Goal: Task Accomplishment & Management: Complete application form

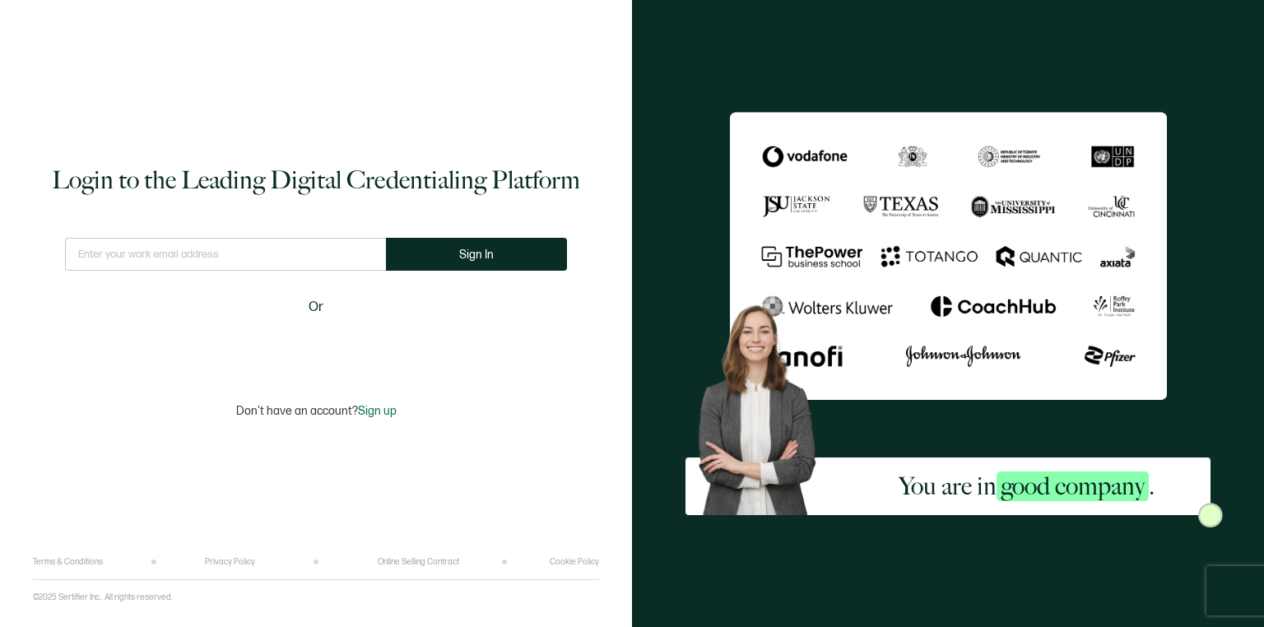
click at [221, 253] on input "text" at bounding box center [225, 254] width 321 height 33
type input "[EMAIL_ADDRESS][DOMAIN_NAME]"
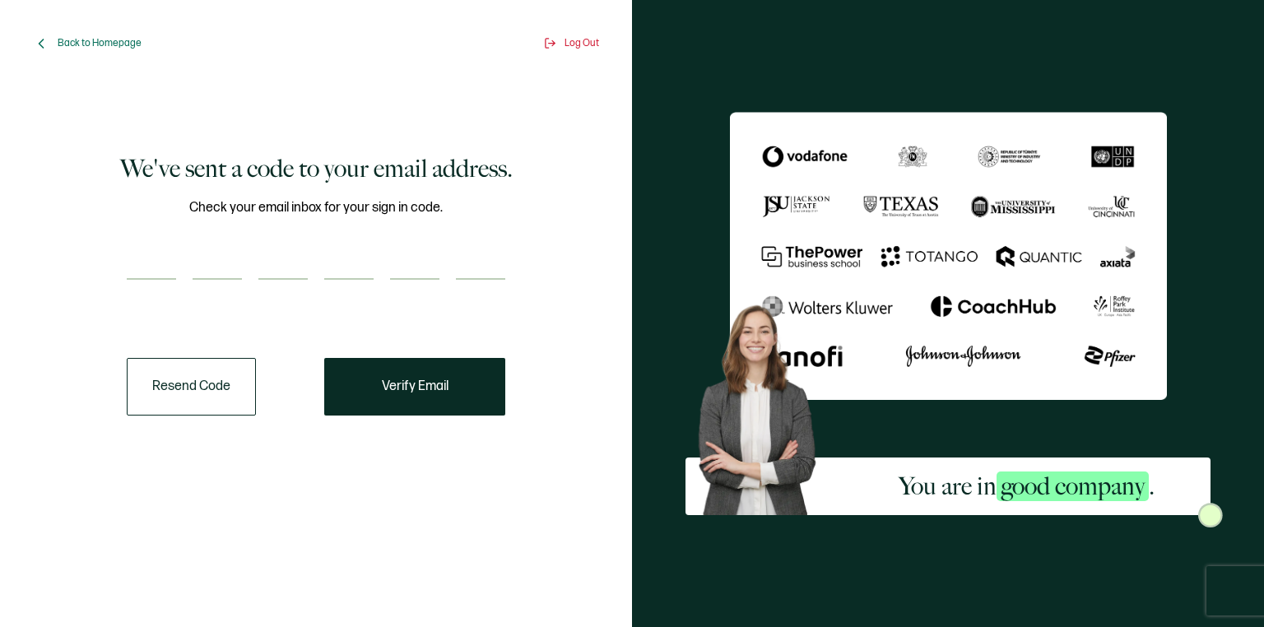
click at [149, 255] on input "number" at bounding box center [151, 263] width 49 height 33
paste input "4"
type input "4"
type input "5"
type input "8"
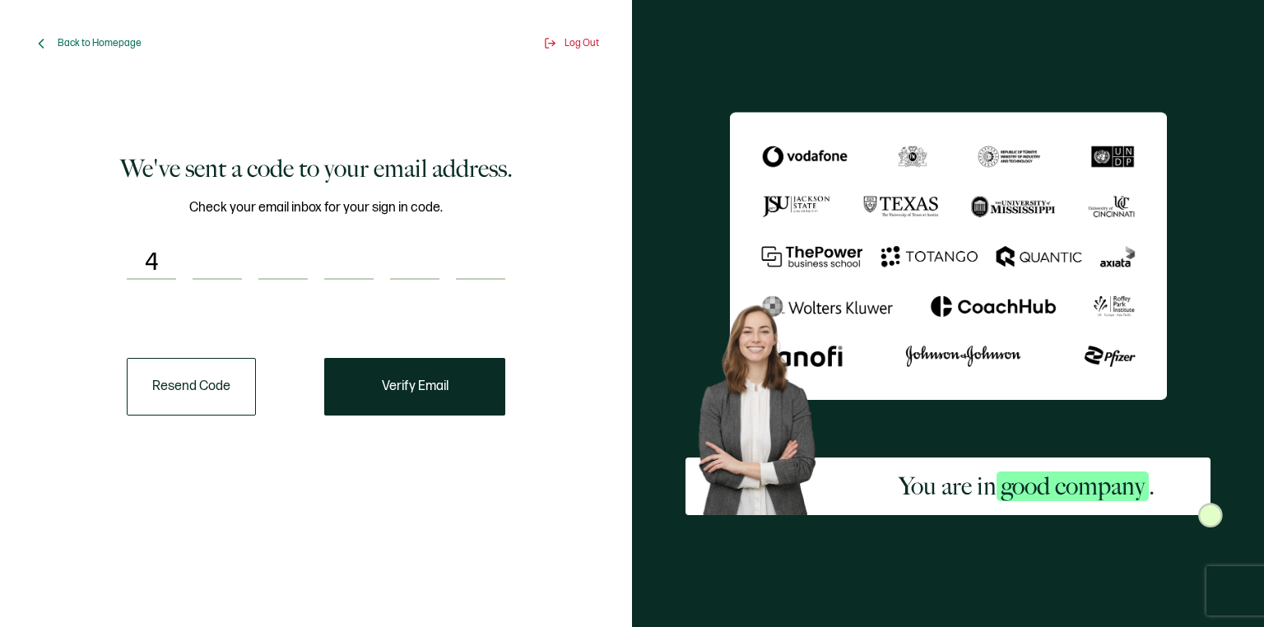
type input "6"
type input "0"
type input "5"
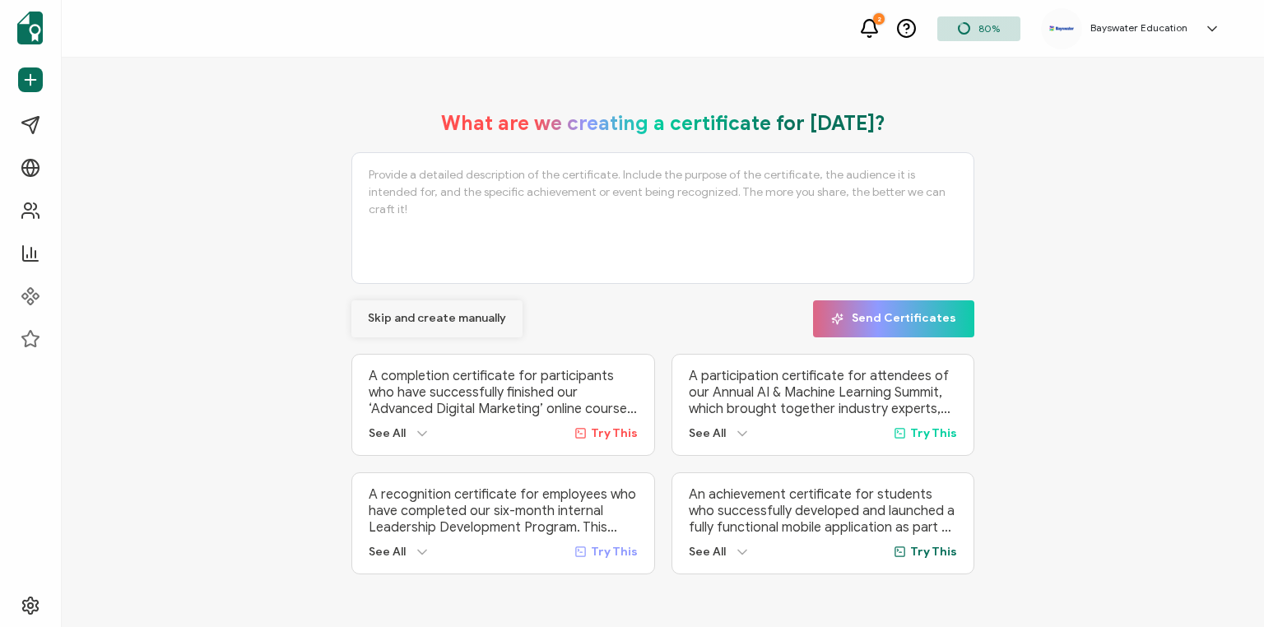
click at [417, 316] on span "Skip and create manually" at bounding box center [437, 319] width 138 height 12
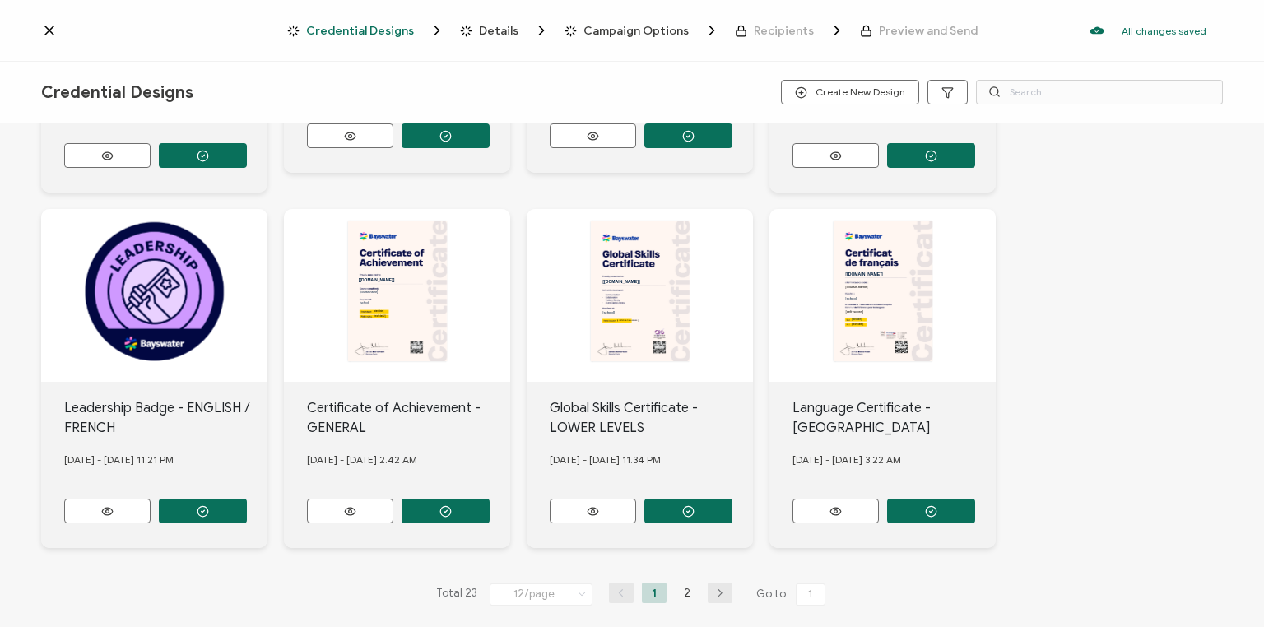
scroll to position [667, 0]
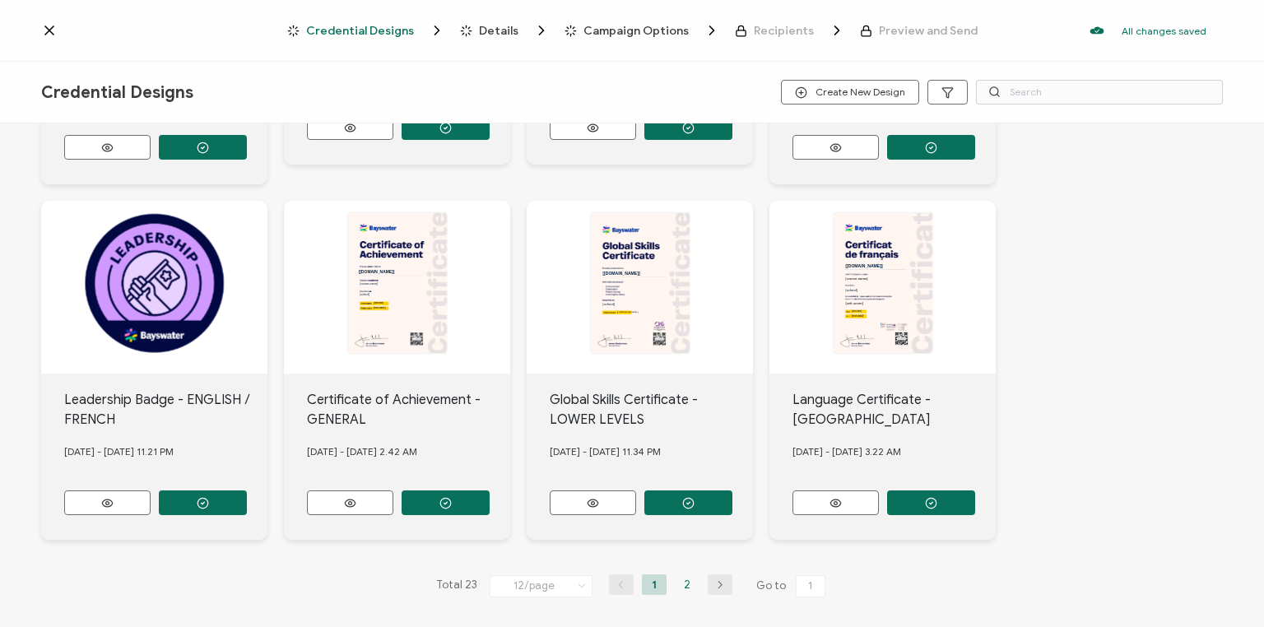
click at [681, 574] on li "2" at bounding box center [687, 584] width 25 height 21
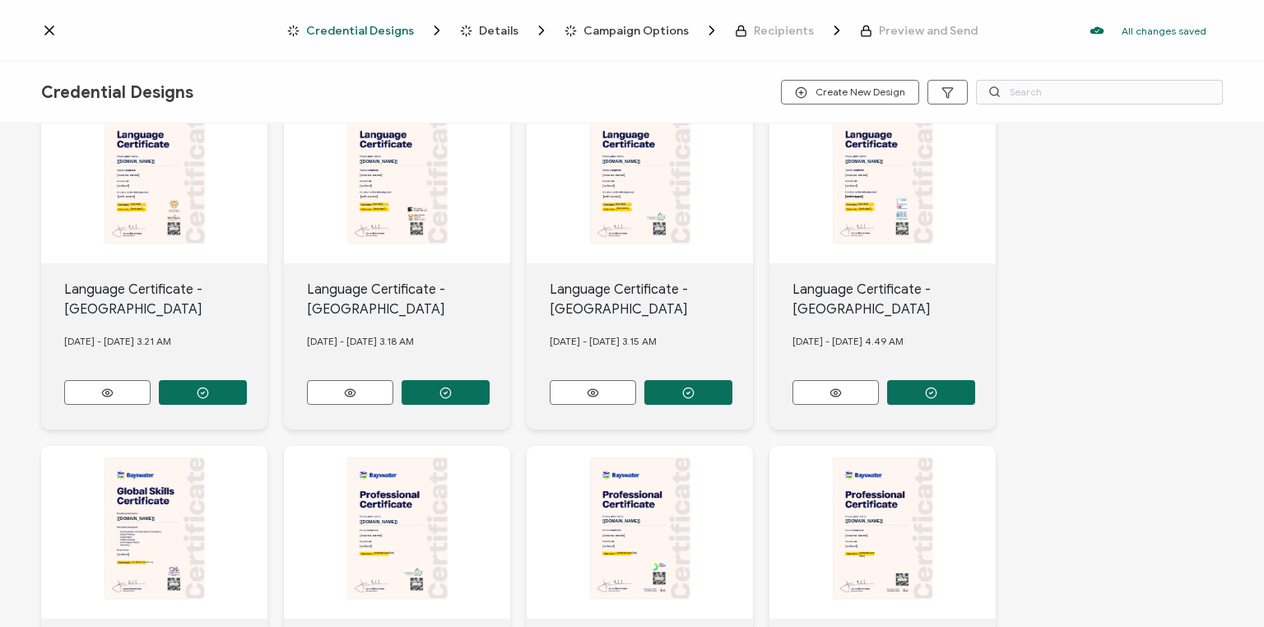
scroll to position [54, 0]
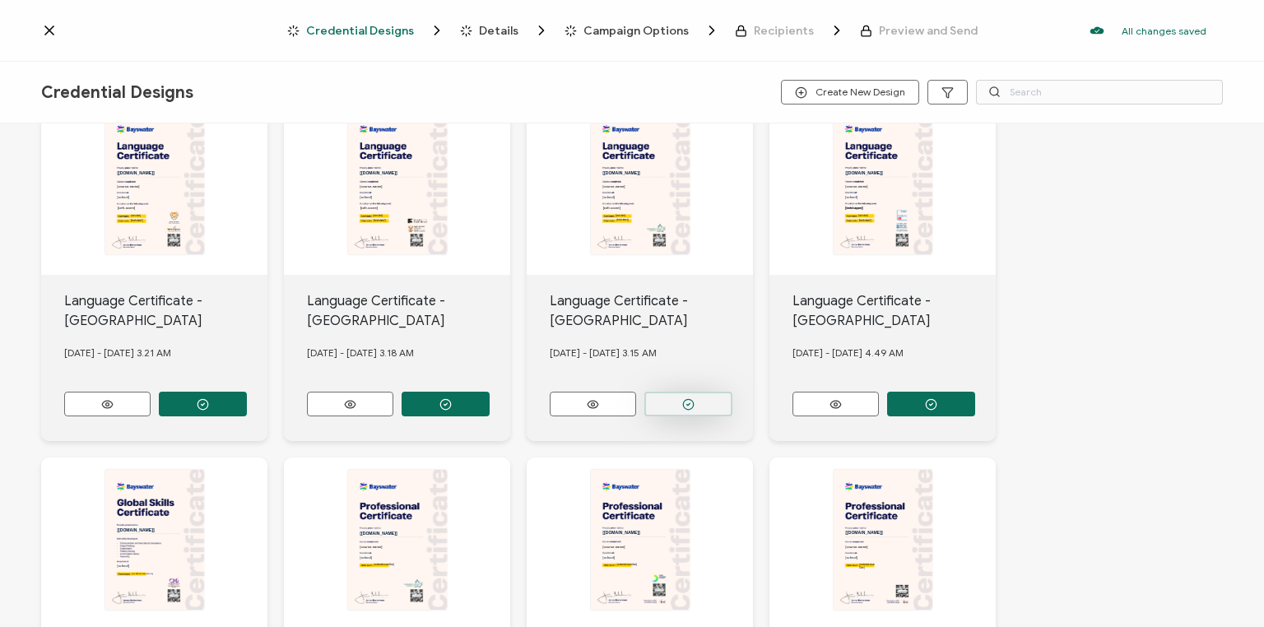
click at [698, 397] on button "button" at bounding box center [688, 404] width 88 height 25
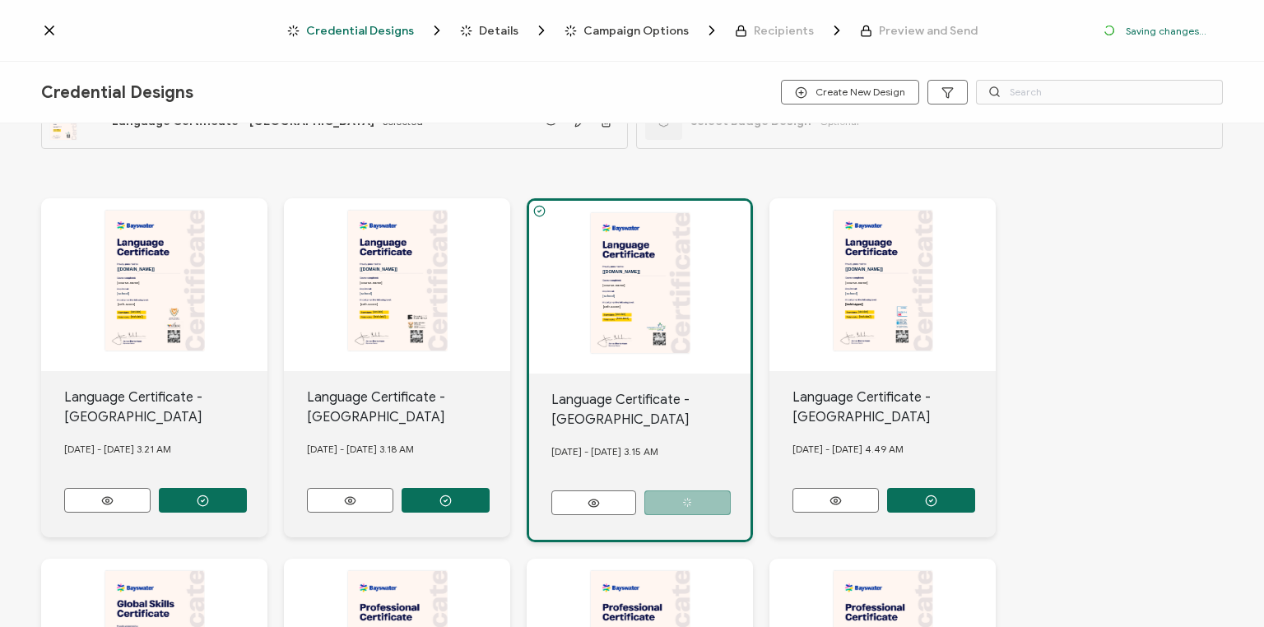
scroll to position [151, 0]
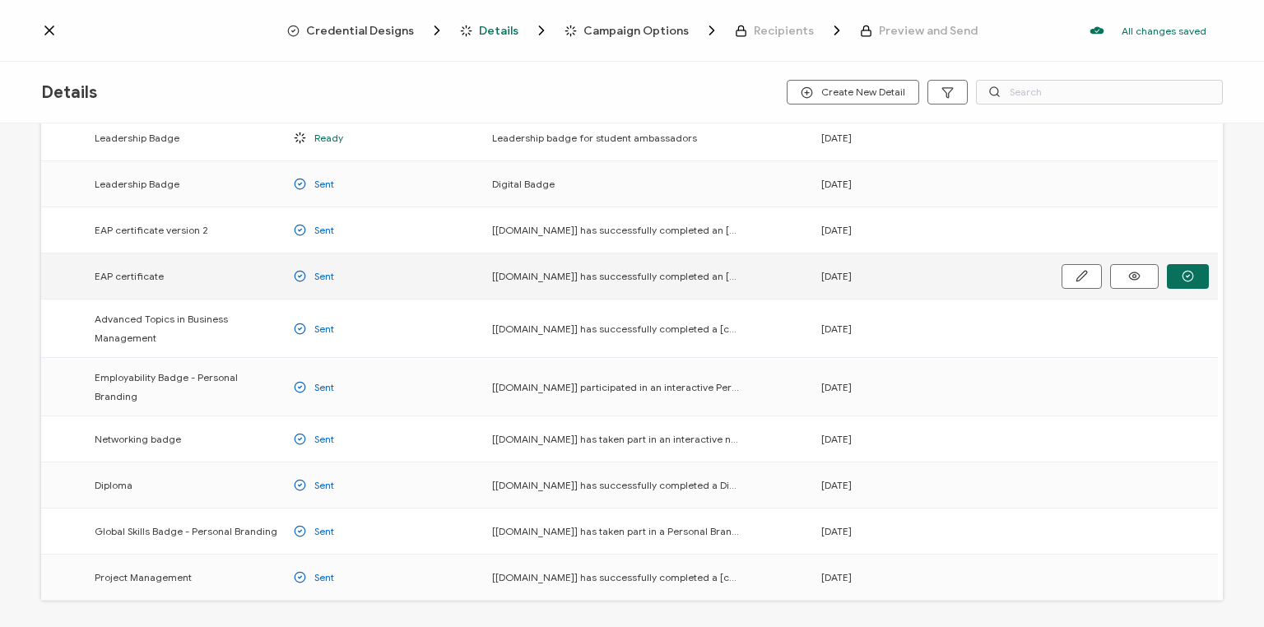
scroll to position [208, 0]
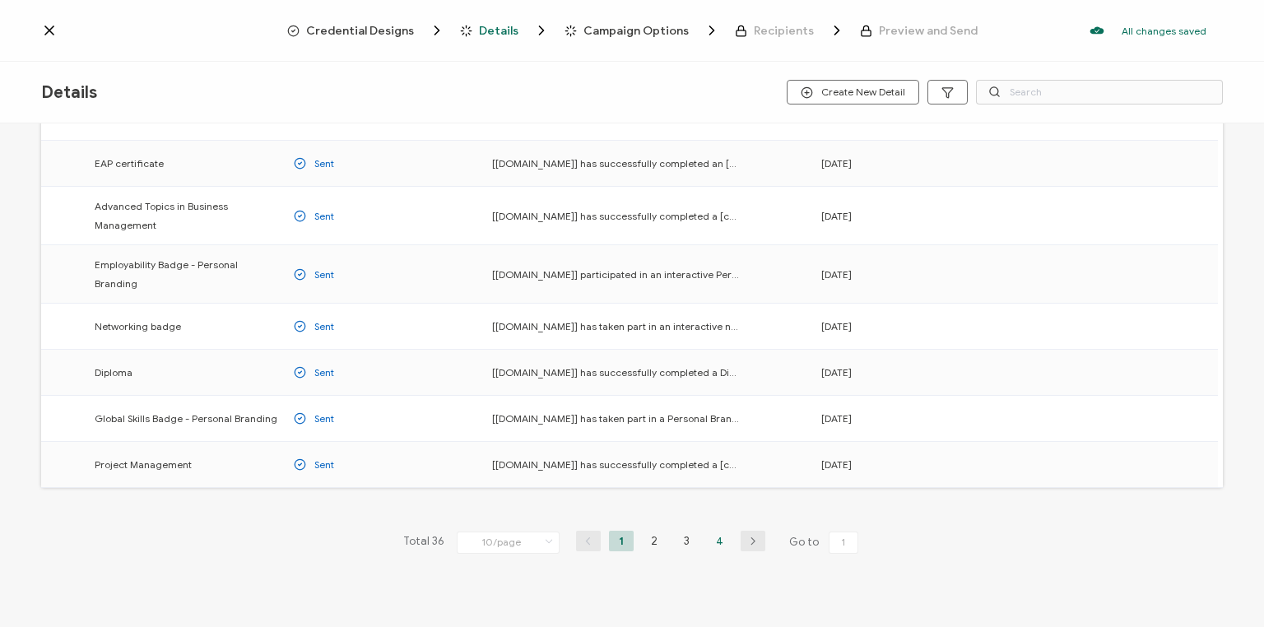
click at [715, 531] on li "4" at bounding box center [720, 541] width 25 height 21
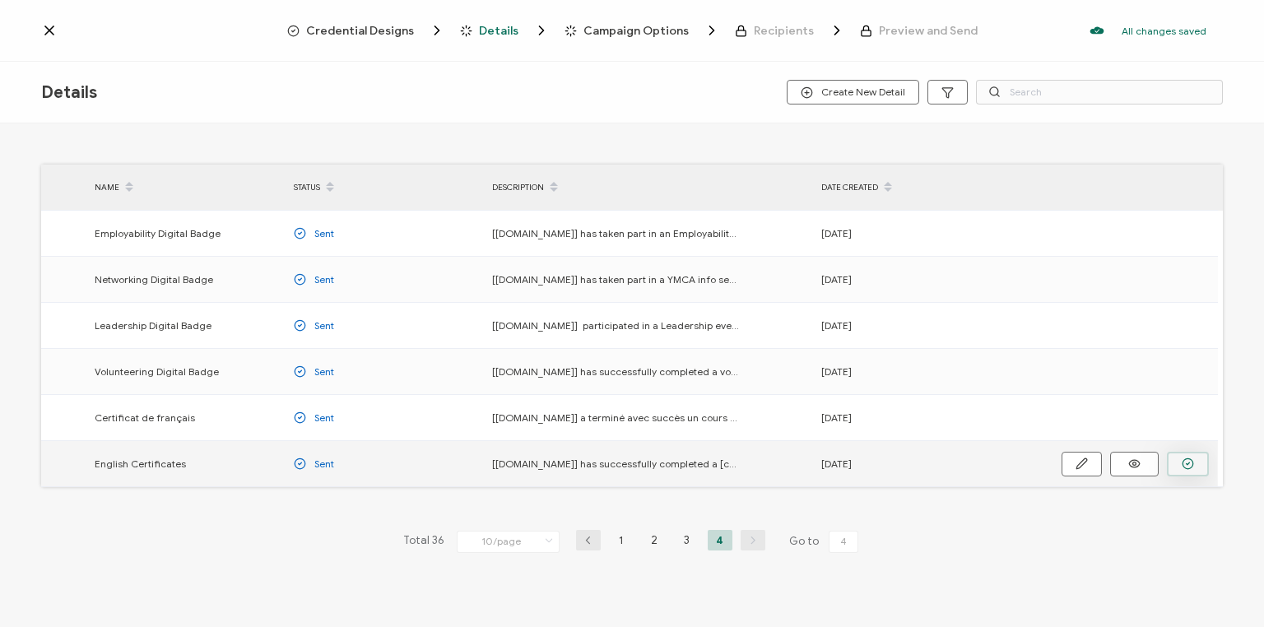
click at [1189, 463] on icon "button" at bounding box center [1188, 464] width 3 height 2
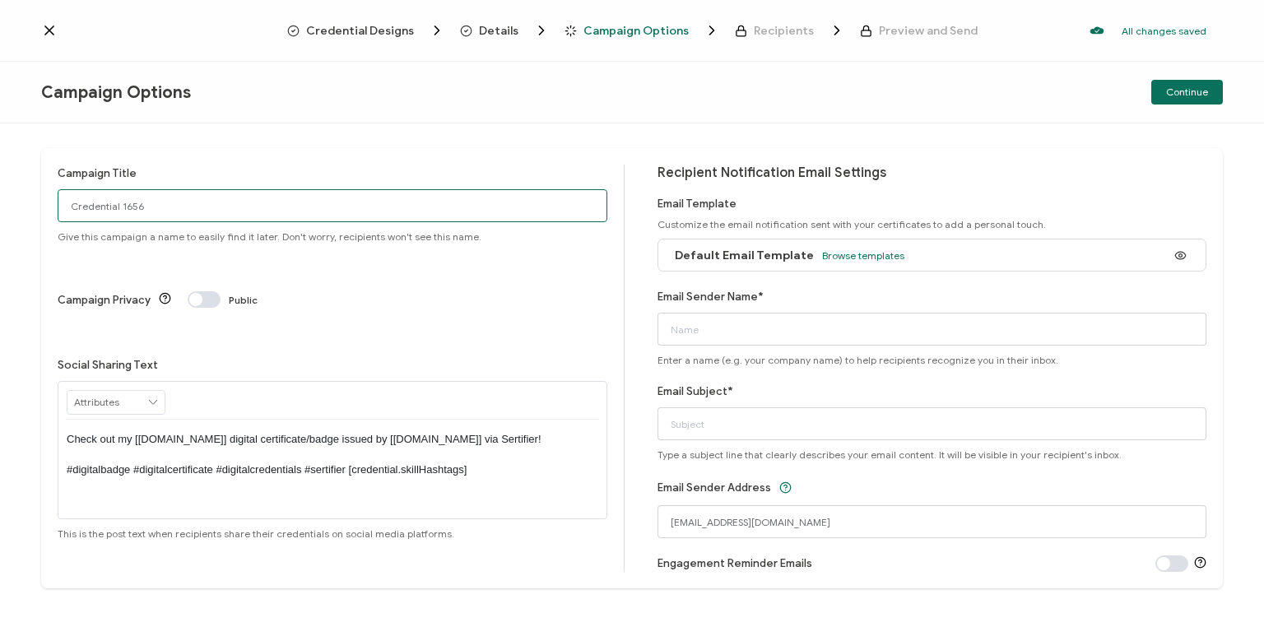
drag, startPoint x: 153, startPoint y: 212, endPoint x: 45, endPoint y: 223, distance: 108.4
click at [45, 223] on div "Campaign Title Credential 1656 Give this campaign a name to easily find it late…" at bounding box center [632, 368] width 1182 height 440
type input "Van Eng [DATE]"
click at [872, 253] on span "Browse templates" at bounding box center [863, 255] width 82 height 12
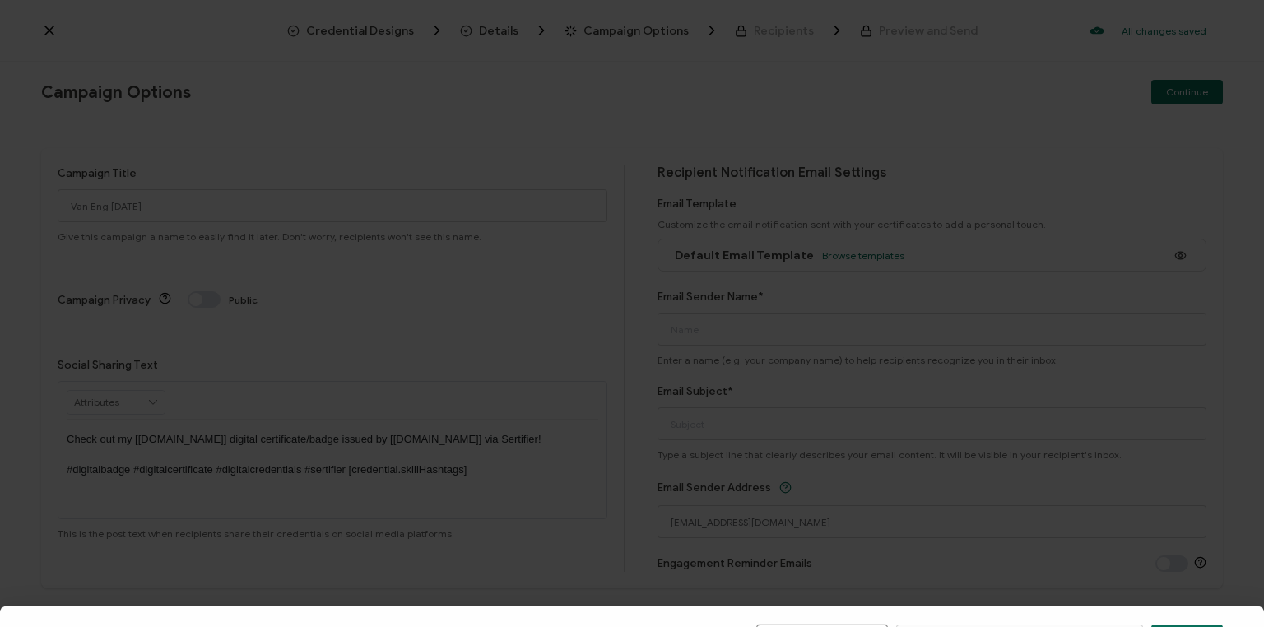
scroll to position [237, 0]
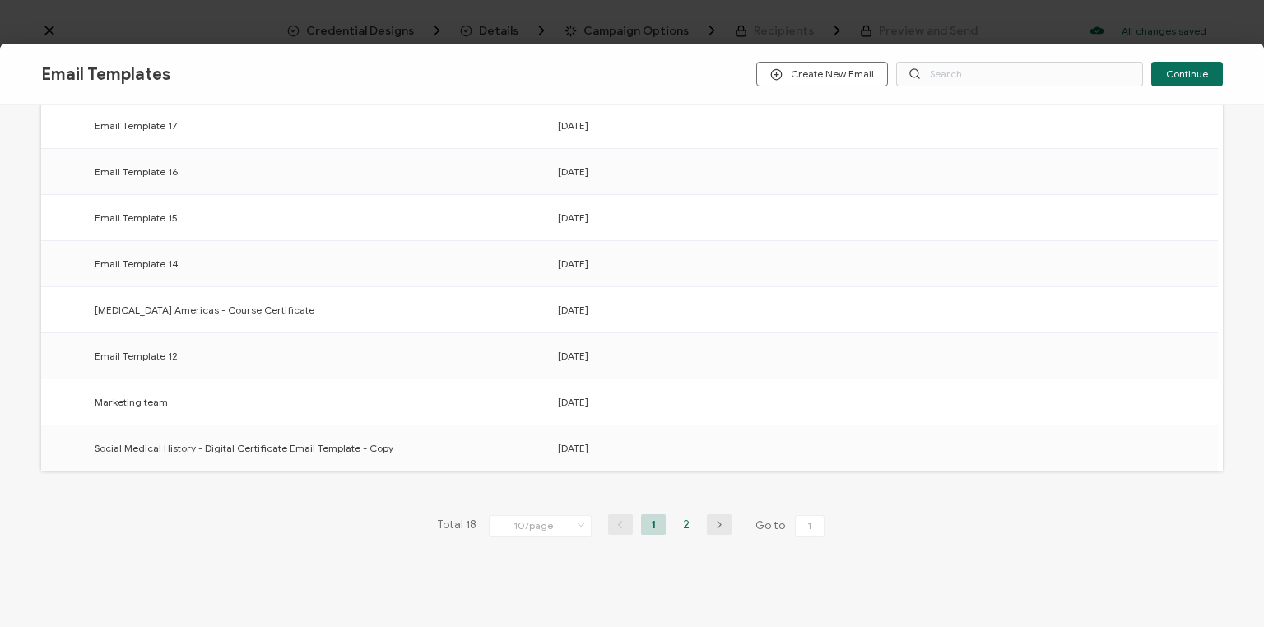
click at [681, 523] on li "2" at bounding box center [686, 524] width 25 height 21
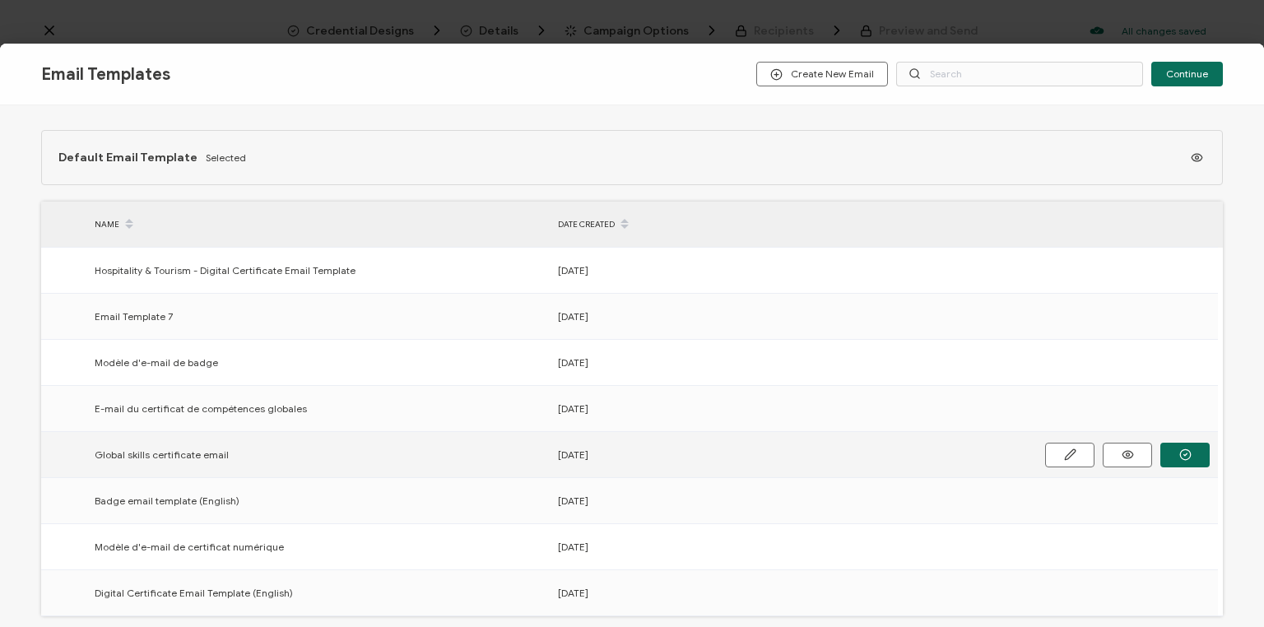
scroll to position [145, 0]
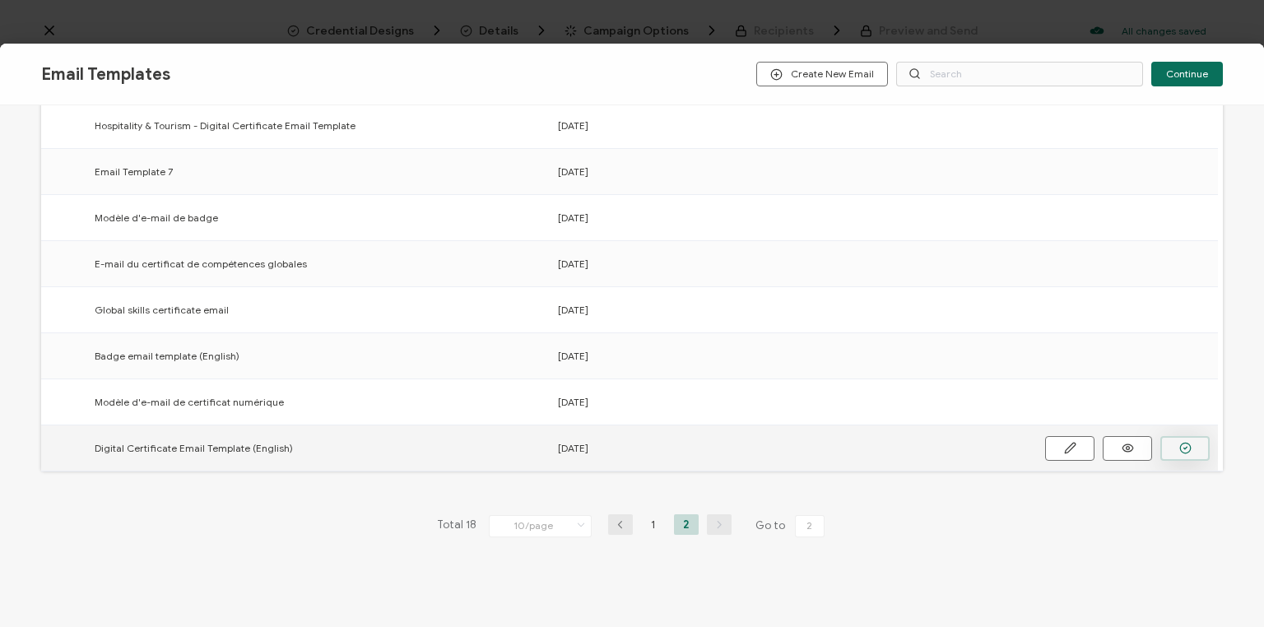
click at [1188, 444] on icon "button" at bounding box center [1185, 448] width 12 height 12
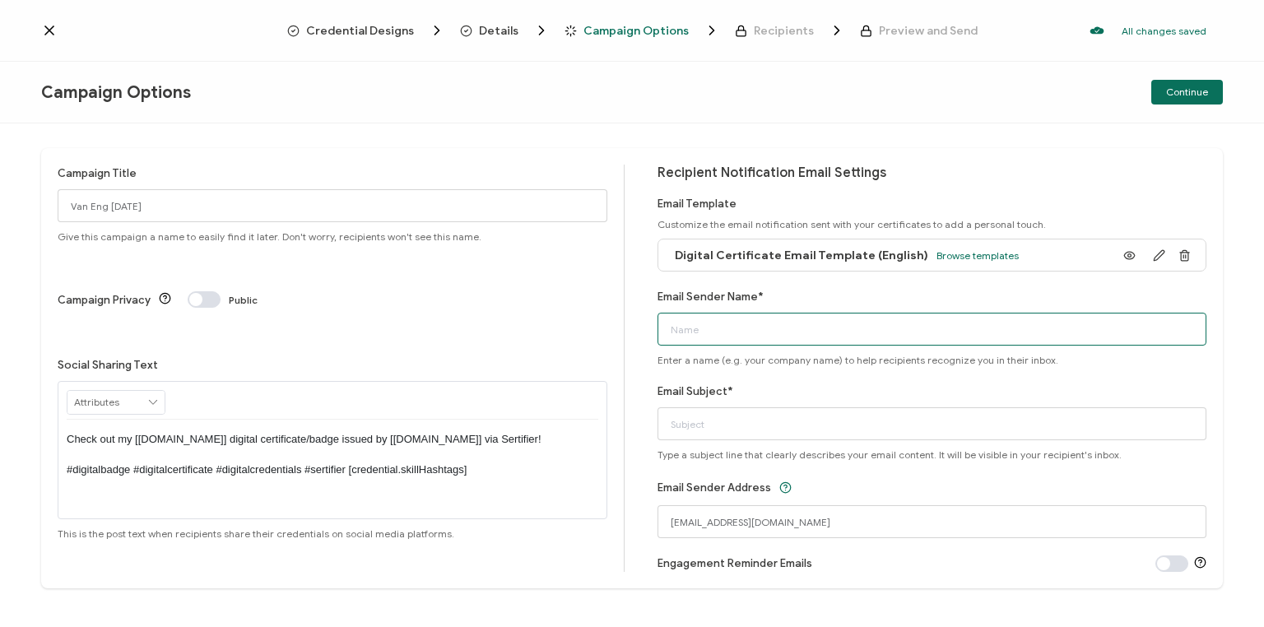
click at [724, 333] on input "Email Sender Name*" at bounding box center [933, 329] width 550 height 33
type input "Bayswater [GEOGRAPHIC_DATA]"
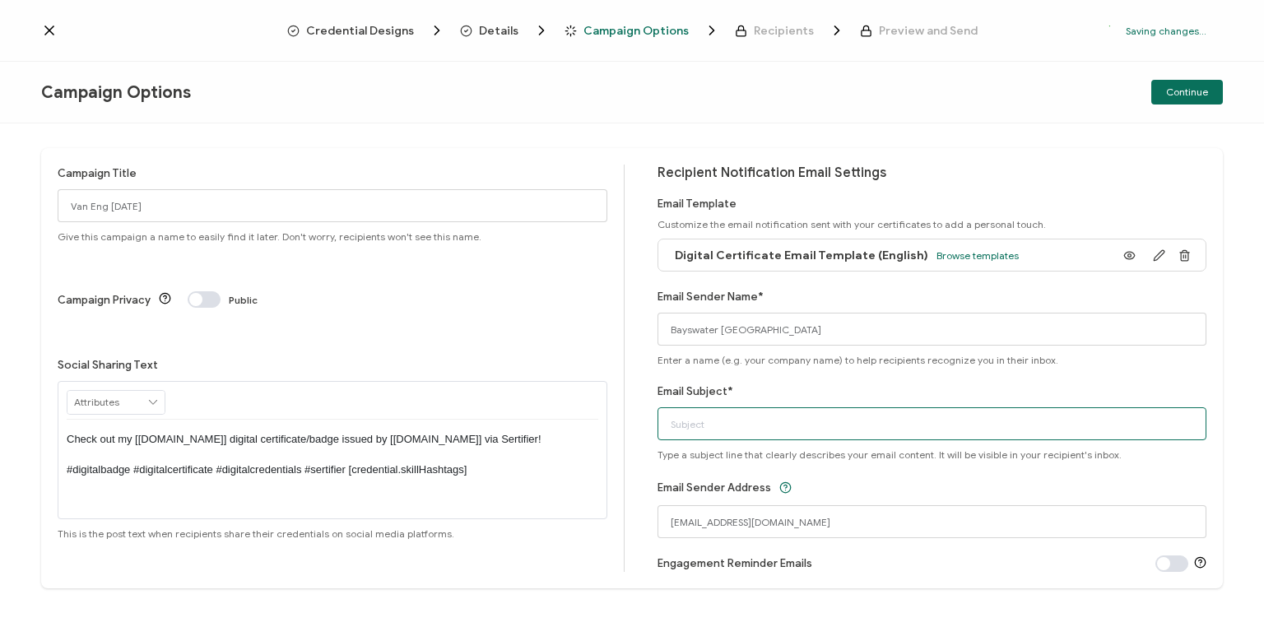
click at [727, 425] on input "Email Subject*" at bounding box center [933, 423] width 550 height 33
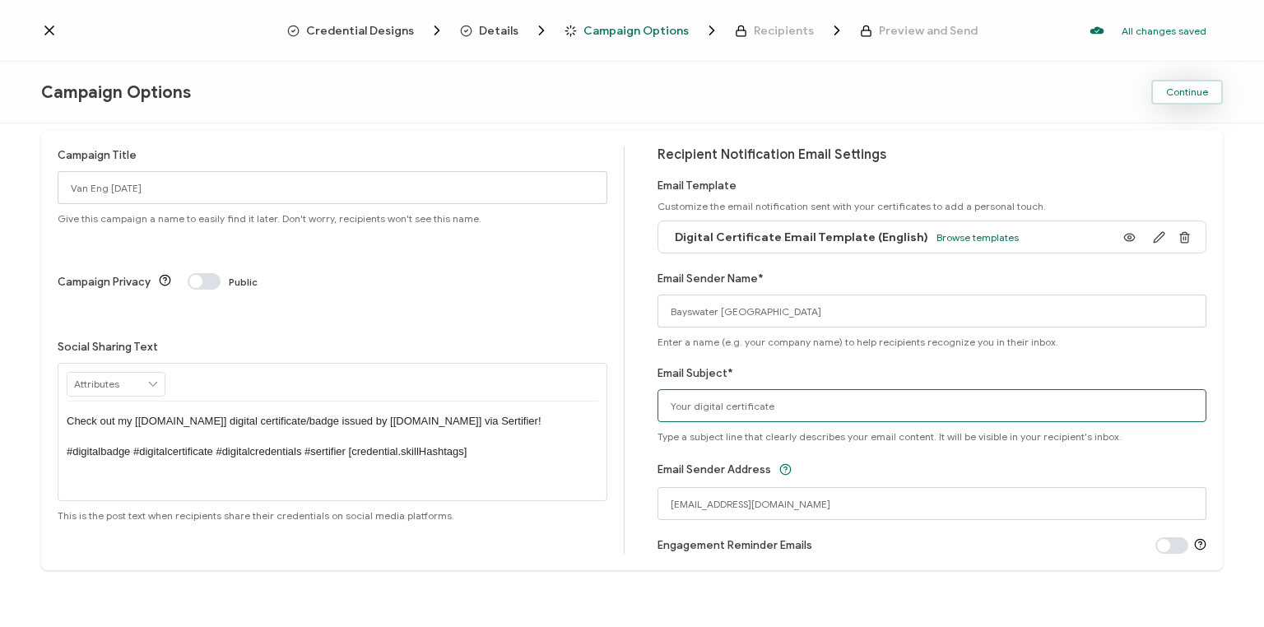
type input "Your digital certificate"
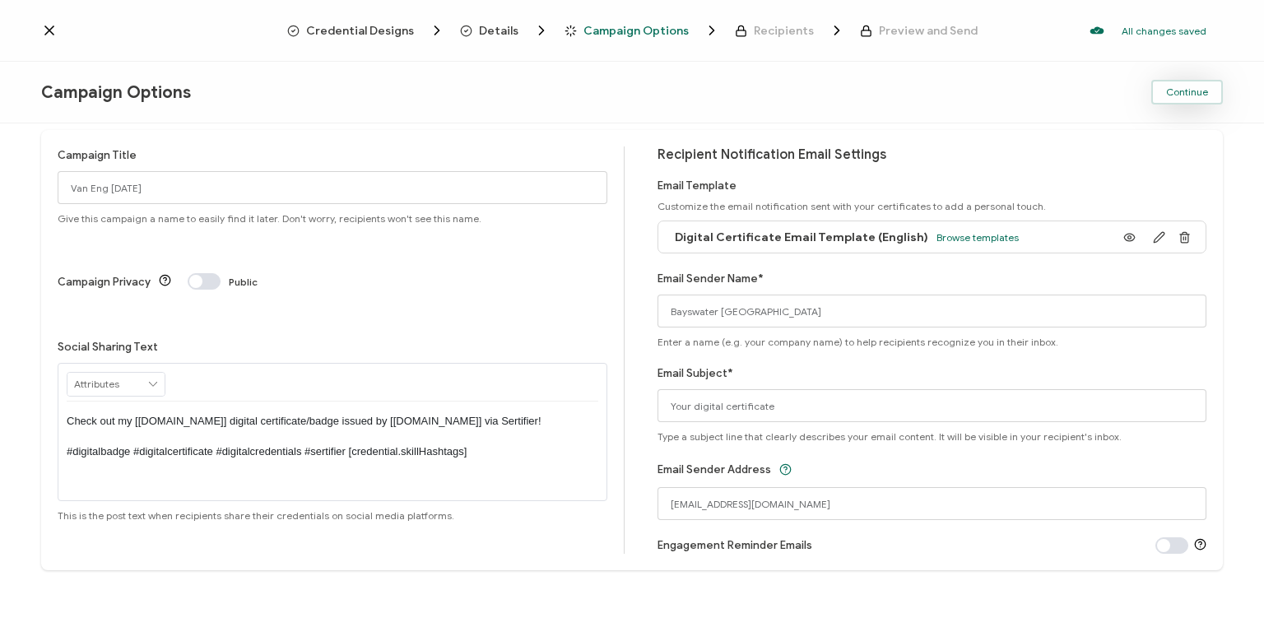
click at [1191, 91] on span "Continue" at bounding box center [1187, 92] width 42 height 10
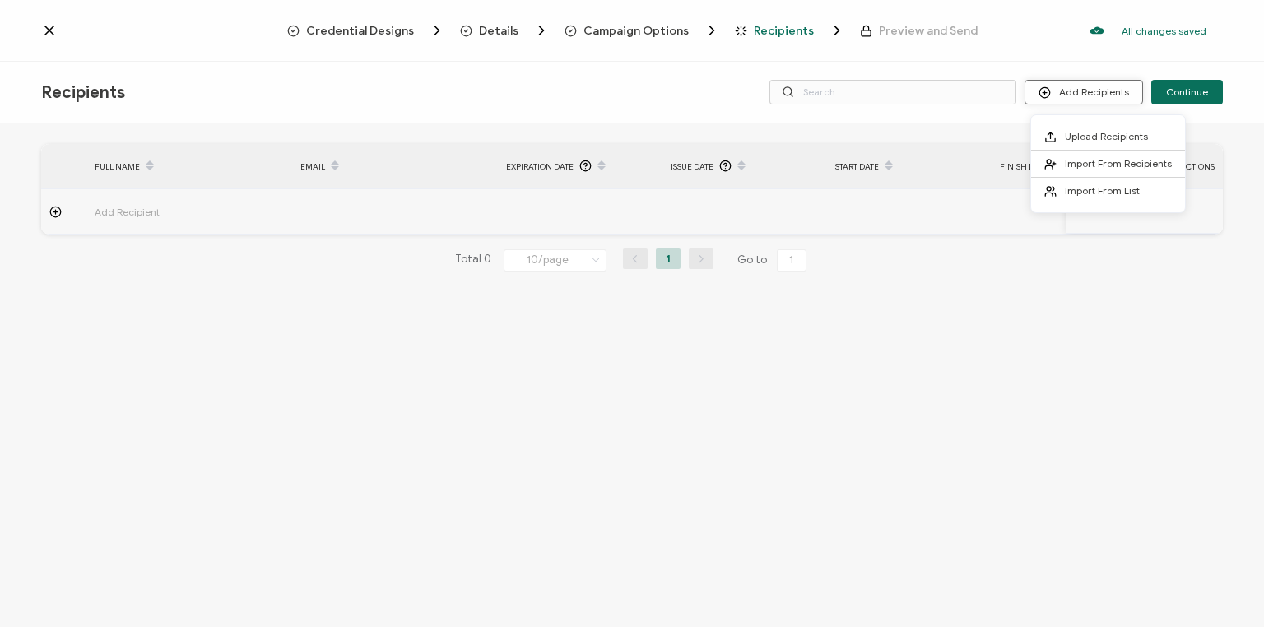
click at [1095, 89] on button "Add Recipients" at bounding box center [1084, 92] width 119 height 25
click at [1090, 133] on span "Upload Recipients" at bounding box center [1106, 136] width 83 height 12
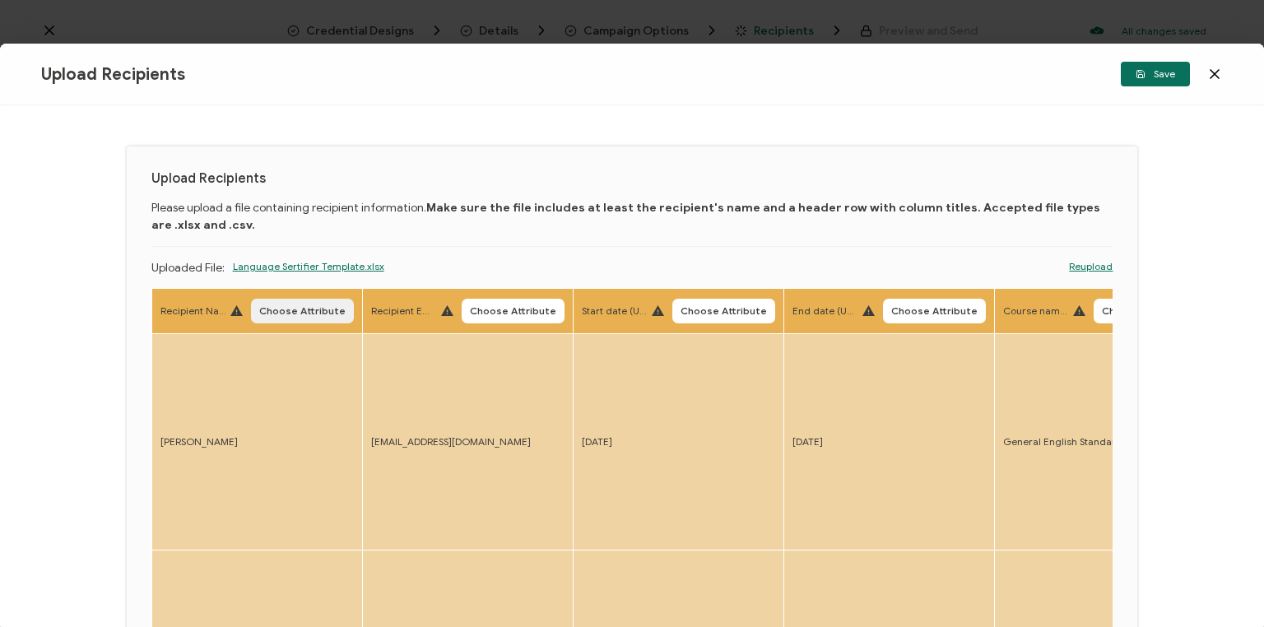
click at [295, 309] on span "Choose Attribute" at bounding box center [302, 311] width 86 height 10
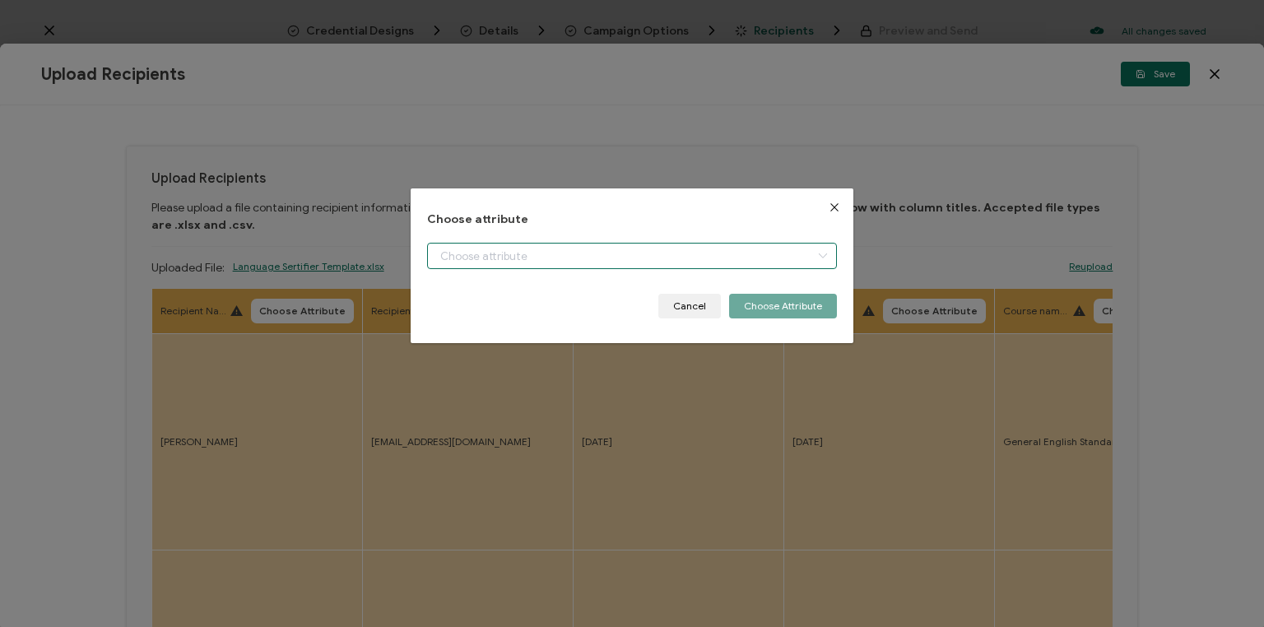
click at [534, 253] on input "dialog" at bounding box center [632, 256] width 410 height 26
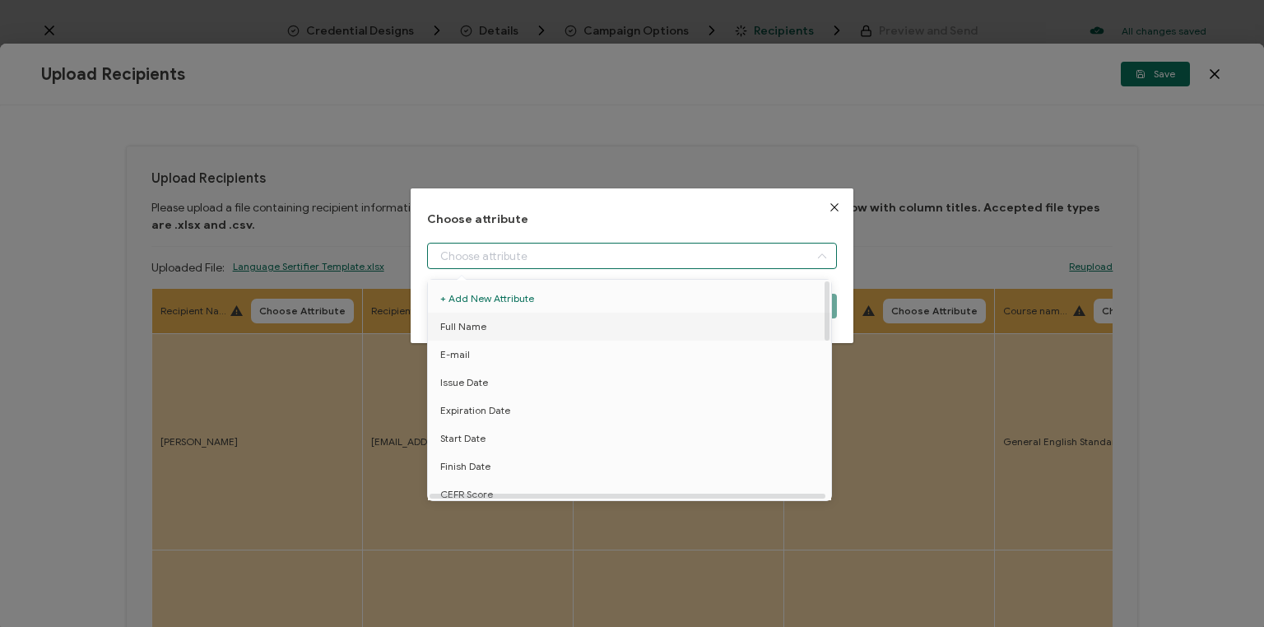
click at [484, 329] on li "Full Name" at bounding box center [632, 327] width 416 height 28
type input "Full Name"
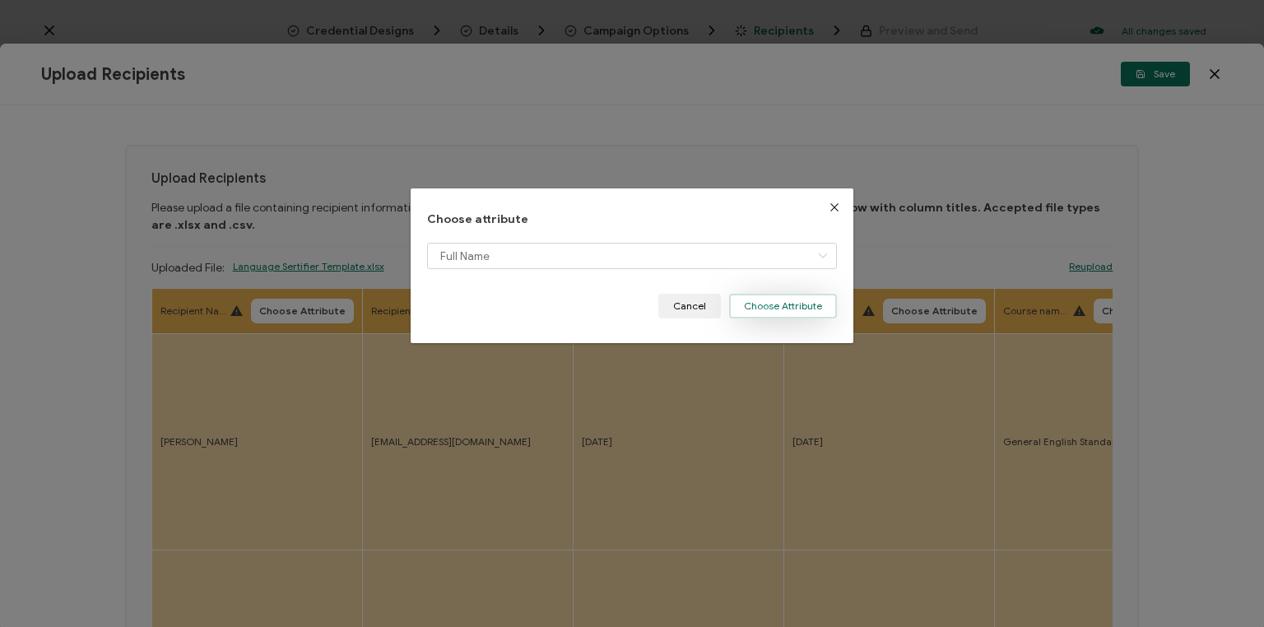
click at [780, 303] on button "Choose Attribute" at bounding box center [783, 306] width 108 height 25
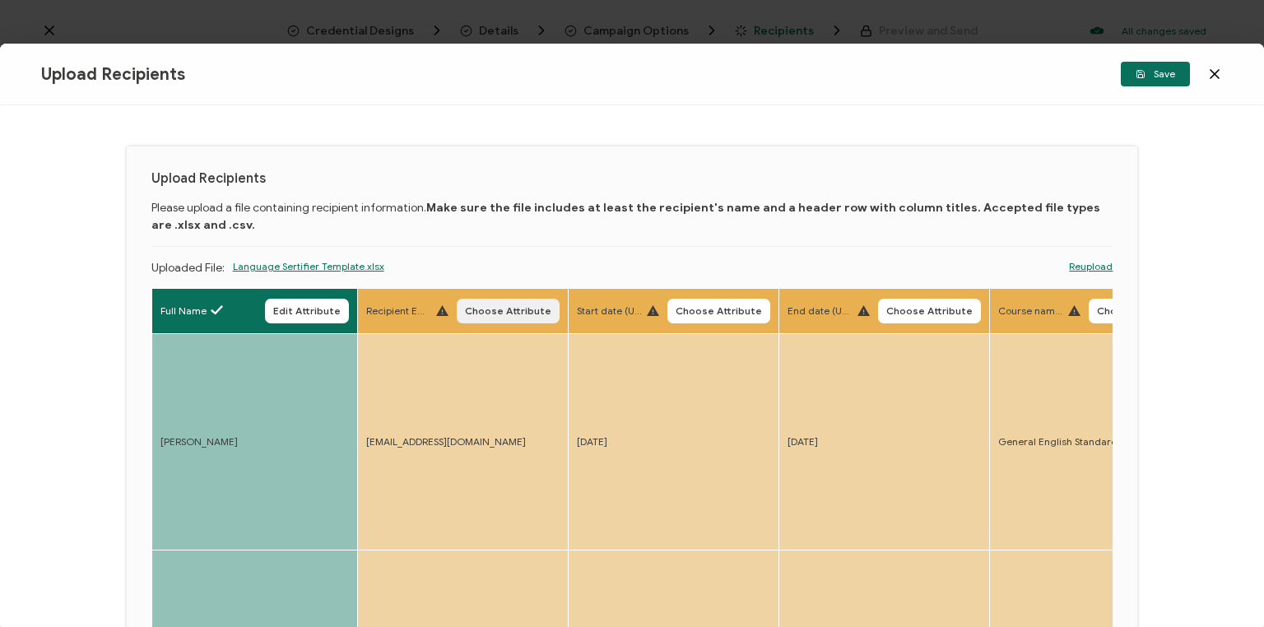
click at [514, 313] on span "Choose Attribute" at bounding box center [508, 311] width 86 height 10
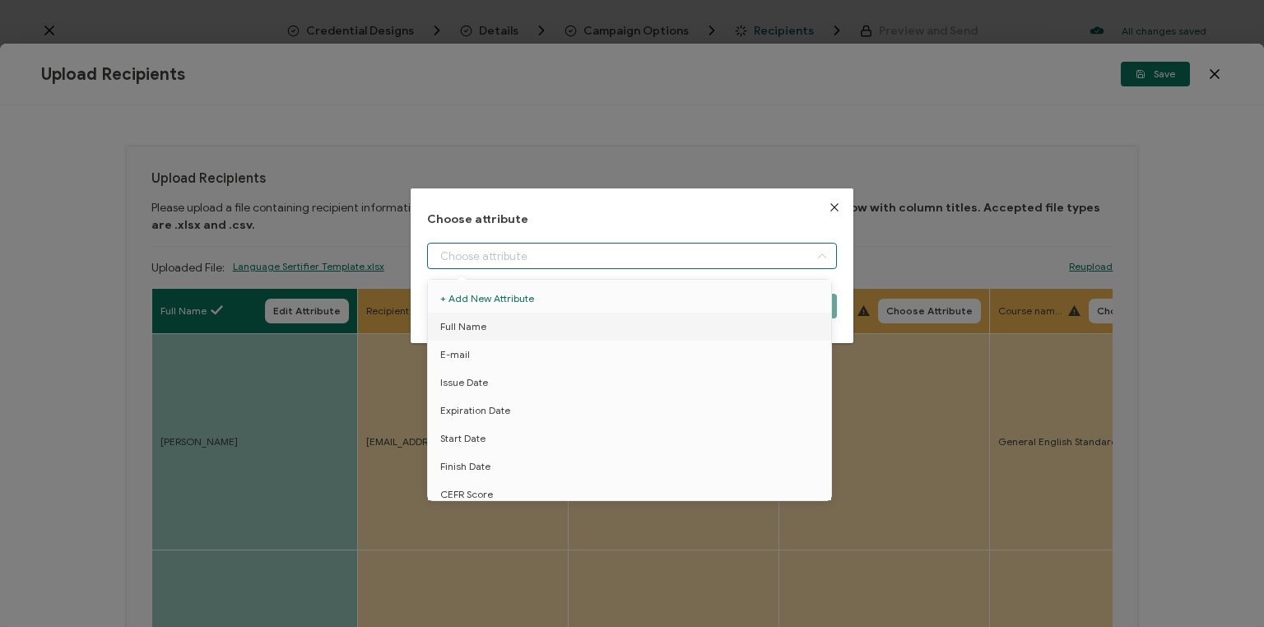
click at [537, 263] on input "dialog" at bounding box center [632, 256] width 410 height 26
click at [465, 353] on span "E-mail" at bounding box center [455, 355] width 30 height 28
type input "E-mail"
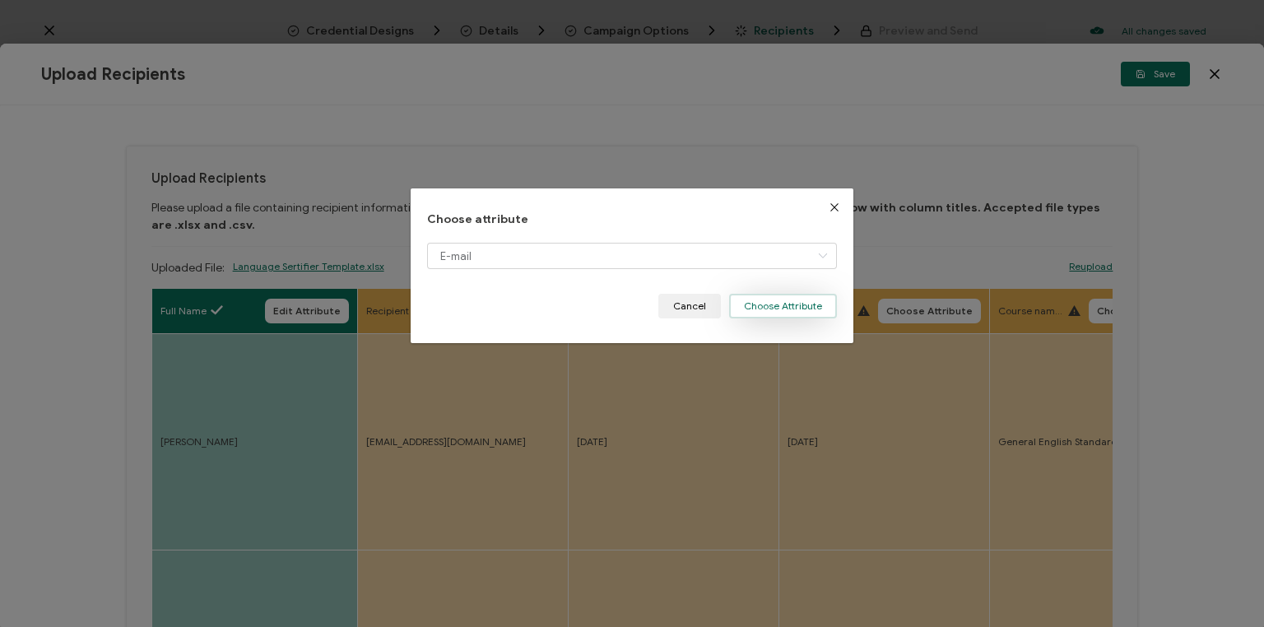
click at [765, 310] on button "Choose Attribute" at bounding box center [783, 306] width 108 height 25
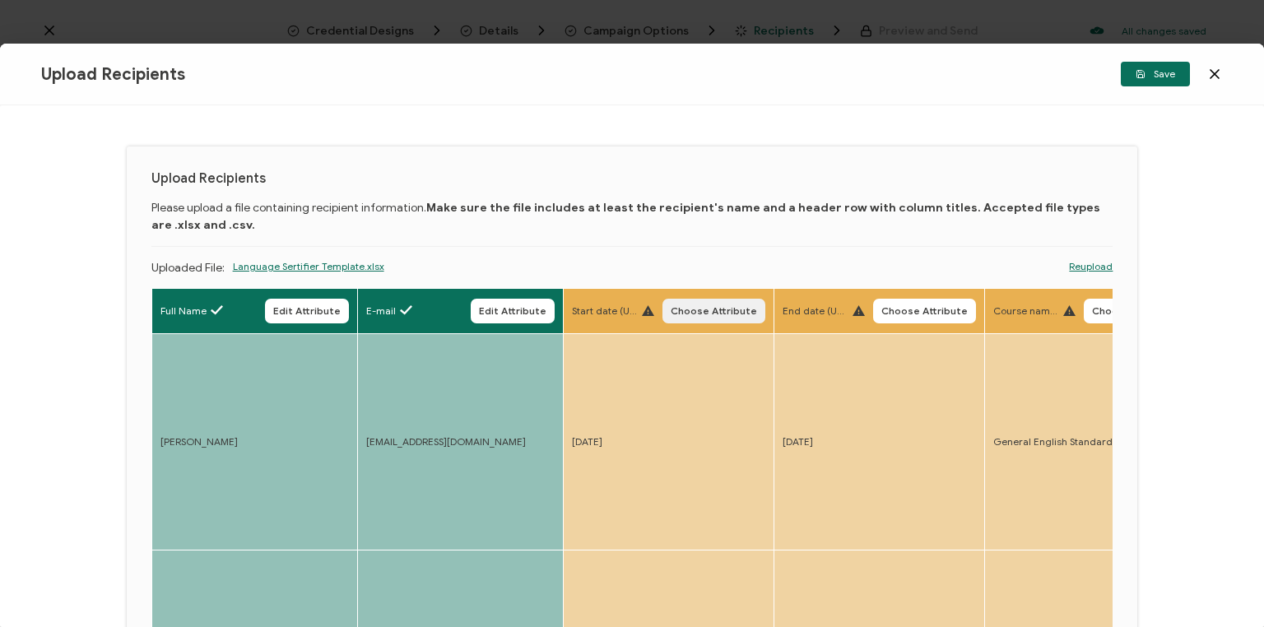
click at [717, 309] on span "Choose Attribute" at bounding box center [714, 311] width 86 height 10
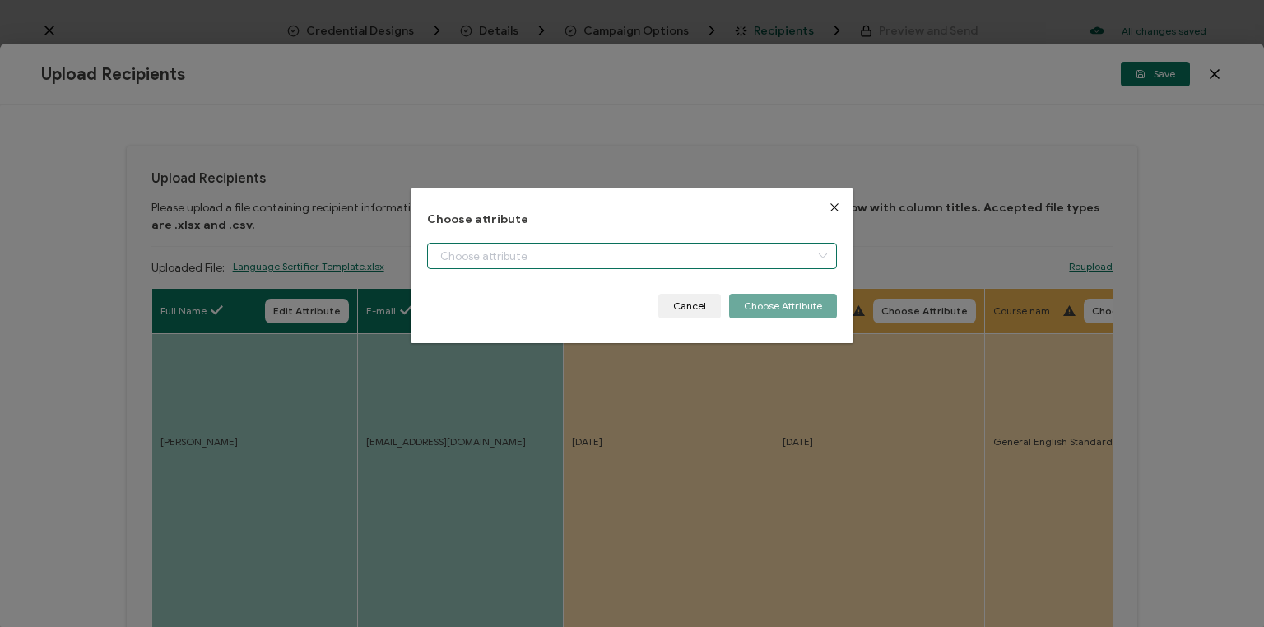
click at [533, 253] on input "dialog" at bounding box center [632, 256] width 410 height 26
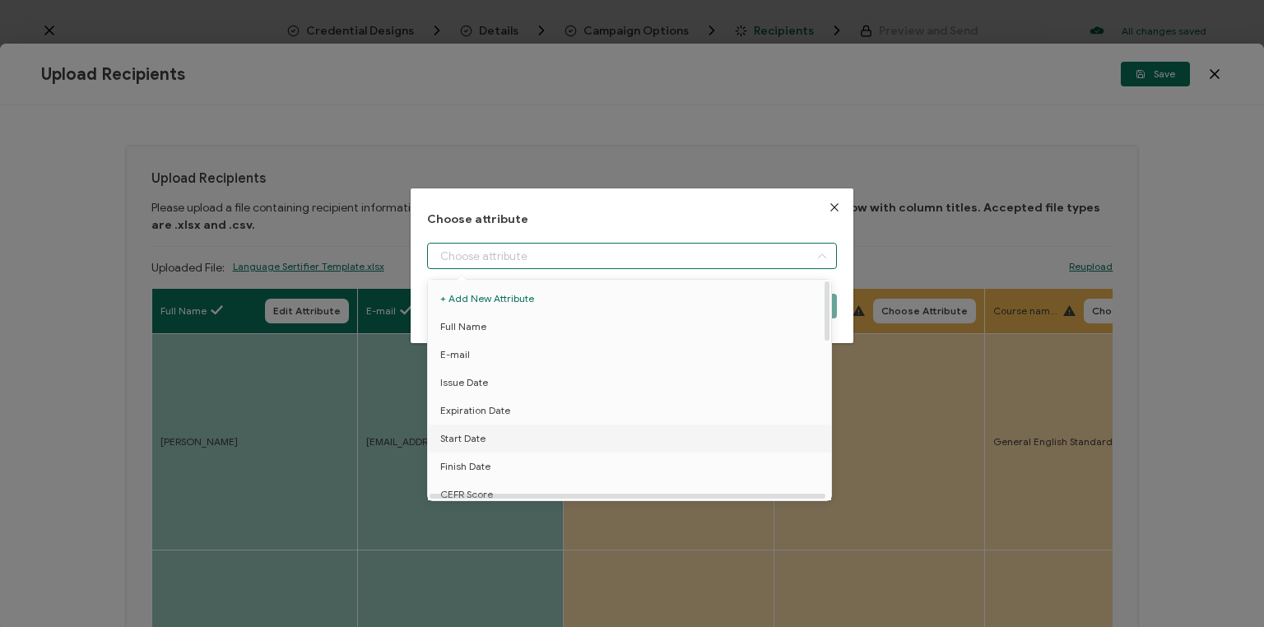
click at [462, 439] on span "Start Date" at bounding box center [462, 439] width 45 height 28
type input "Start Date"
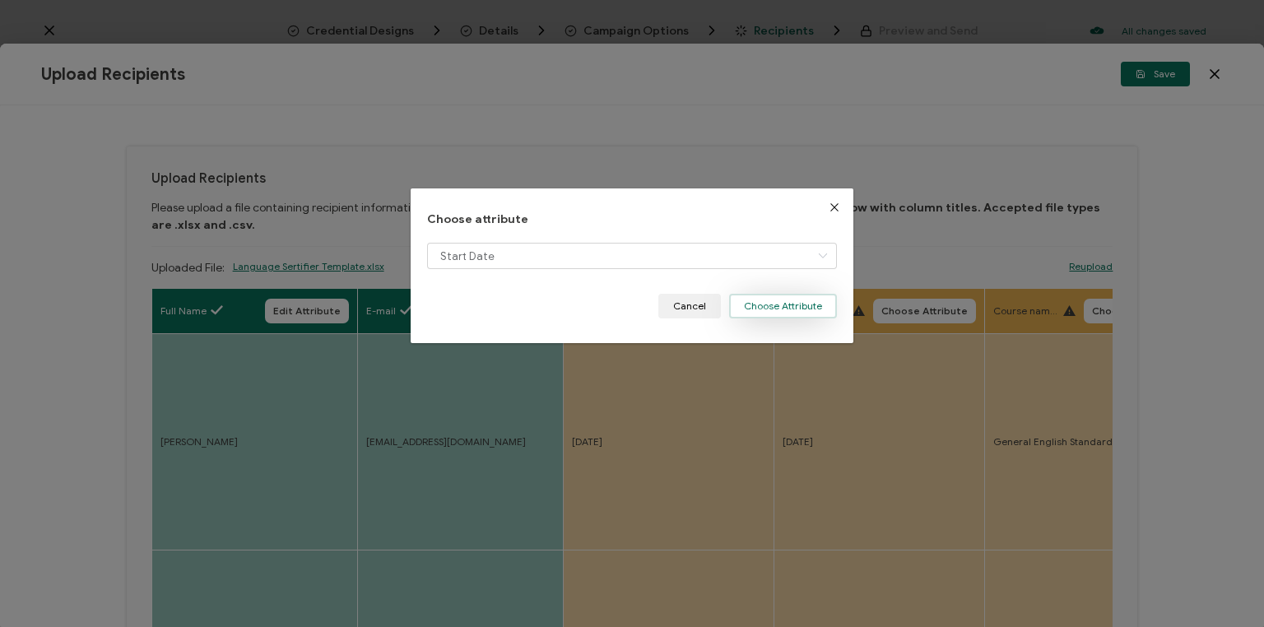
click at [760, 303] on button "Choose Attribute" at bounding box center [783, 306] width 108 height 25
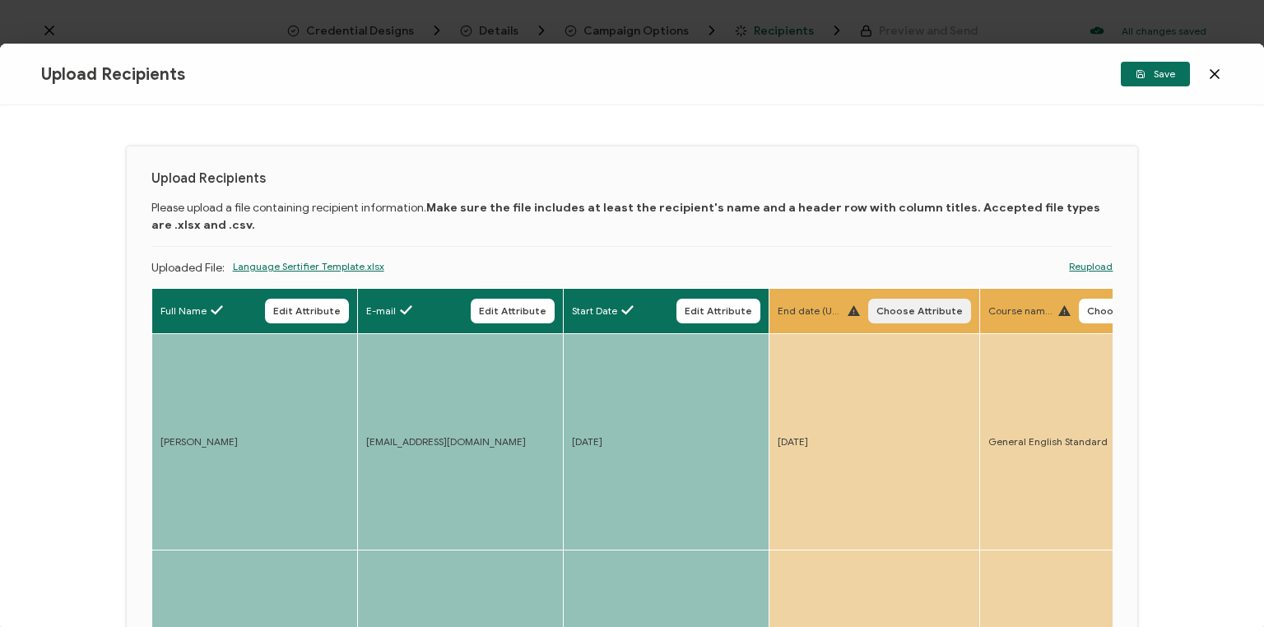
click at [910, 315] on span "Choose Attribute" at bounding box center [919, 311] width 86 height 10
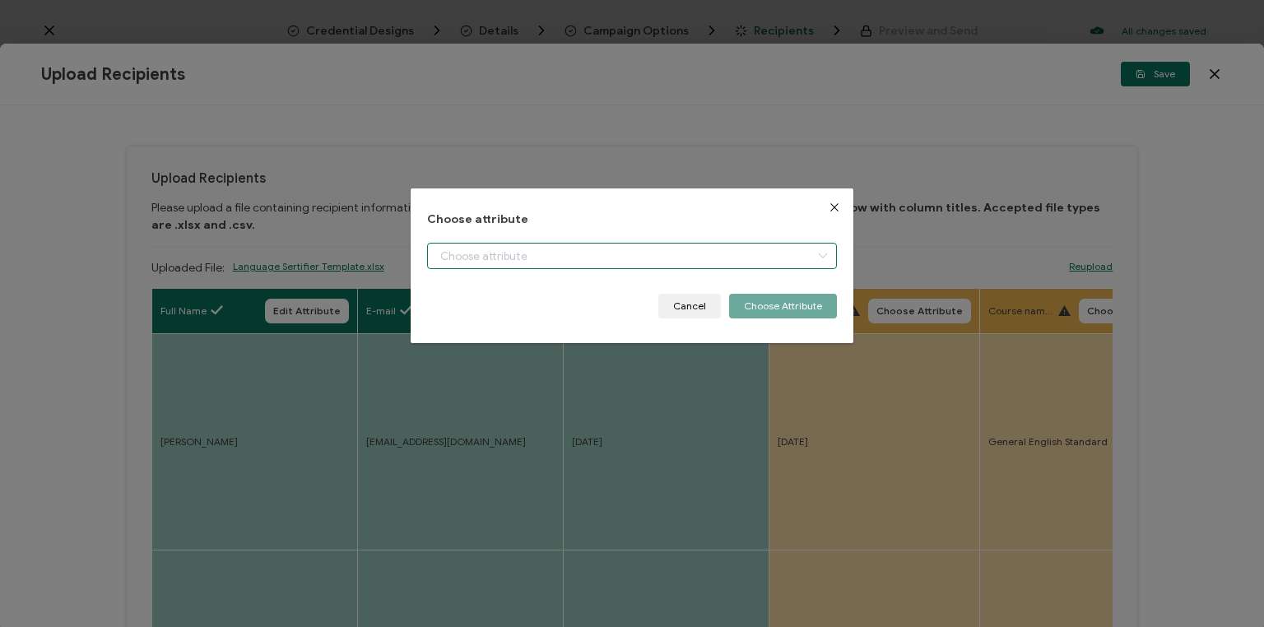
click at [580, 257] on input "dialog" at bounding box center [632, 256] width 410 height 26
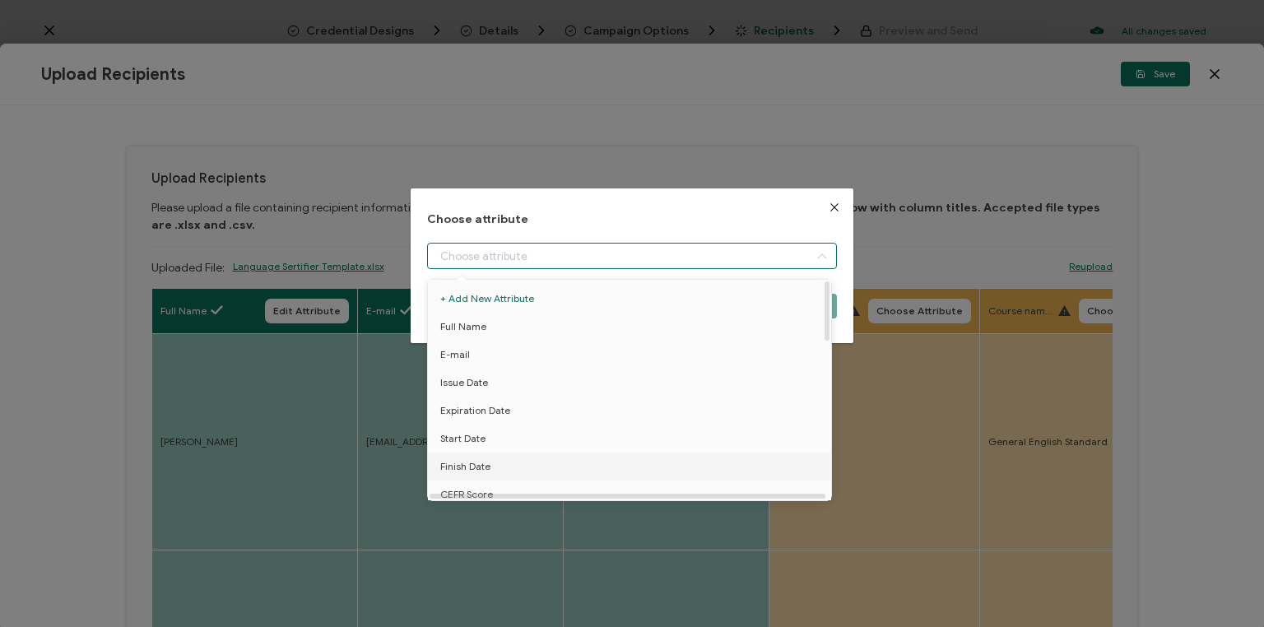
drag, startPoint x: 464, startPoint y: 466, endPoint x: 560, endPoint y: 448, distance: 97.2
click at [464, 465] on span "Finish Date" at bounding box center [465, 467] width 50 height 28
type input "Finish Date"
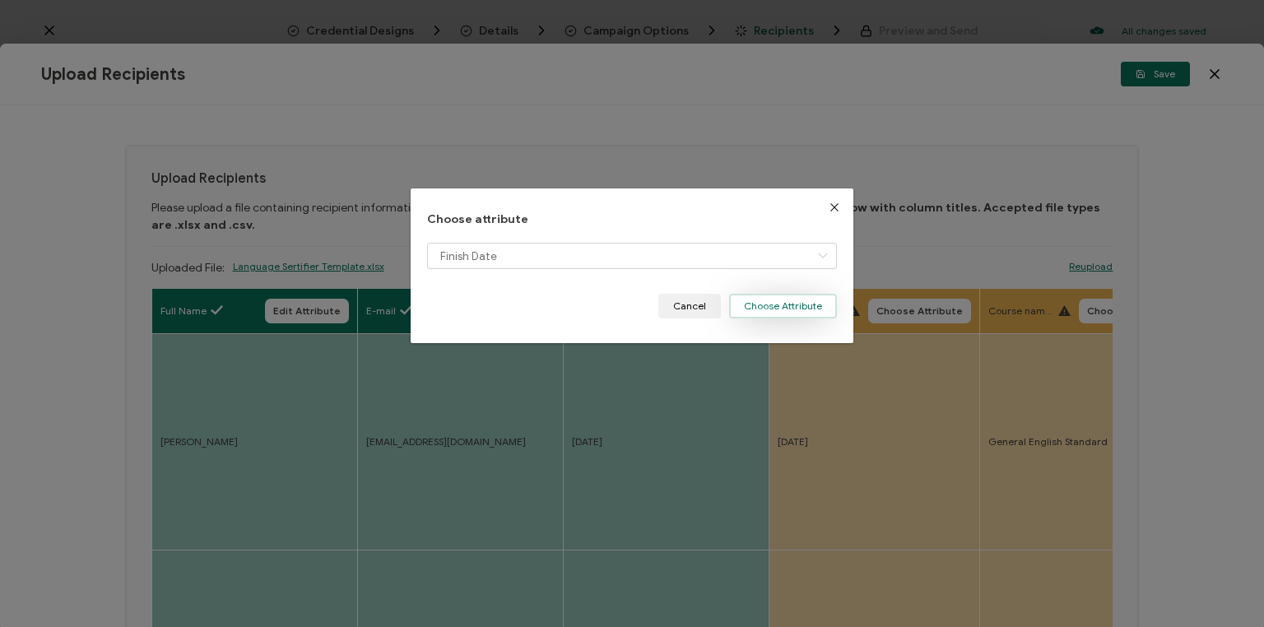
click at [779, 305] on button "Choose Attribute" at bounding box center [783, 306] width 108 height 25
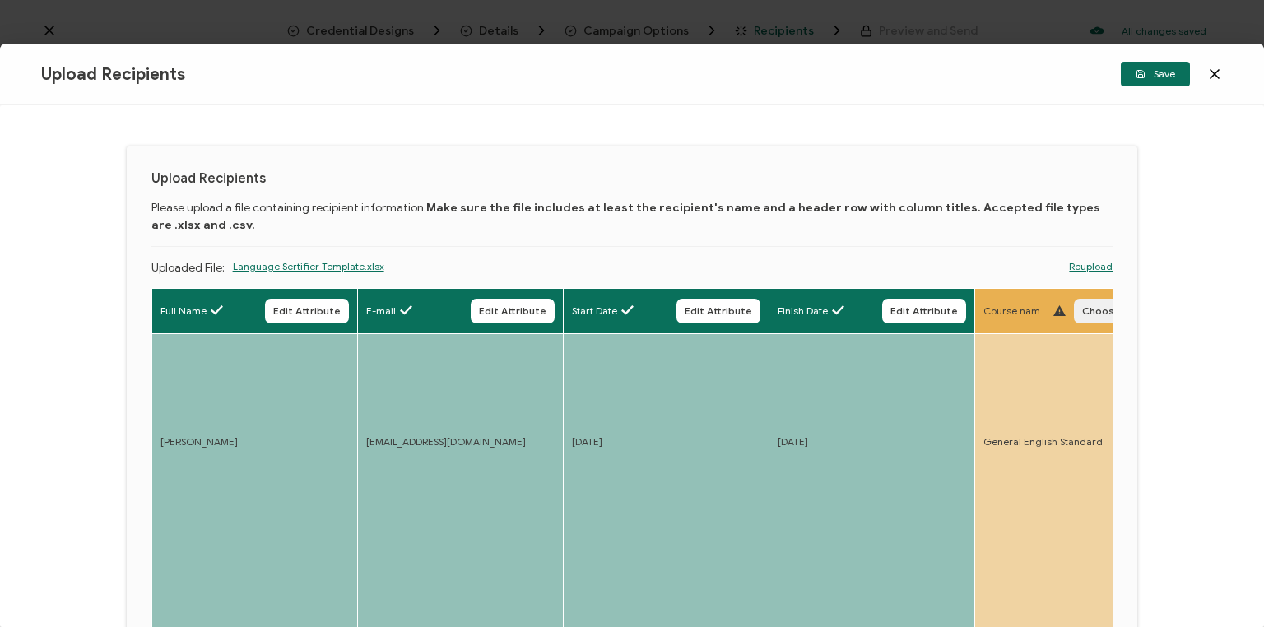
click at [1096, 313] on span "Choose Attribute" at bounding box center [1125, 311] width 86 height 10
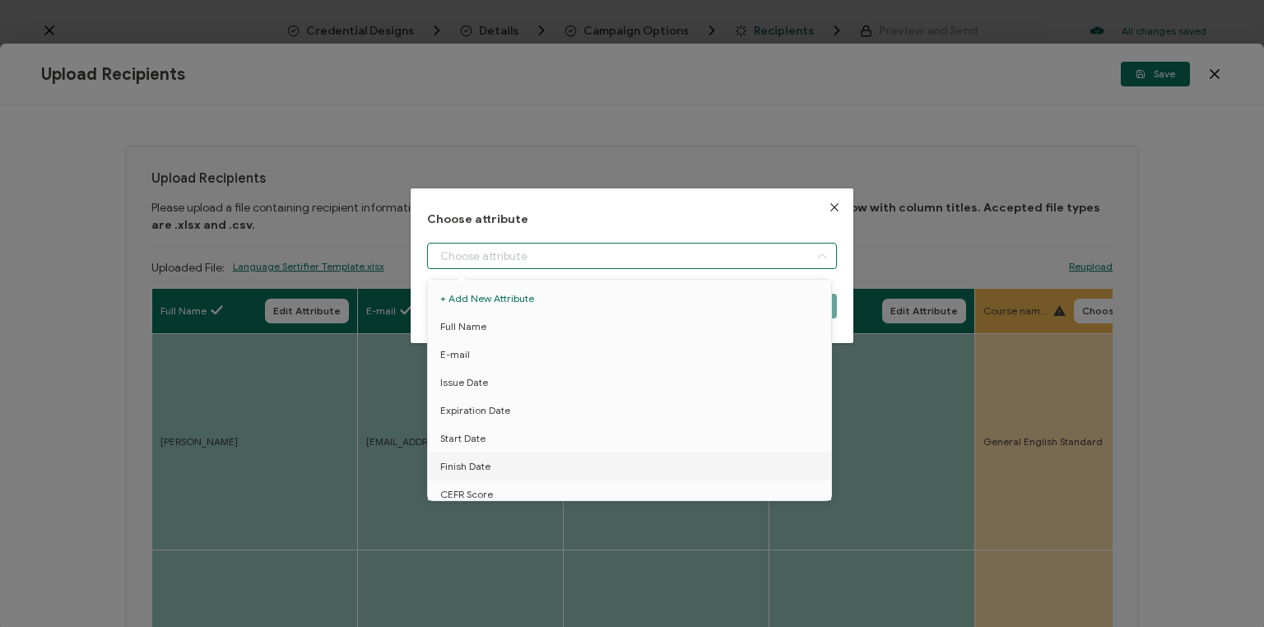
click at [579, 250] on input "dialog" at bounding box center [632, 256] width 410 height 26
click at [471, 385] on span "Course name" at bounding box center [471, 391] width 63 height 28
type input "Course name"
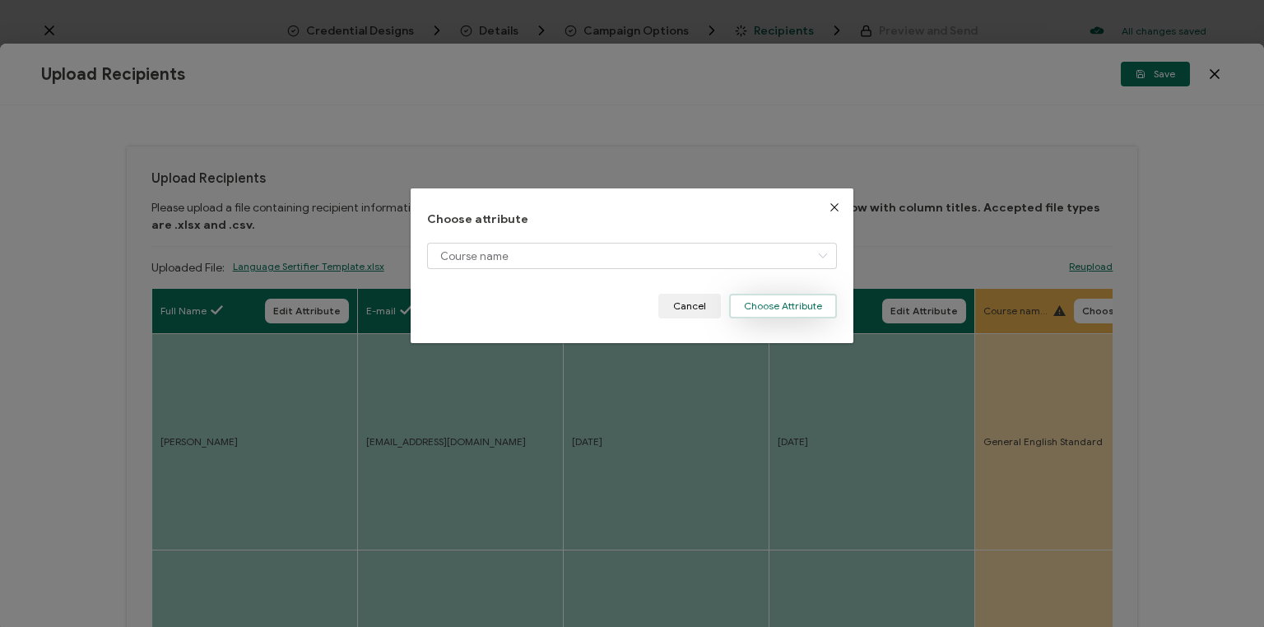
click at [782, 306] on button "Choose Attribute" at bounding box center [783, 306] width 108 height 25
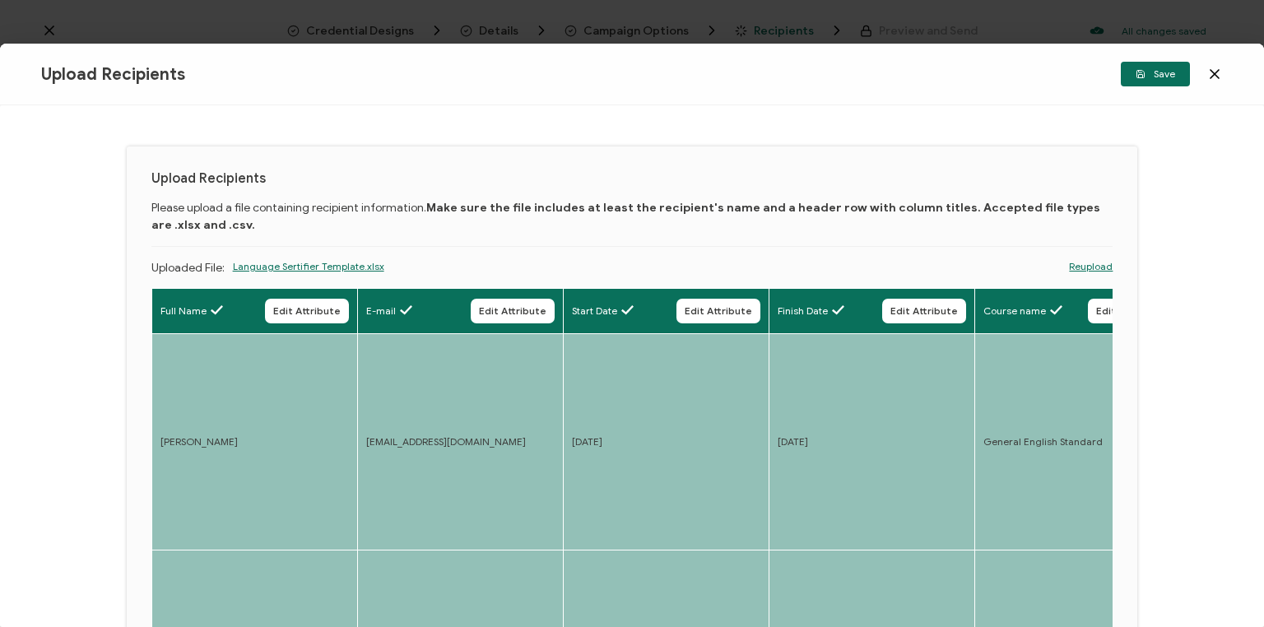
drag, startPoint x: 793, startPoint y: 387, endPoint x: 922, endPoint y: 359, distance: 132.2
click at [922, 359] on td "[DATE]" at bounding box center [872, 442] width 206 height 216
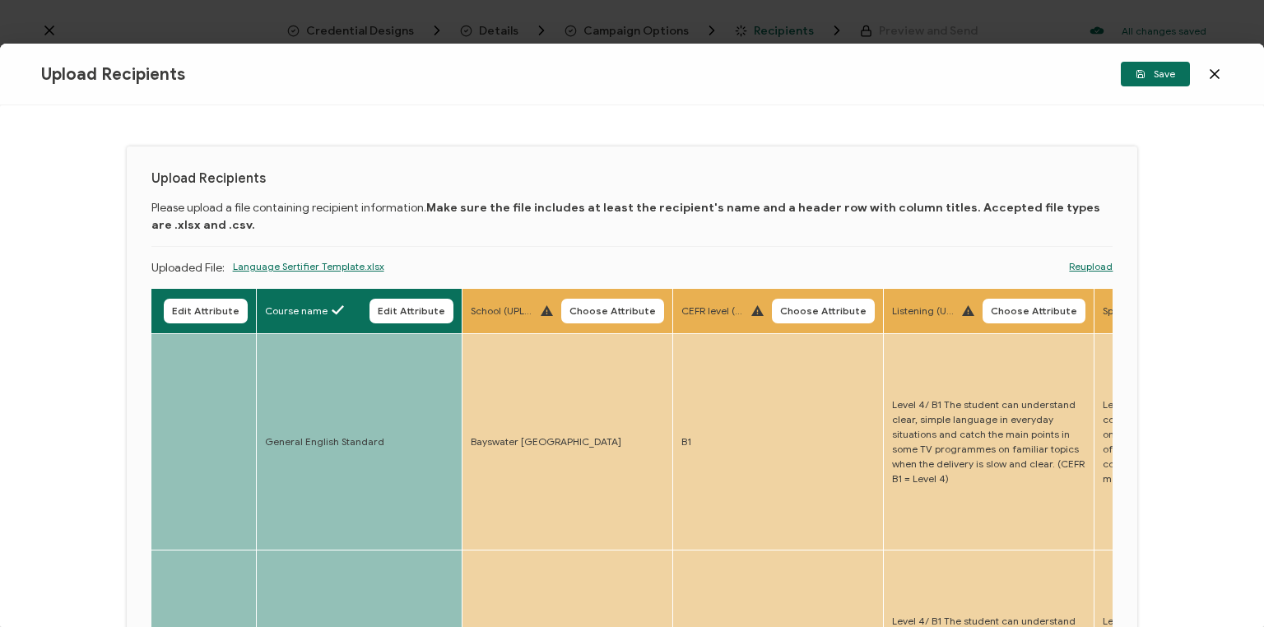
drag, startPoint x: 892, startPoint y: 371, endPoint x: 890, endPoint y: 381, distance: 10.2
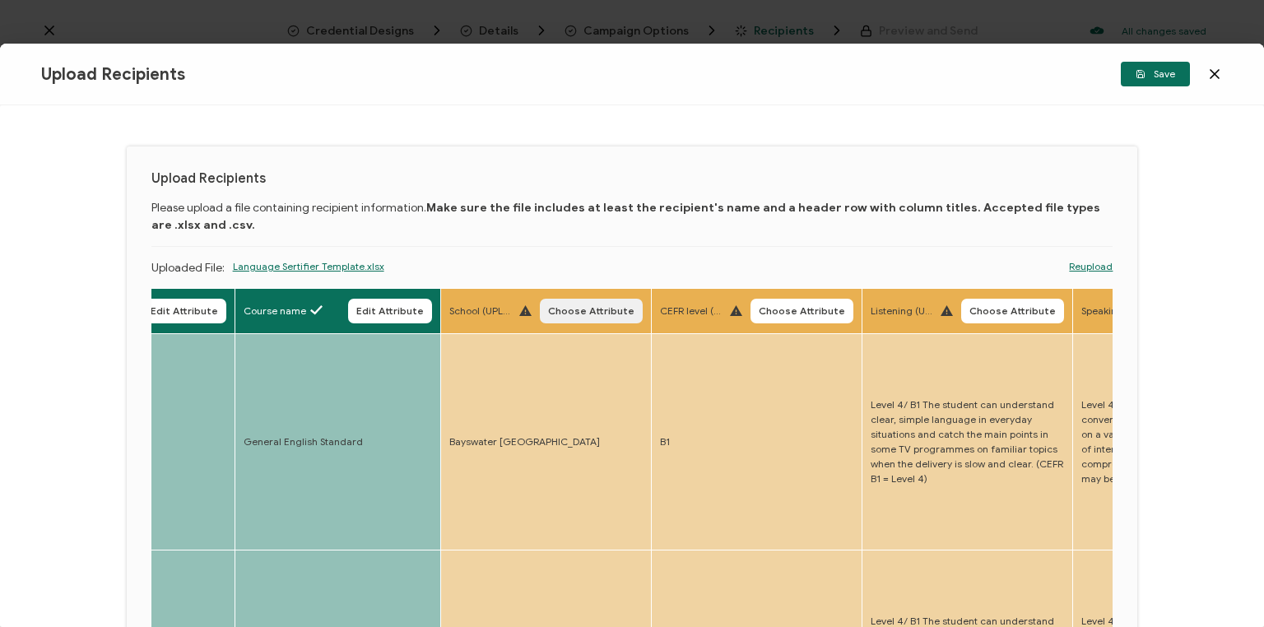
click at [599, 308] on span "Choose Attribute" at bounding box center [591, 311] width 86 height 10
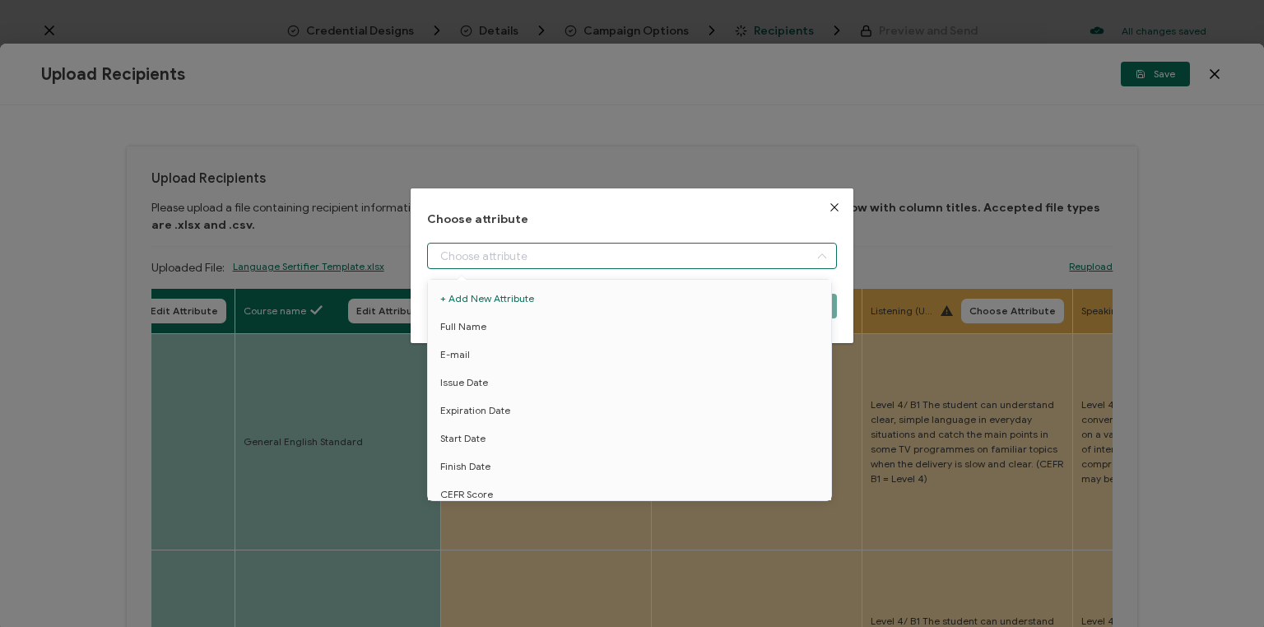
click at [624, 251] on input "dialog" at bounding box center [632, 256] width 410 height 26
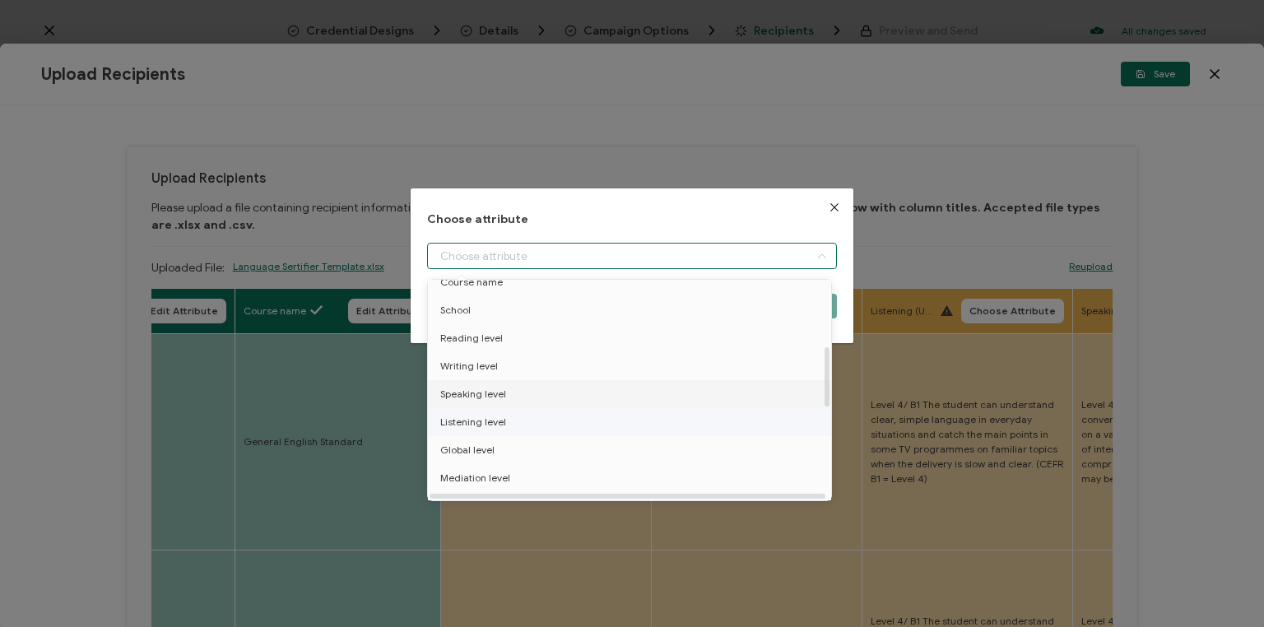
scroll to position [263, 0]
drag, startPoint x: 455, startPoint y: 285, endPoint x: 500, endPoint y: 291, distance: 44.8
click at [455, 284] on span "School" at bounding box center [455, 287] width 30 height 28
type input "School"
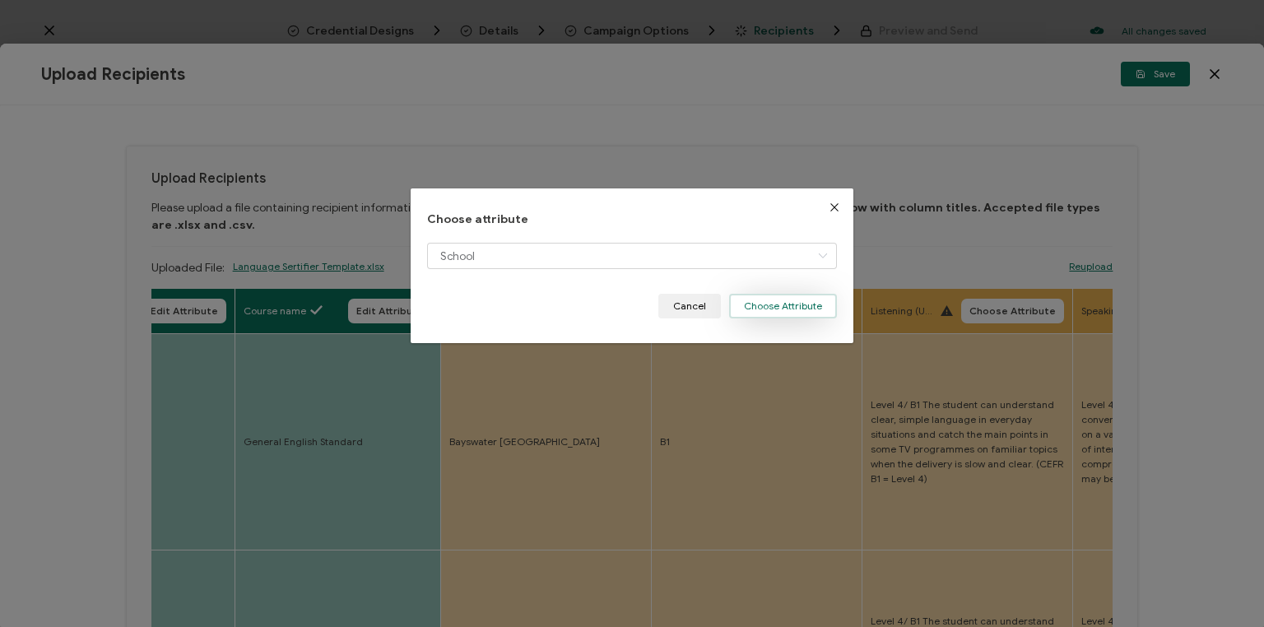
drag, startPoint x: 791, startPoint y: 306, endPoint x: 778, endPoint y: 314, distance: 15.1
click at [785, 309] on button "Choose Attribute" at bounding box center [783, 306] width 108 height 25
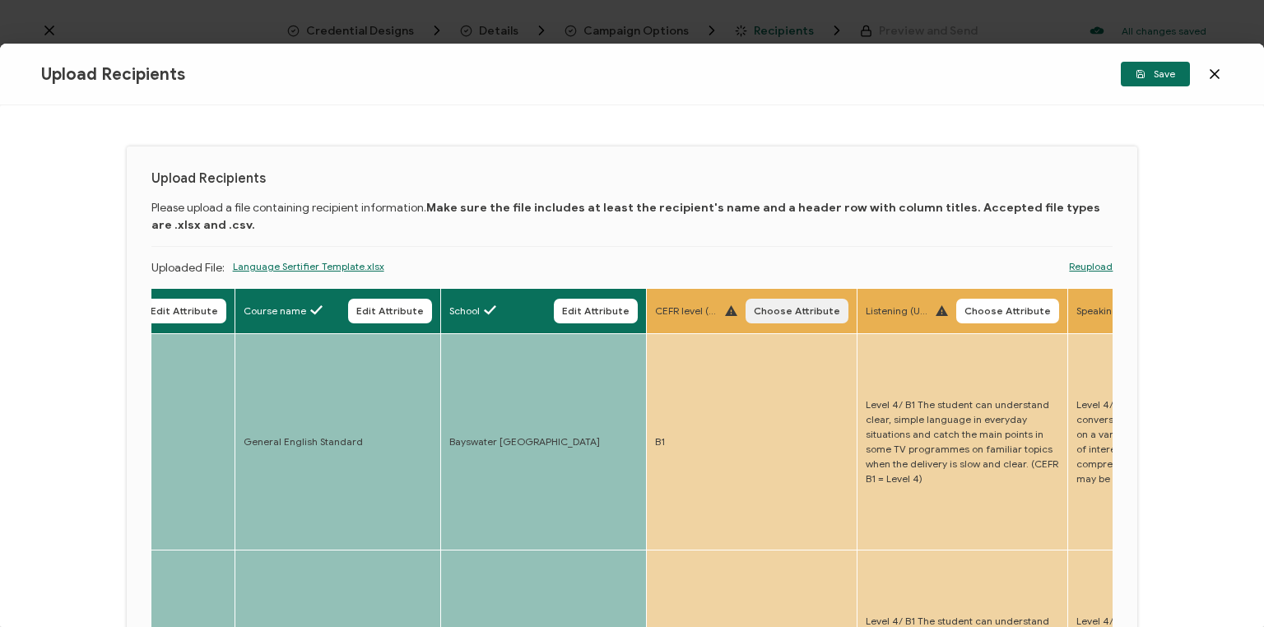
click at [800, 312] on span "Choose Attribute" at bounding box center [797, 311] width 86 height 10
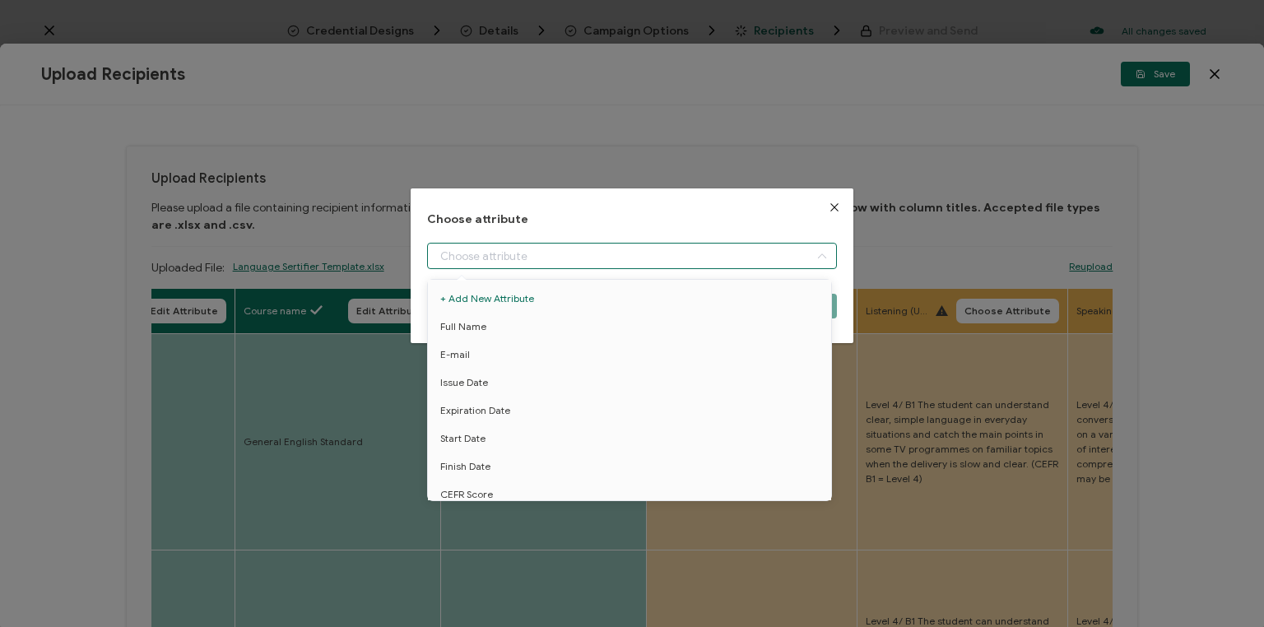
click at [579, 258] on input "dialog" at bounding box center [632, 256] width 410 height 26
click at [485, 366] on span "CEFR Score" at bounding box center [466, 363] width 53 height 28
type input "CEFR Score"
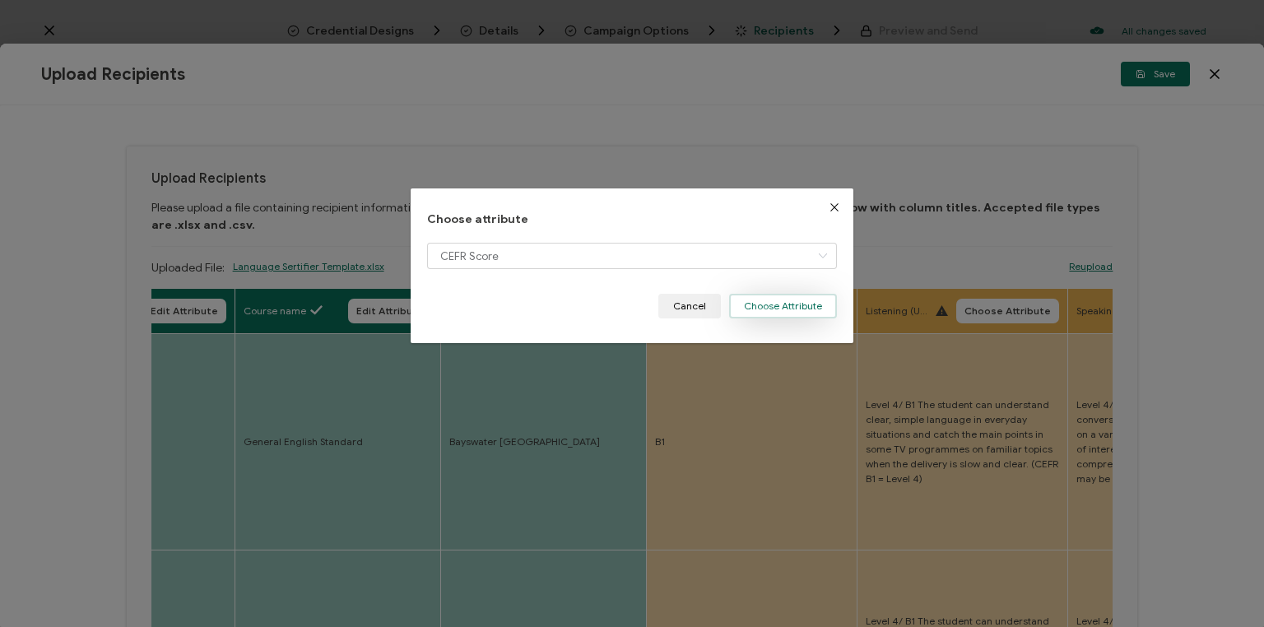
click at [774, 308] on button "Choose Attribute" at bounding box center [783, 306] width 108 height 25
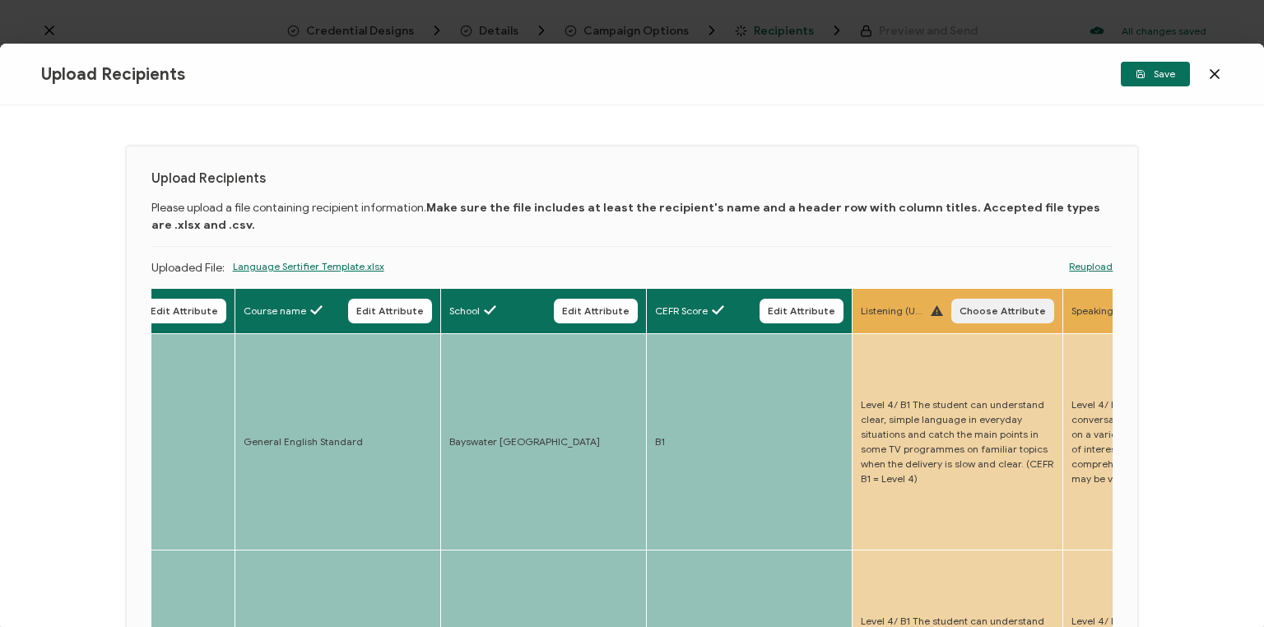
click at [1014, 314] on span "Choose Attribute" at bounding box center [1003, 311] width 86 height 10
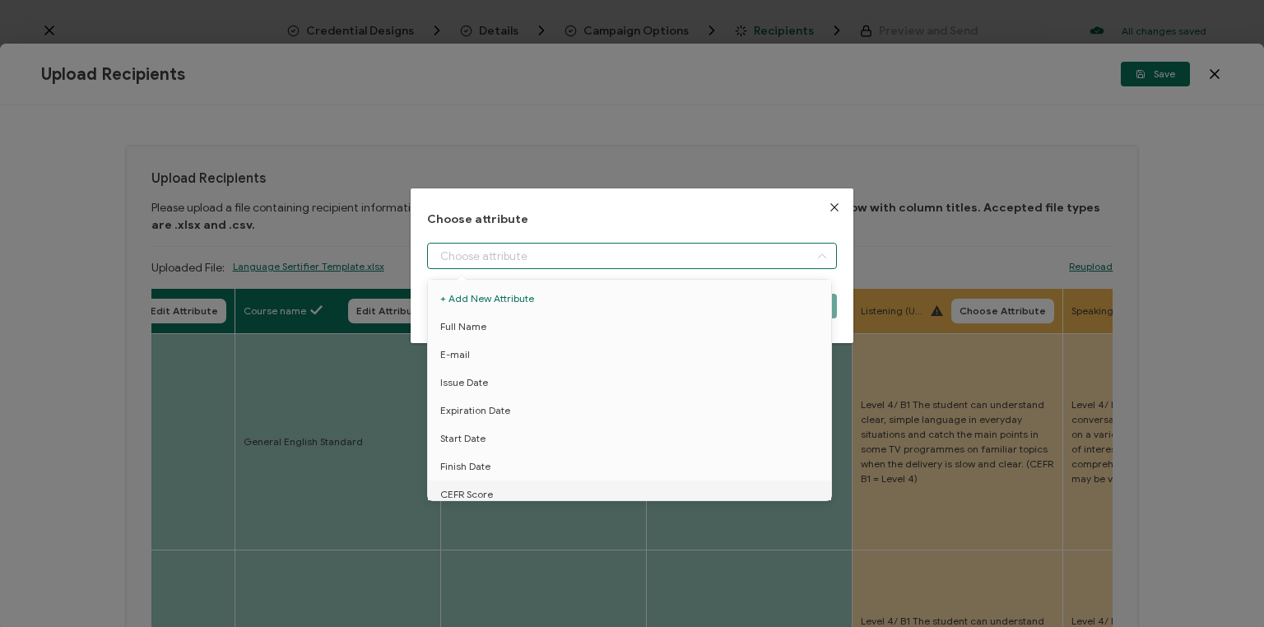
click at [619, 253] on input "dialog" at bounding box center [632, 256] width 410 height 26
click at [483, 461] on span "Listening level" at bounding box center [473, 465] width 66 height 28
type input "Listening level"
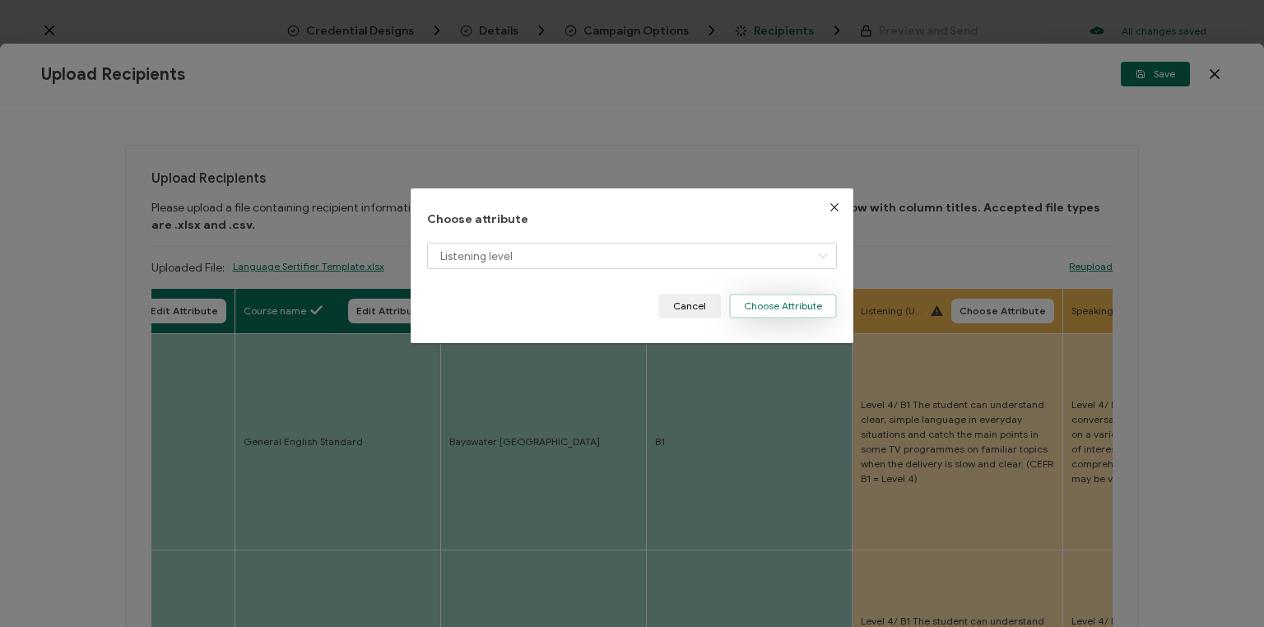
drag, startPoint x: 774, startPoint y: 305, endPoint x: 782, endPoint y: 311, distance: 10.0
click at [774, 304] on button "Choose Attribute" at bounding box center [783, 306] width 108 height 25
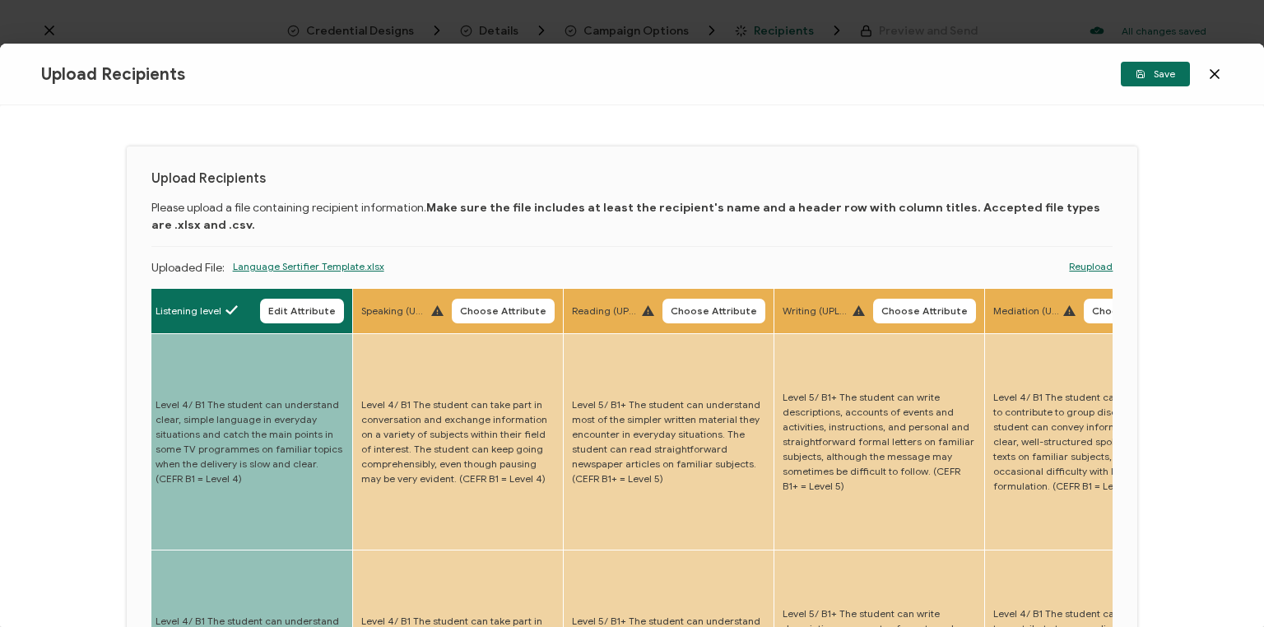
drag, startPoint x: 827, startPoint y: 449, endPoint x: 958, endPoint y: 437, distance: 131.4
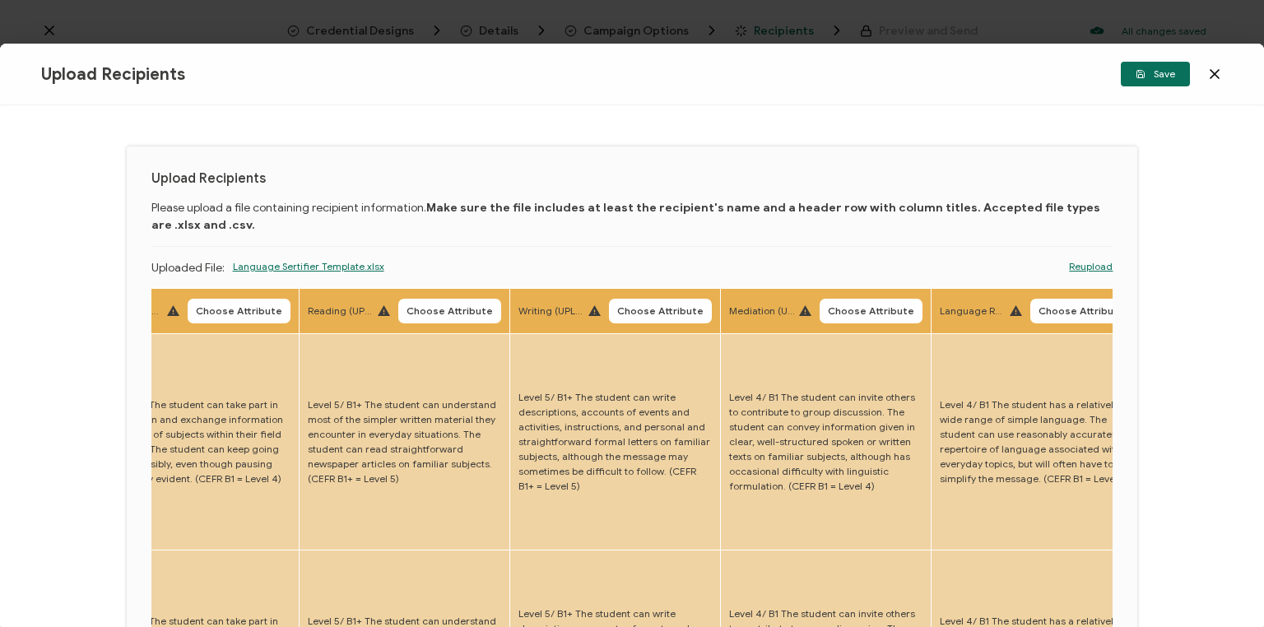
scroll to position [0, 1650]
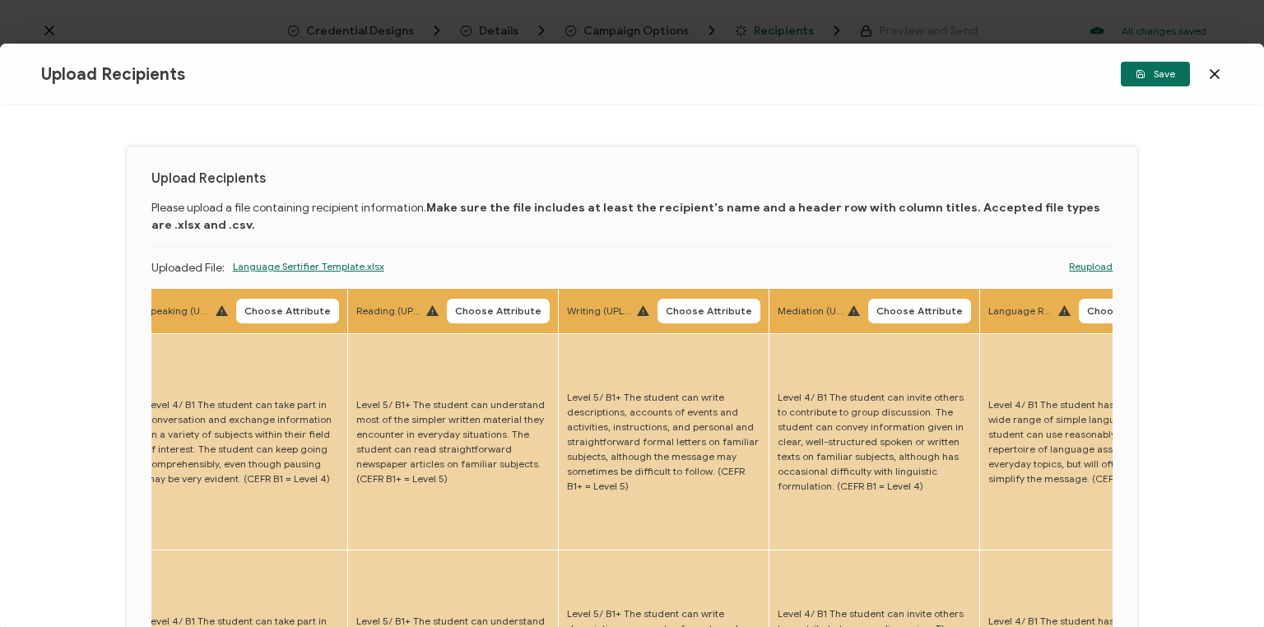
drag, startPoint x: 337, startPoint y: 389, endPoint x: 272, endPoint y: 410, distance: 67.4
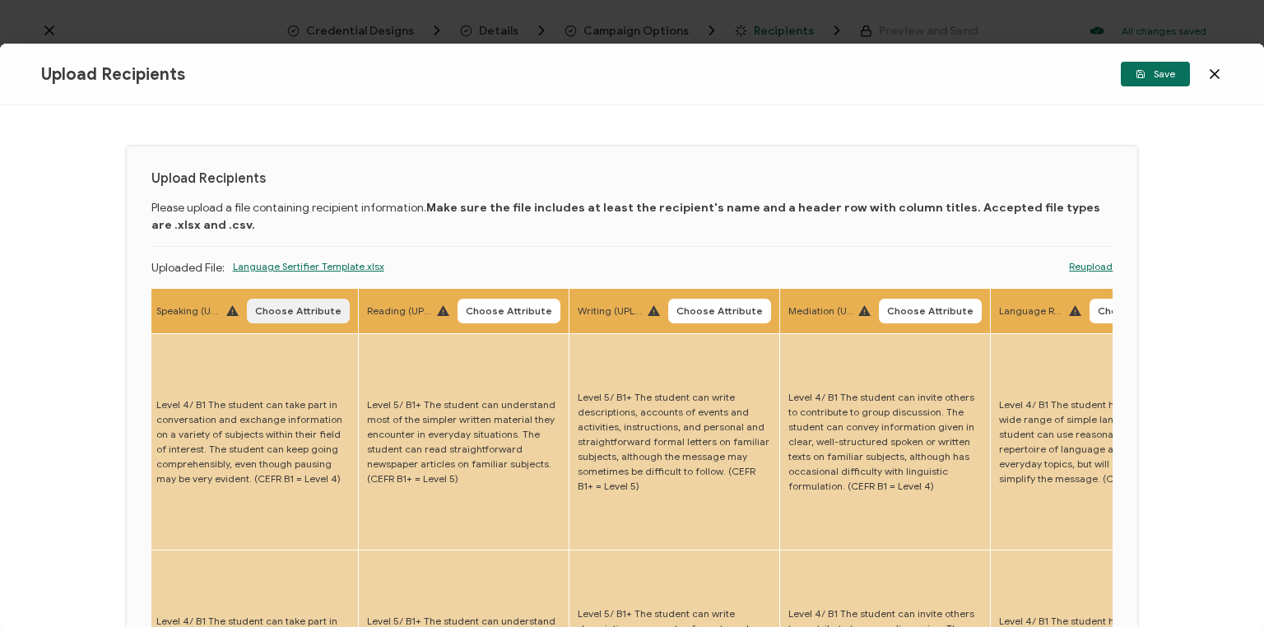
click at [301, 312] on span "Choose Attribute" at bounding box center [298, 311] width 86 height 10
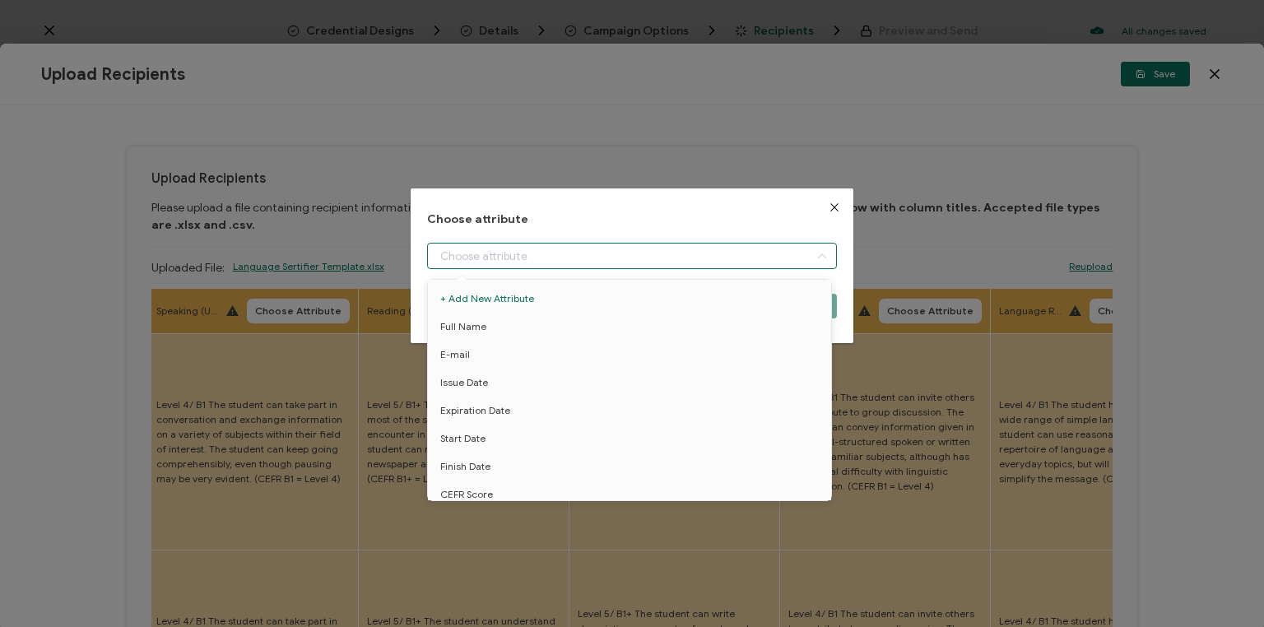
click at [533, 256] on input "dialog" at bounding box center [632, 256] width 410 height 26
click at [481, 432] on span "Speaking level" at bounding box center [473, 437] width 66 height 28
type input "Speaking level"
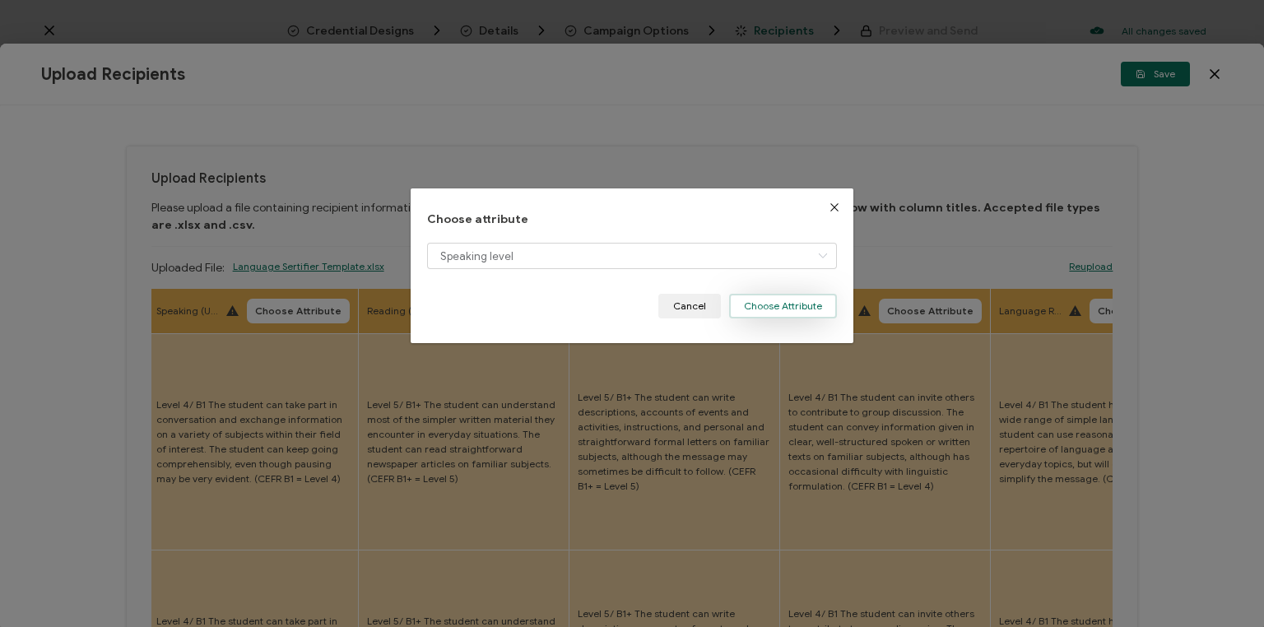
click at [791, 304] on button "Choose Attribute" at bounding box center [783, 306] width 108 height 25
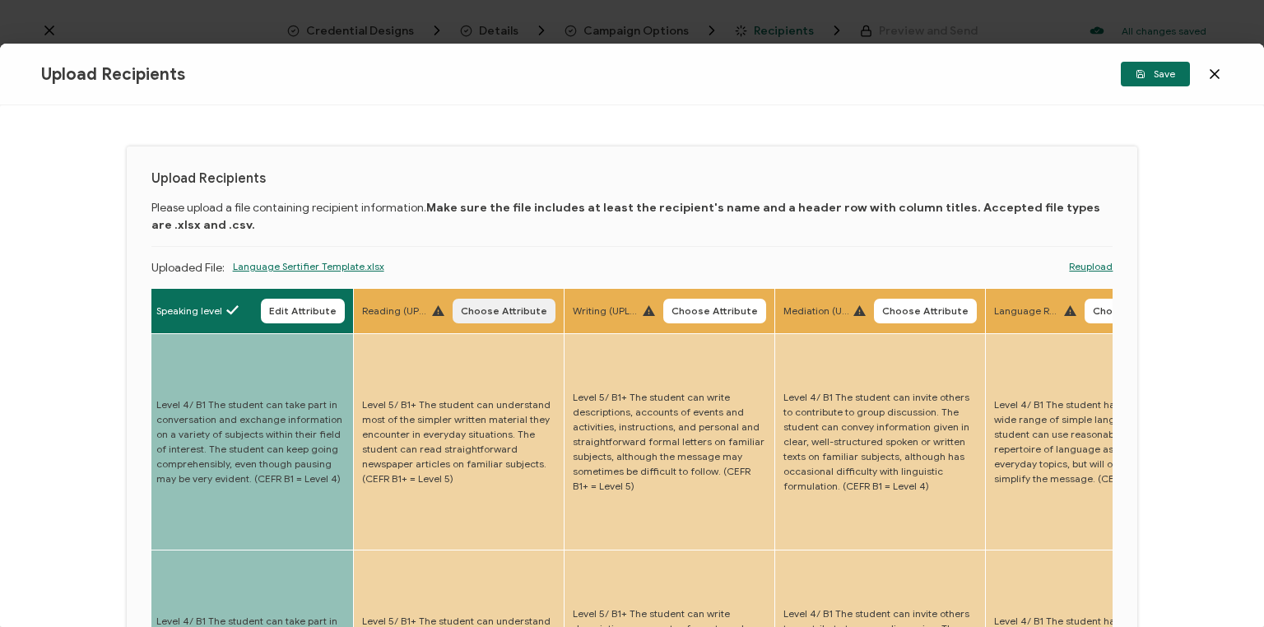
click at [490, 313] on span "Choose Attribute" at bounding box center [504, 311] width 86 height 10
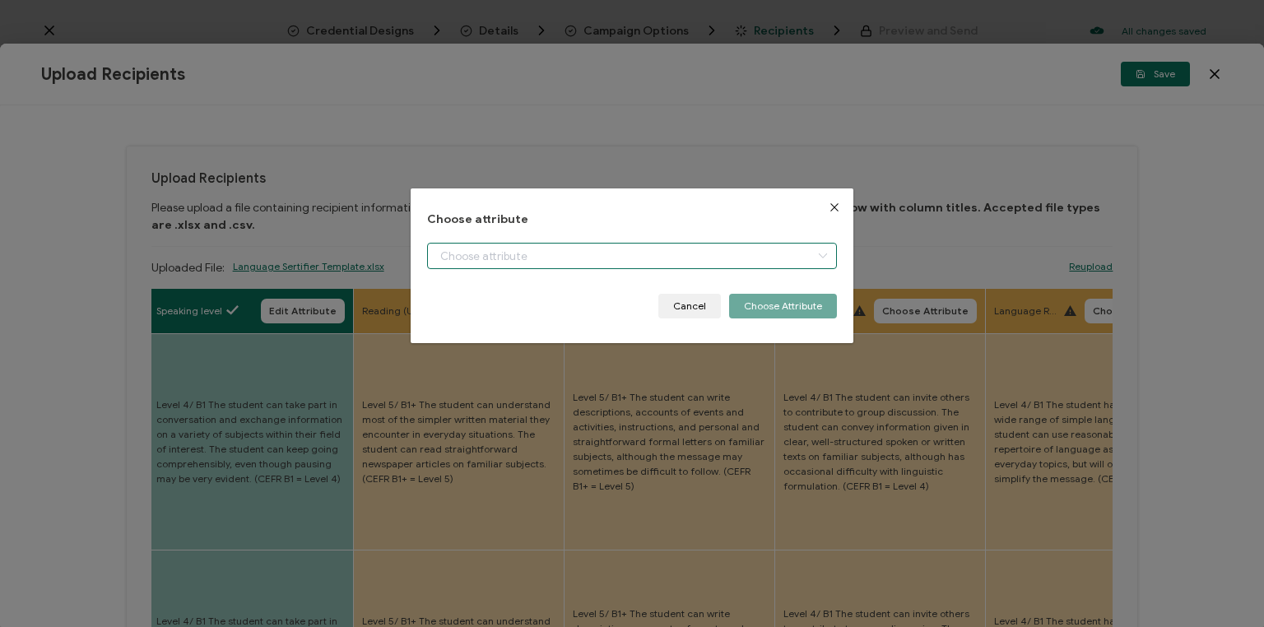
click at [514, 253] on input "dialog" at bounding box center [632, 256] width 410 height 26
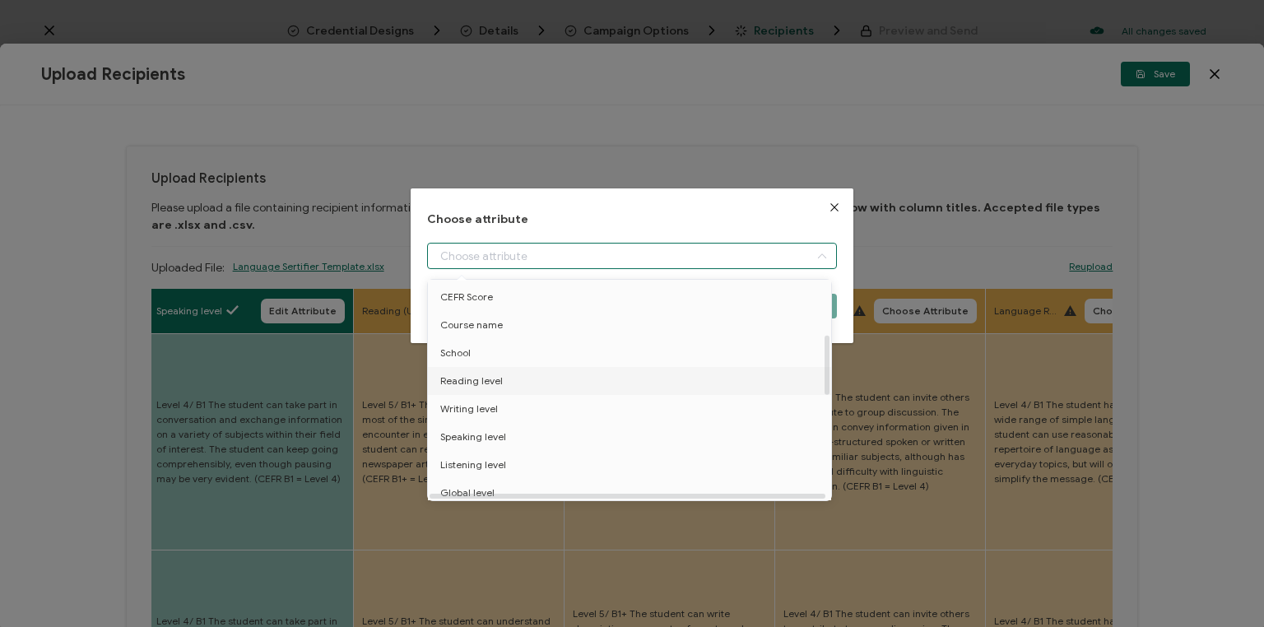
click at [487, 377] on span "Reading level" at bounding box center [471, 381] width 63 height 28
type input "Reading level"
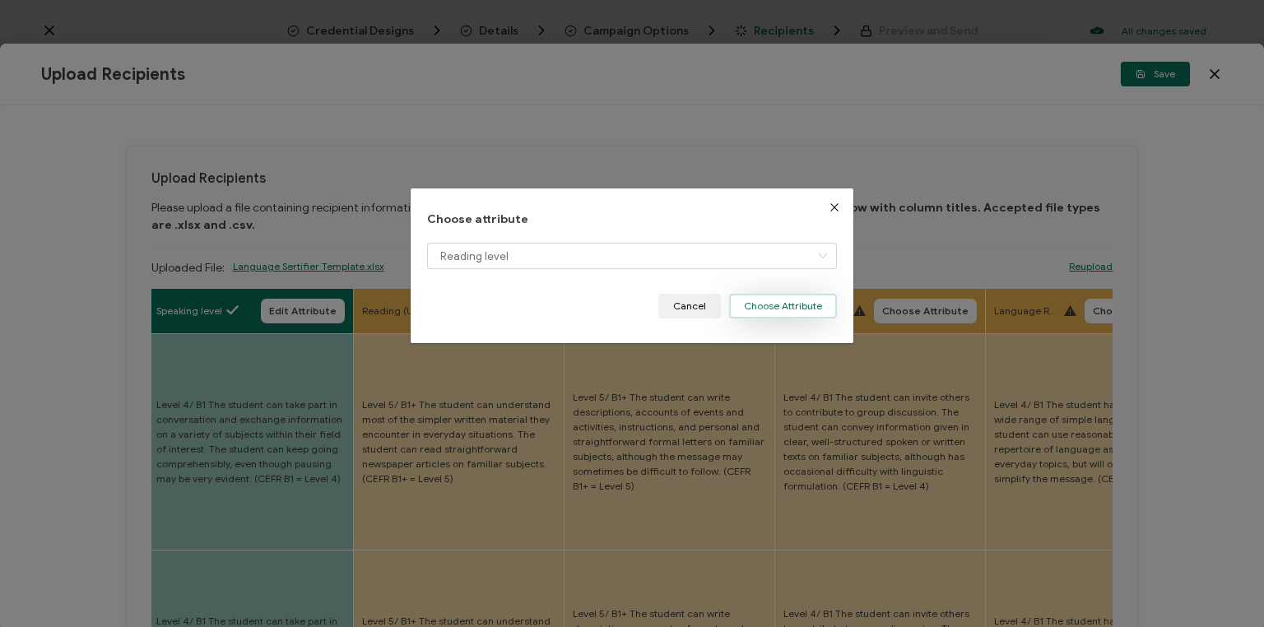
click at [786, 302] on button "Choose Attribute" at bounding box center [783, 306] width 108 height 25
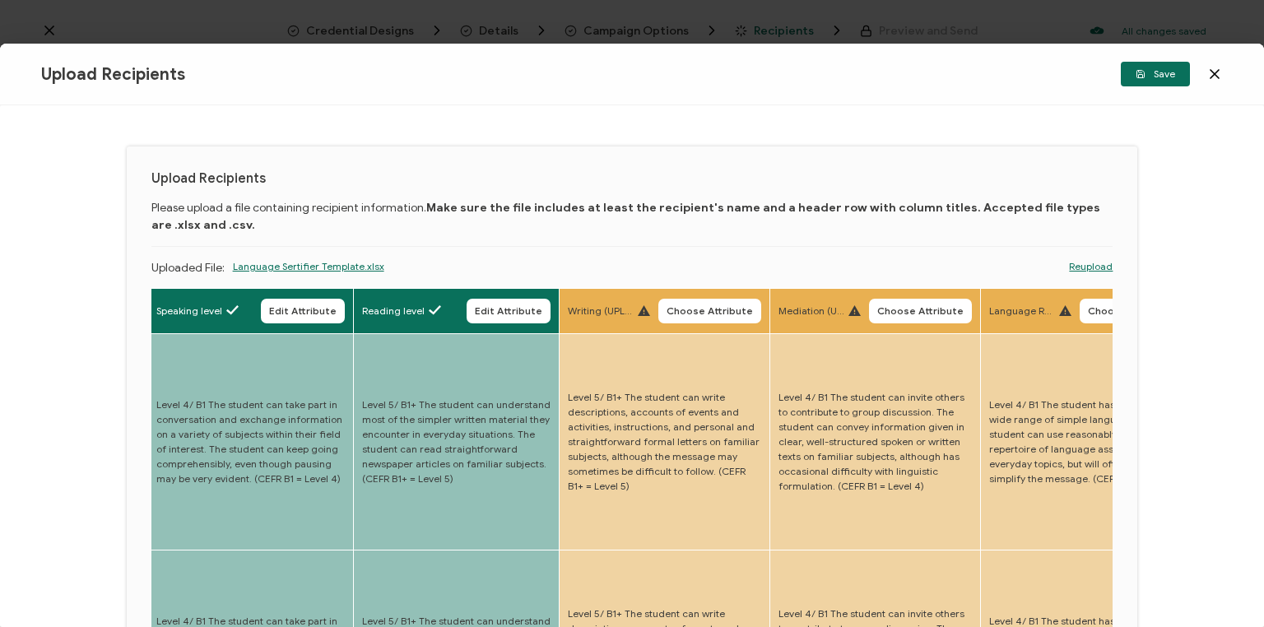
click at [694, 314] on span "Choose Attribute" at bounding box center [710, 311] width 86 height 10
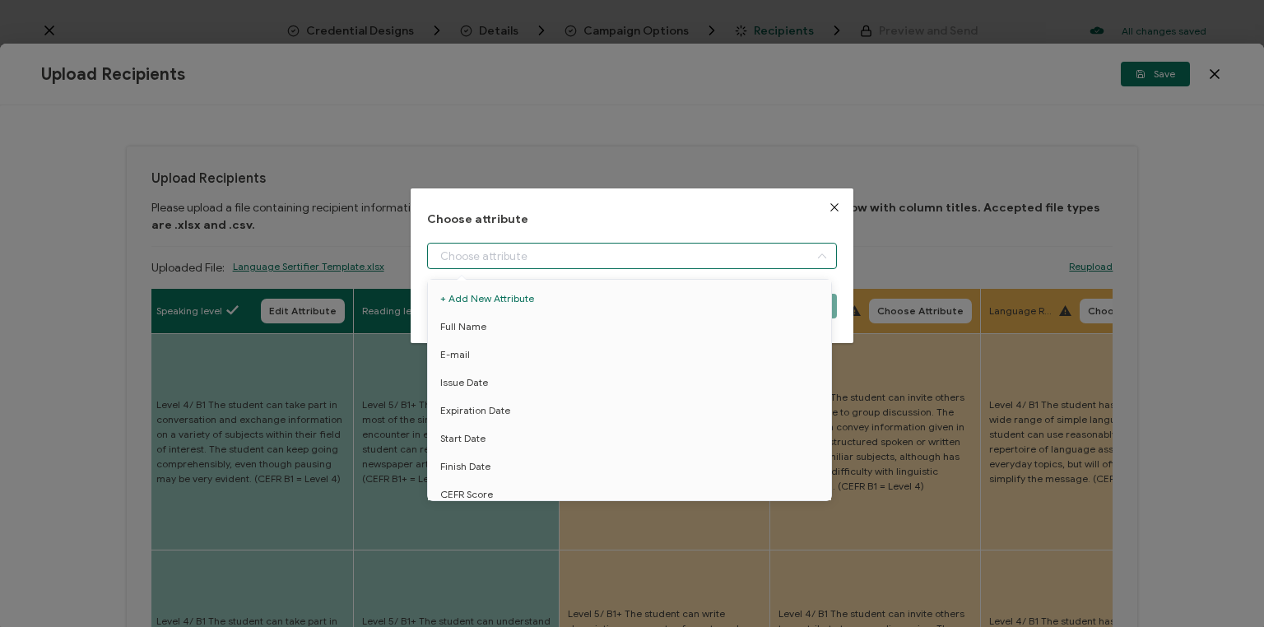
click at [537, 253] on input "dialog" at bounding box center [632, 256] width 410 height 26
click at [474, 403] on span "Writing level" at bounding box center [469, 409] width 58 height 28
type input "Writing level"
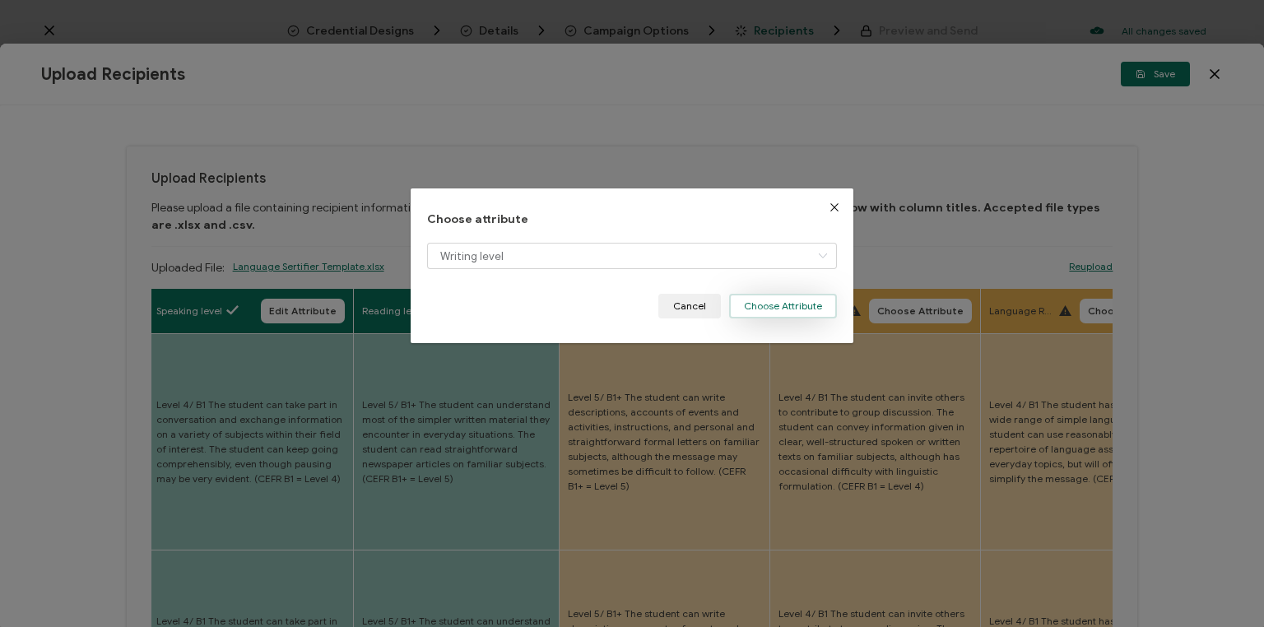
click at [772, 304] on button "Choose Attribute" at bounding box center [783, 306] width 108 height 25
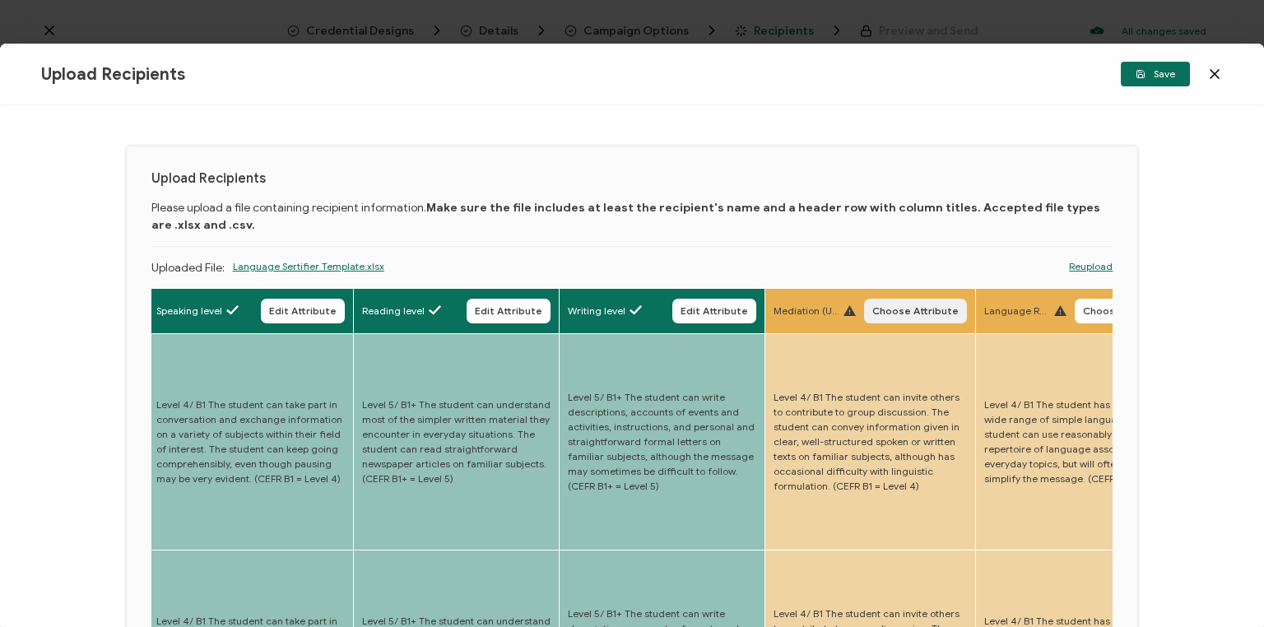
drag, startPoint x: 923, startPoint y: 314, endPoint x: 903, endPoint y: 320, distance: 20.8
click at [922, 314] on span "Choose Attribute" at bounding box center [915, 311] width 86 height 10
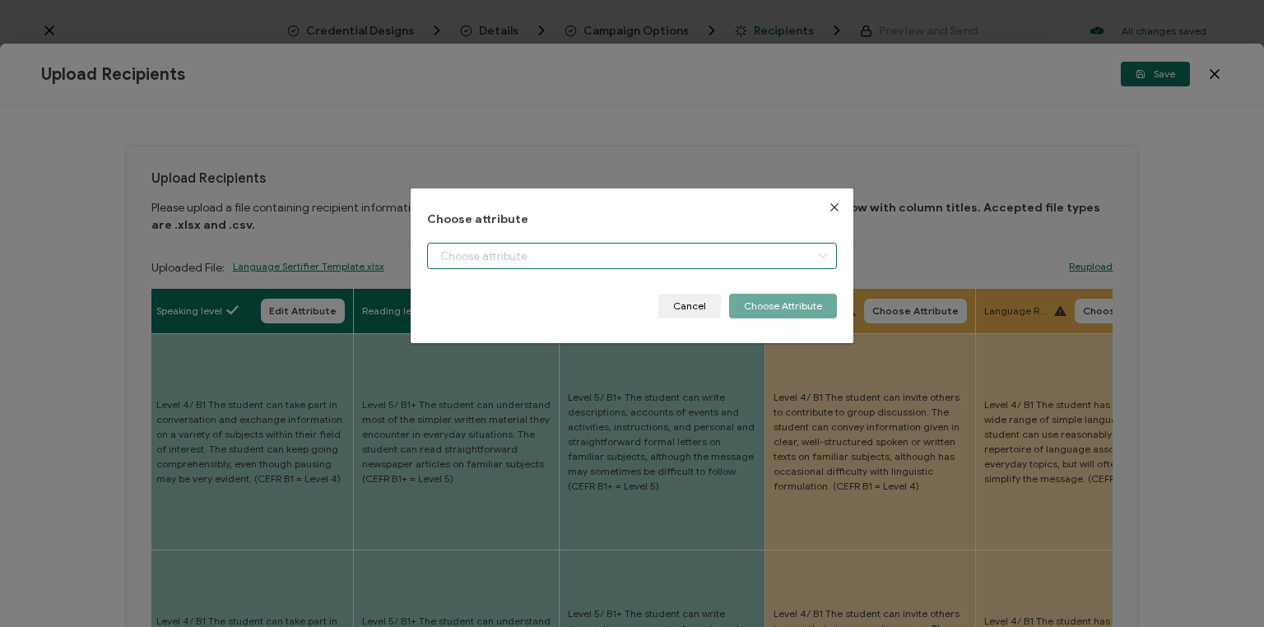
click at [600, 256] on input "dialog" at bounding box center [632, 256] width 410 height 26
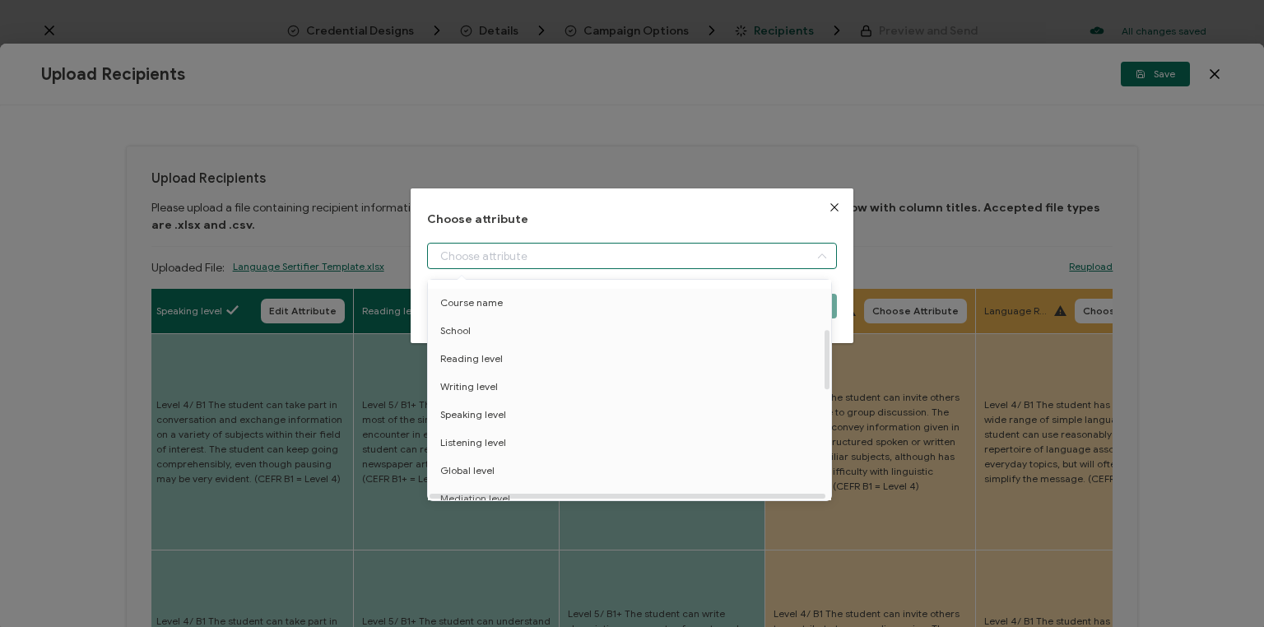
scroll to position [263, 0]
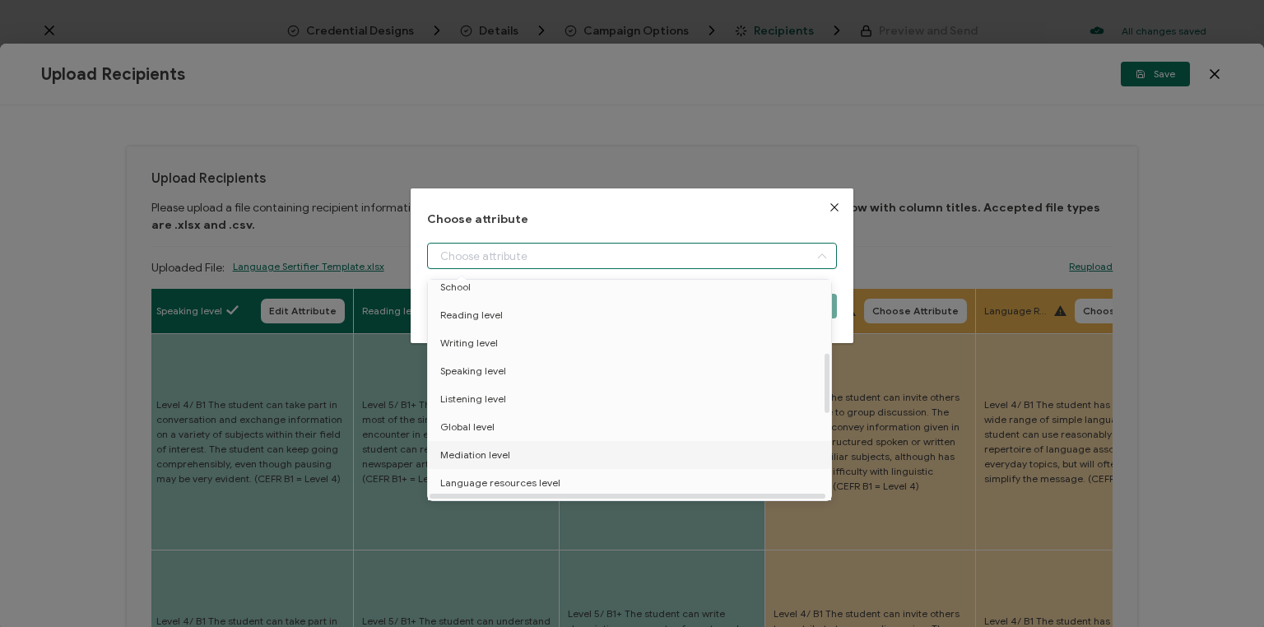
click at [476, 452] on span "Mediation level" at bounding box center [475, 455] width 70 height 28
type input "Mediation level"
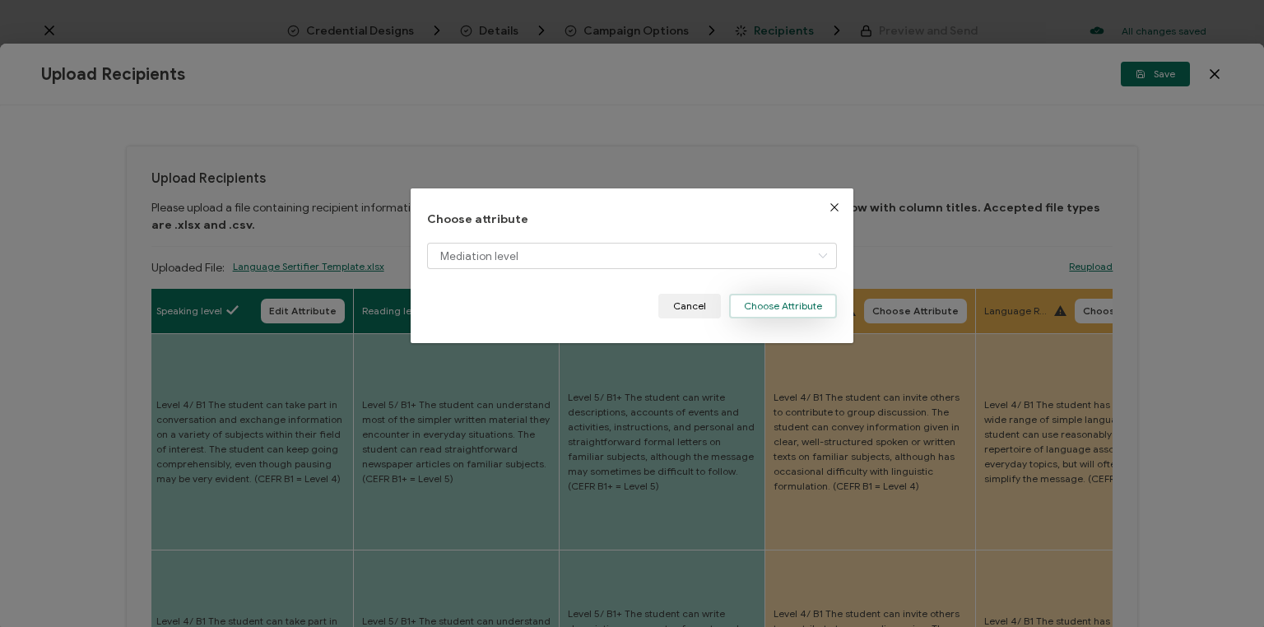
drag, startPoint x: 774, startPoint y: 291, endPoint x: 767, endPoint y: 300, distance: 11.2
click at [770, 295] on div "Choose attribute Mediation level Cancel Choose Attribute" at bounding box center [632, 266] width 410 height 106
click at [767, 306] on button "Choose Attribute" at bounding box center [783, 306] width 108 height 25
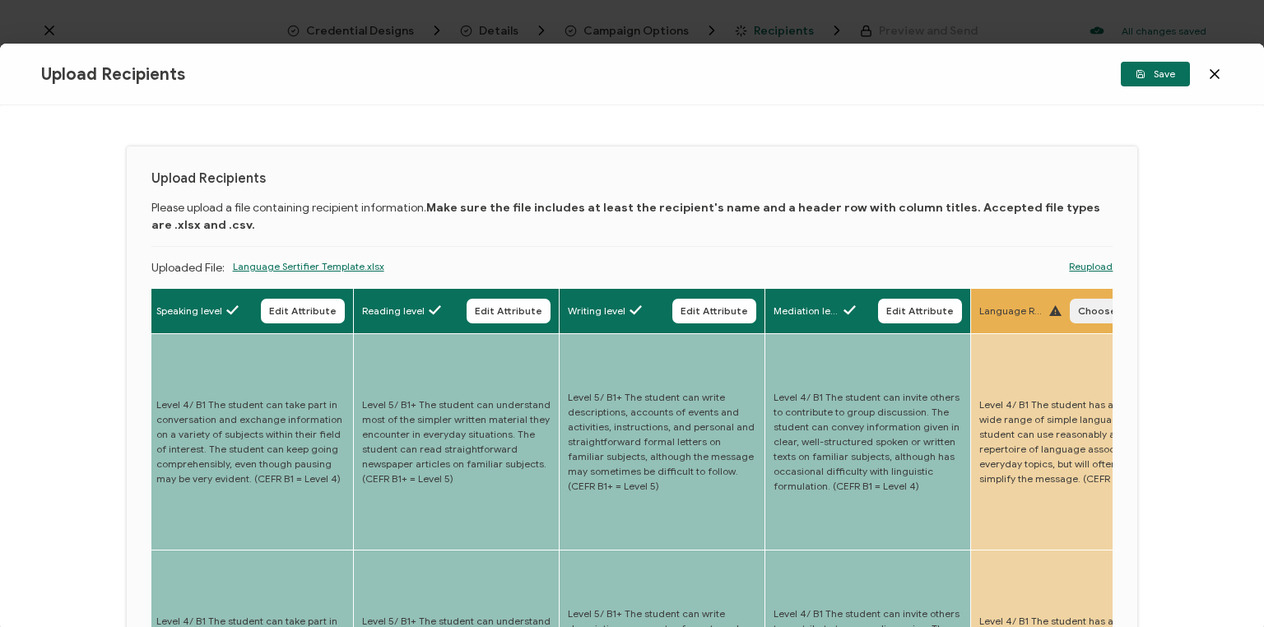
click at [1087, 313] on span "Choose Attribute" at bounding box center [1121, 311] width 86 height 10
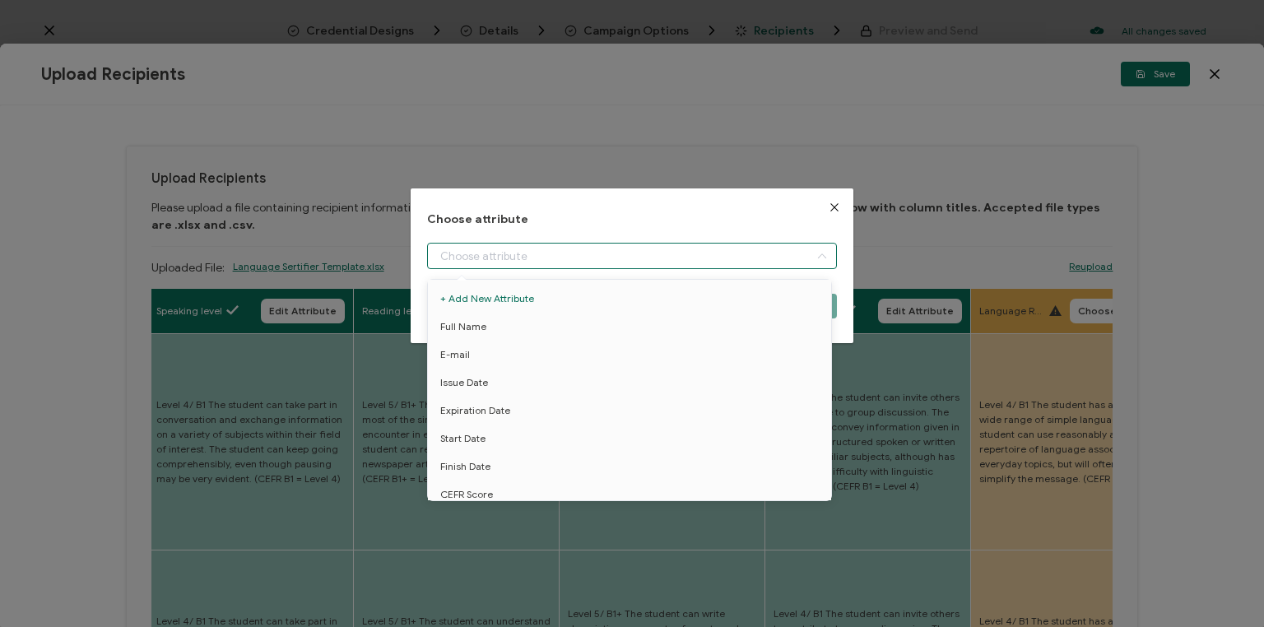
drag, startPoint x: 625, startPoint y: 251, endPoint x: 615, endPoint y: 304, distance: 53.6
click at [625, 252] on input "dialog" at bounding box center [632, 256] width 410 height 26
click at [543, 415] on span "Language resources level" at bounding box center [500, 417] width 120 height 28
type input "Language resources level"
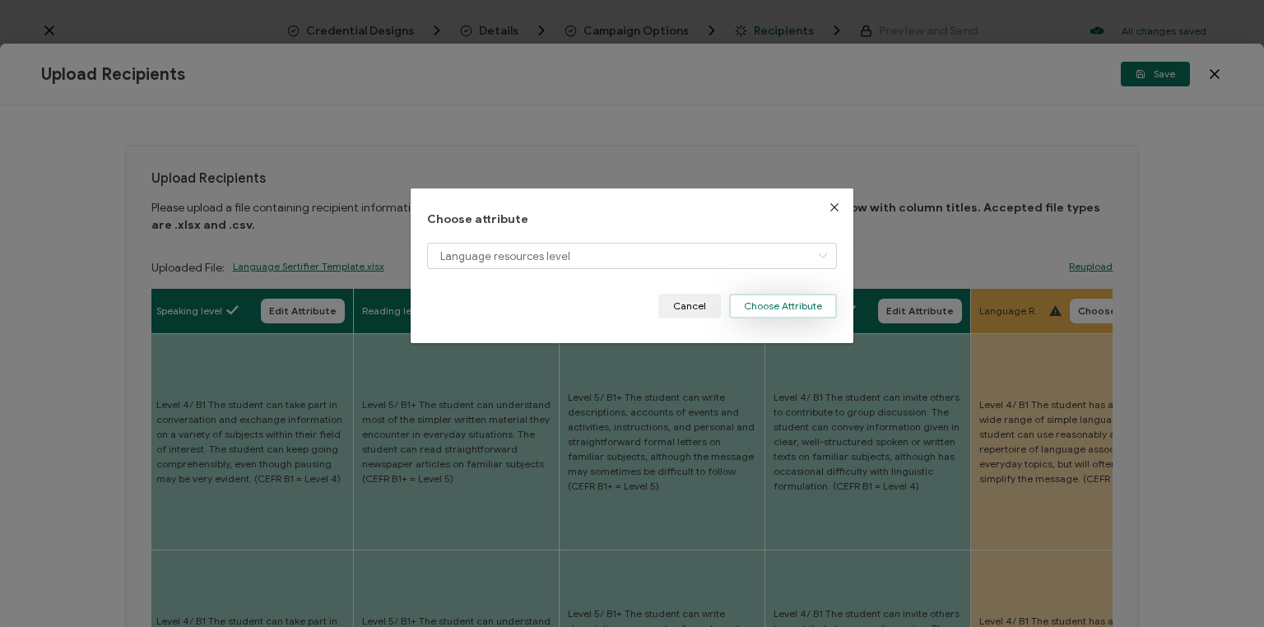
click at [789, 307] on button "Choose Attribute" at bounding box center [783, 306] width 108 height 25
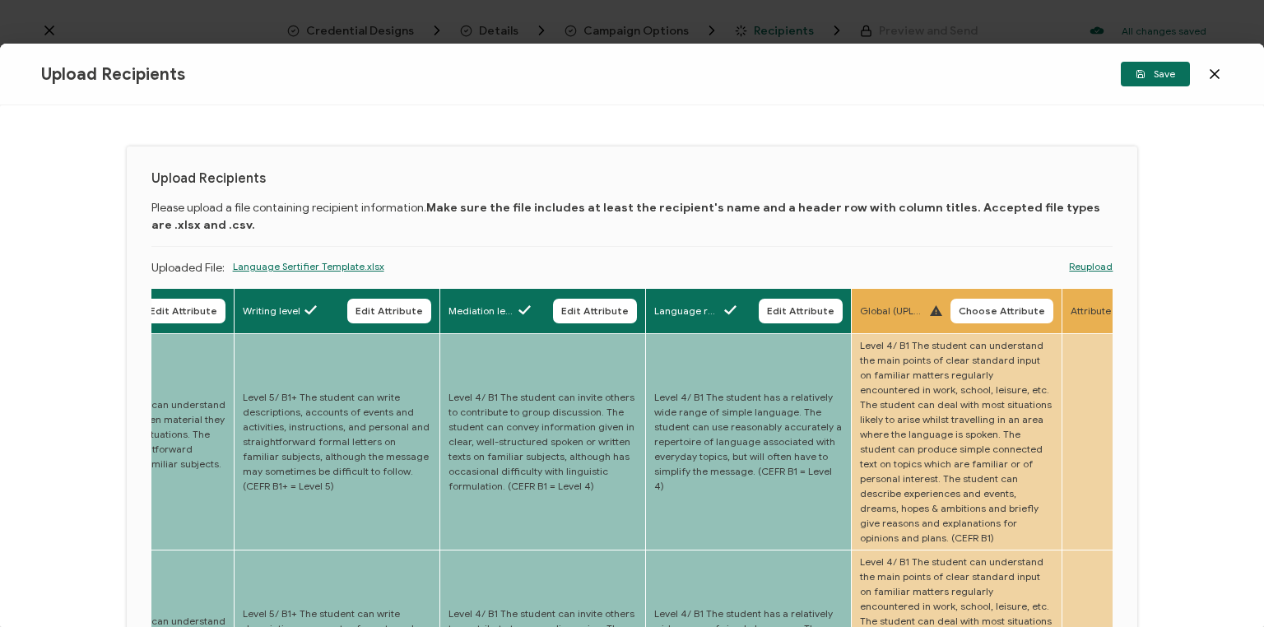
drag, startPoint x: 788, startPoint y: 416, endPoint x: 886, endPoint y: 414, distance: 97.9
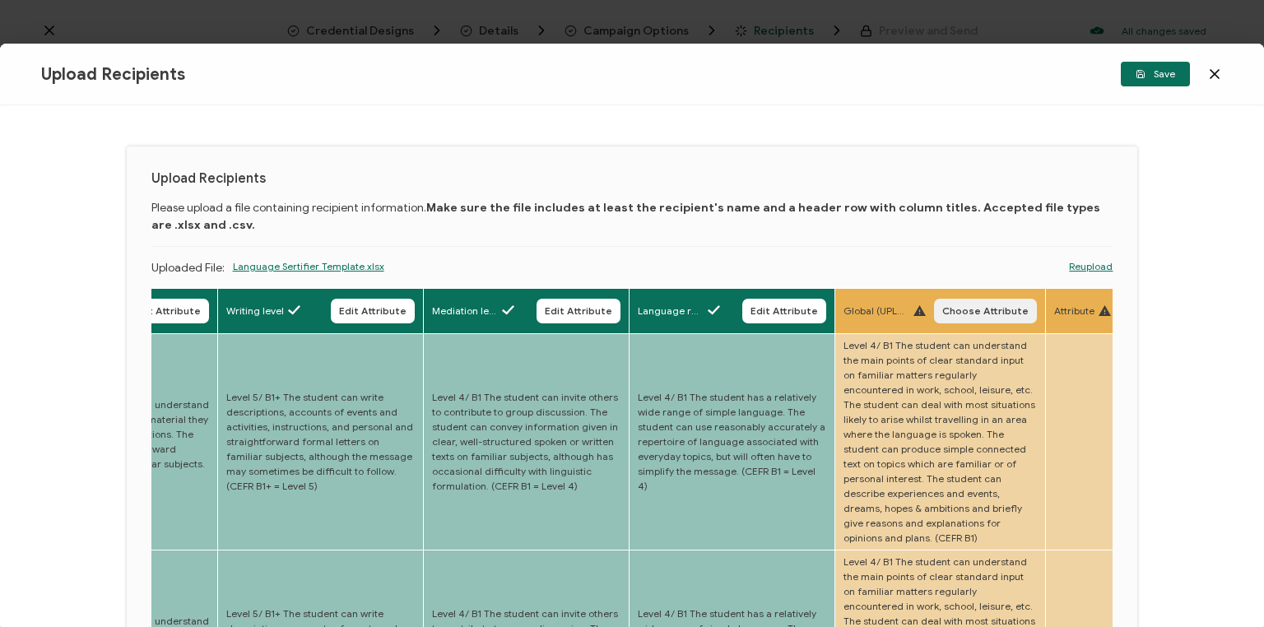
click at [996, 317] on button "Choose Attribute" at bounding box center [985, 311] width 103 height 25
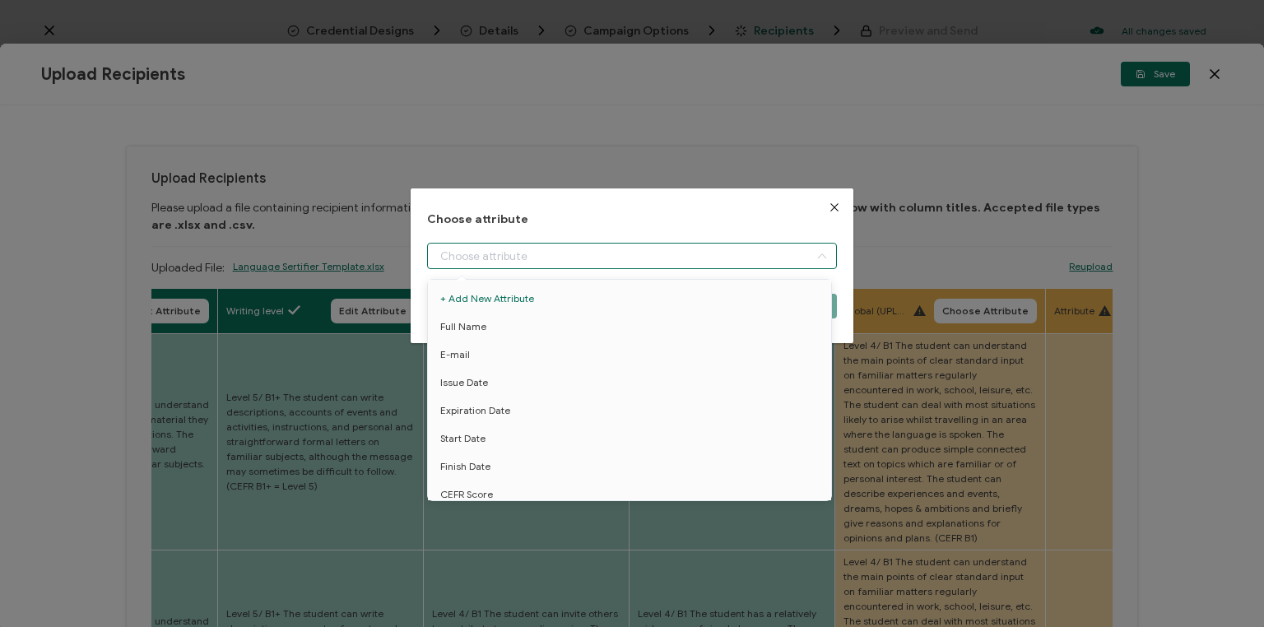
click at [710, 253] on input "dialog" at bounding box center [632, 256] width 410 height 26
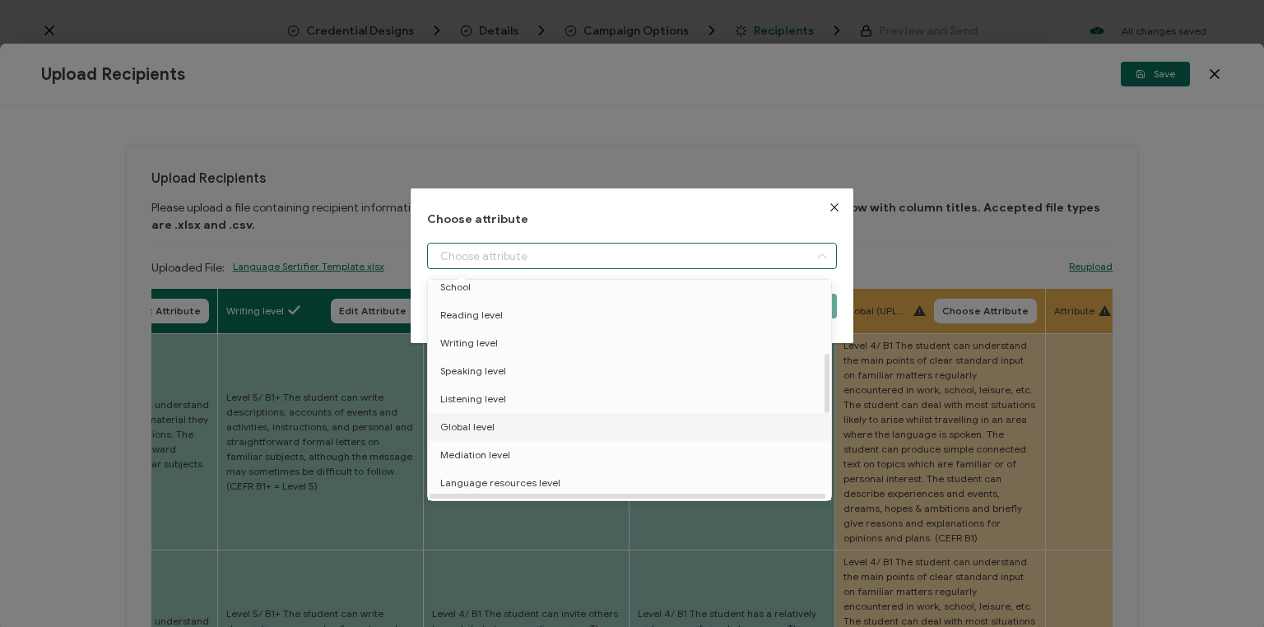
click at [481, 429] on span "Global level" at bounding box center [467, 427] width 54 height 28
type input "Global level"
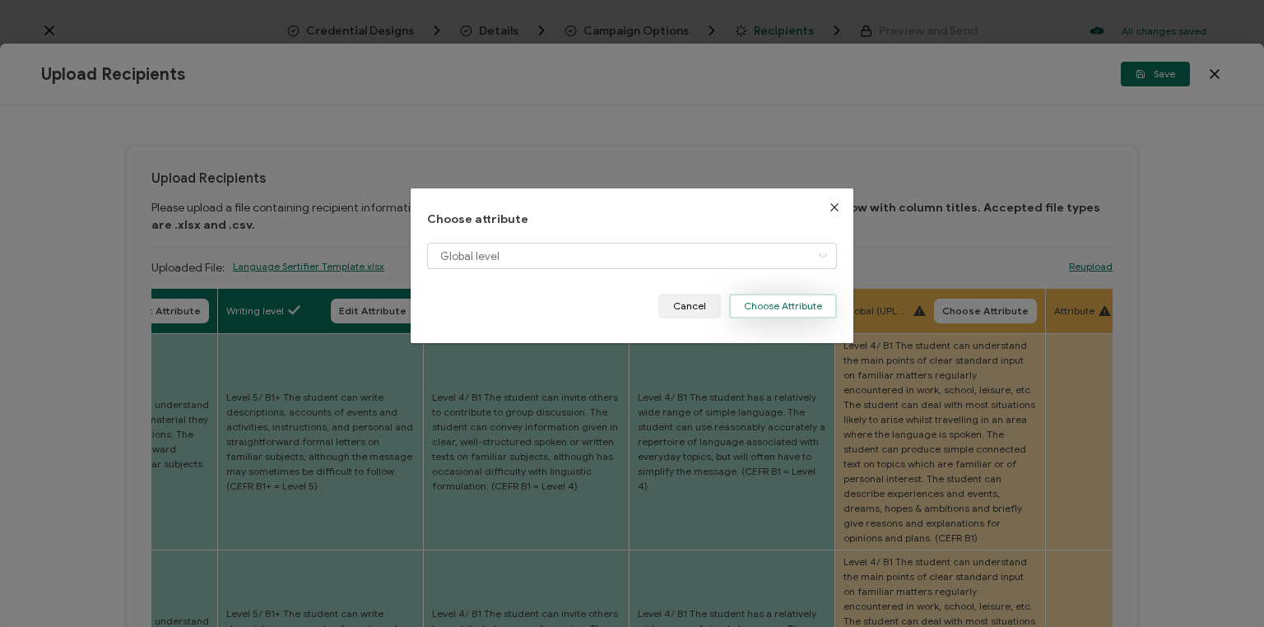
click at [778, 306] on button "Choose Attribute" at bounding box center [783, 306] width 108 height 25
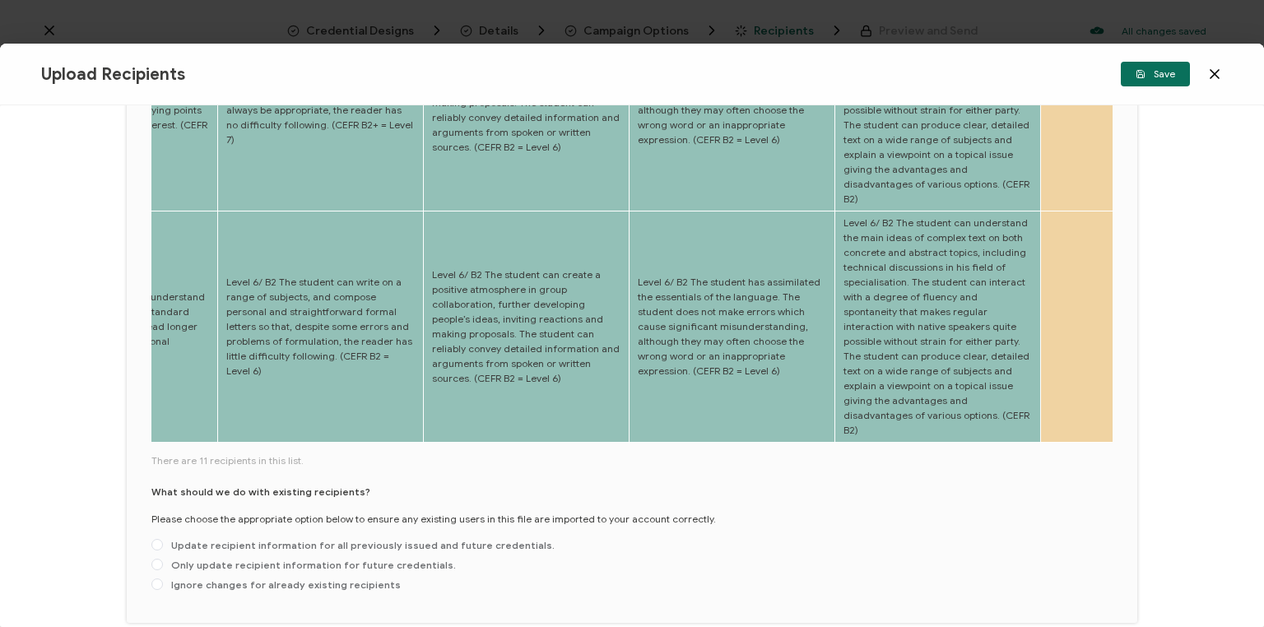
scroll to position [809, 0]
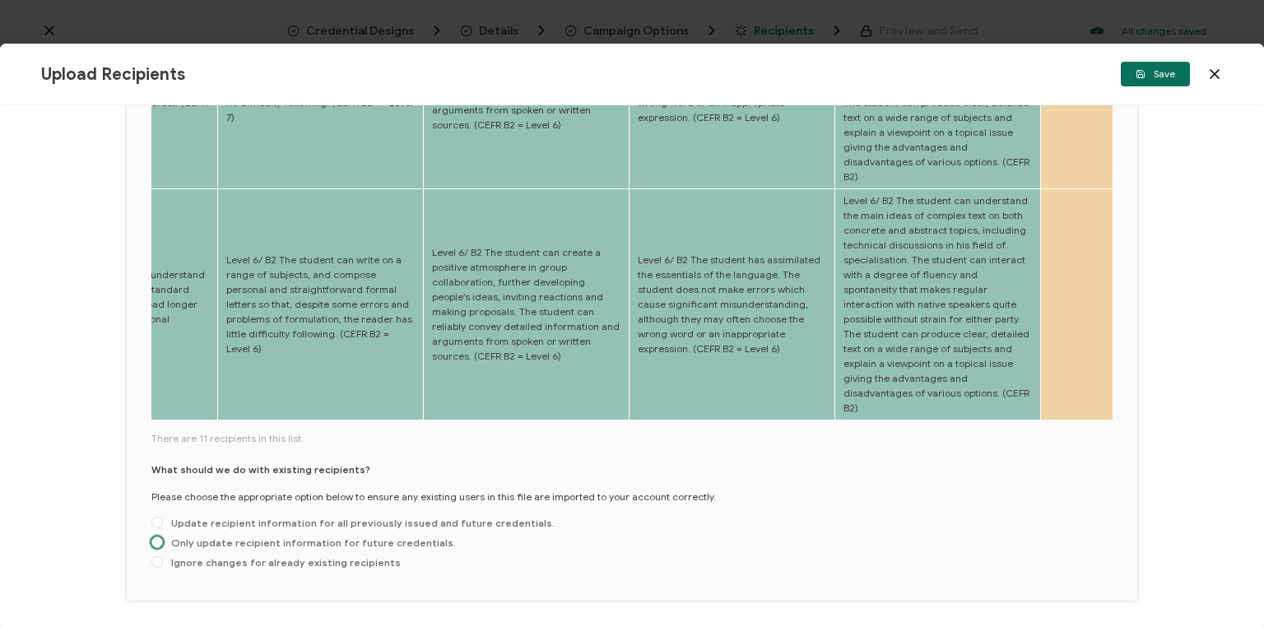
drag, startPoint x: 155, startPoint y: 487, endPoint x: 383, endPoint y: 458, distance: 230.7
click at [156, 537] on span at bounding box center [157, 543] width 12 height 12
click at [156, 537] on input "Only update recipient information for future credentials." at bounding box center [157, 543] width 12 height 13
radio input "true"
click at [1161, 76] on span "Save" at bounding box center [1156, 74] width 40 height 10
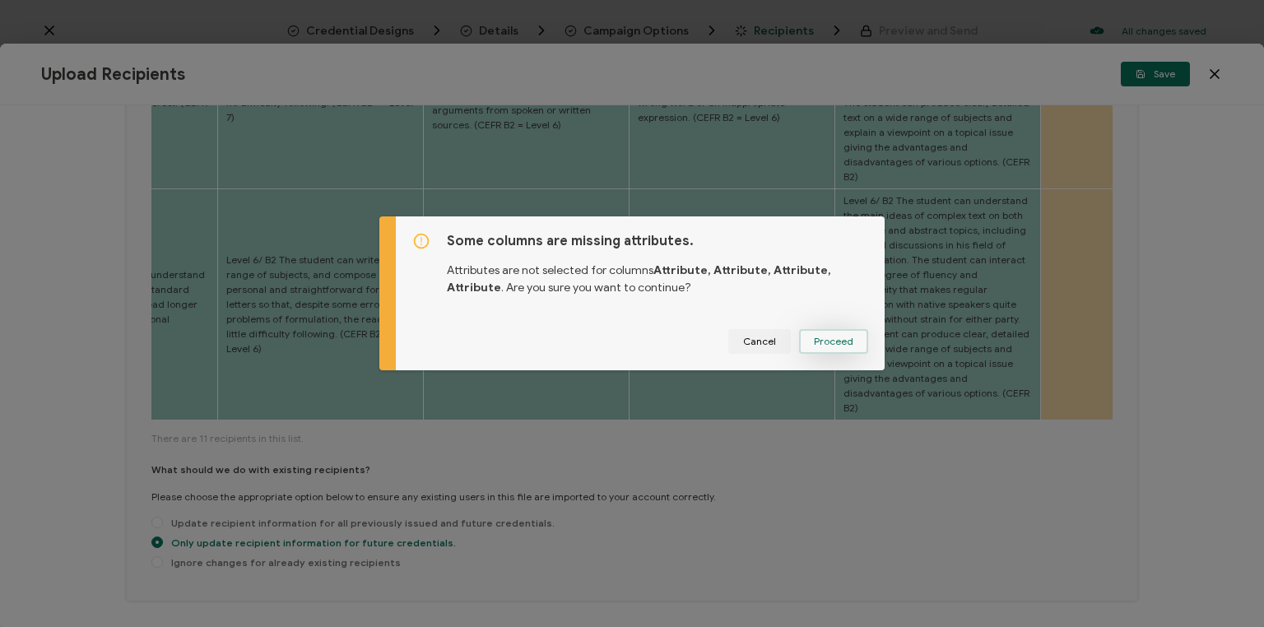
click at [832, 344] on span "Proceed" at bounding box center [834, 342] width 40 height 10
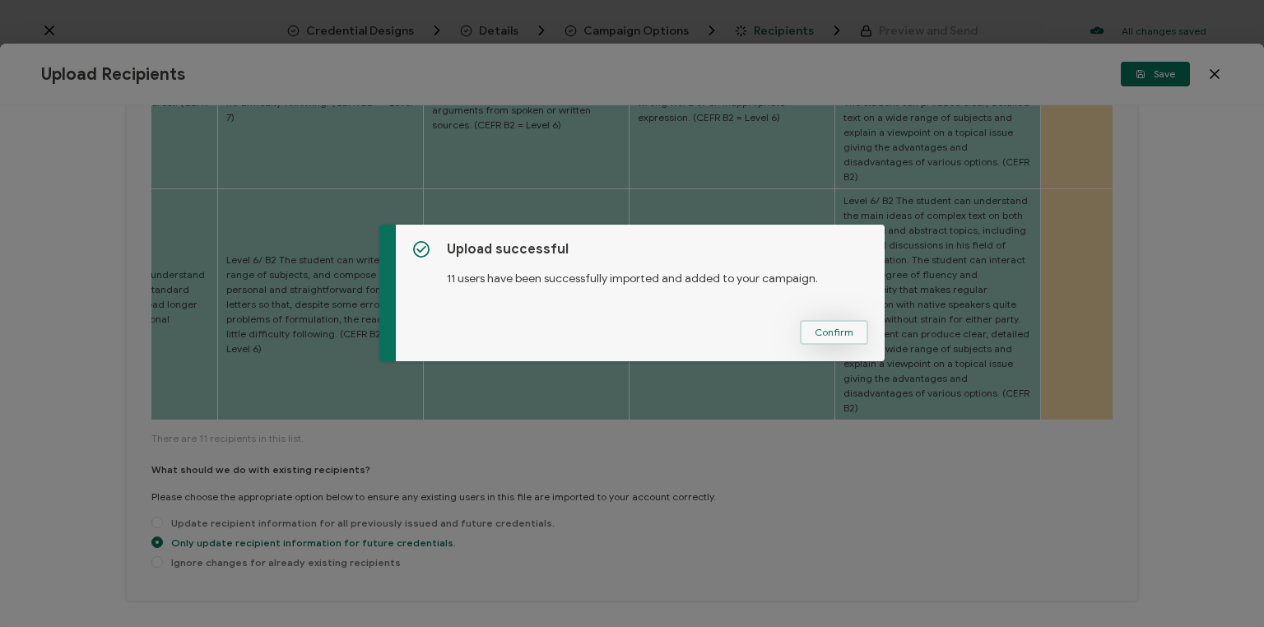
click at [837, 332] on span "Confirm" at bounding box center [834, 333] width 39 height 10
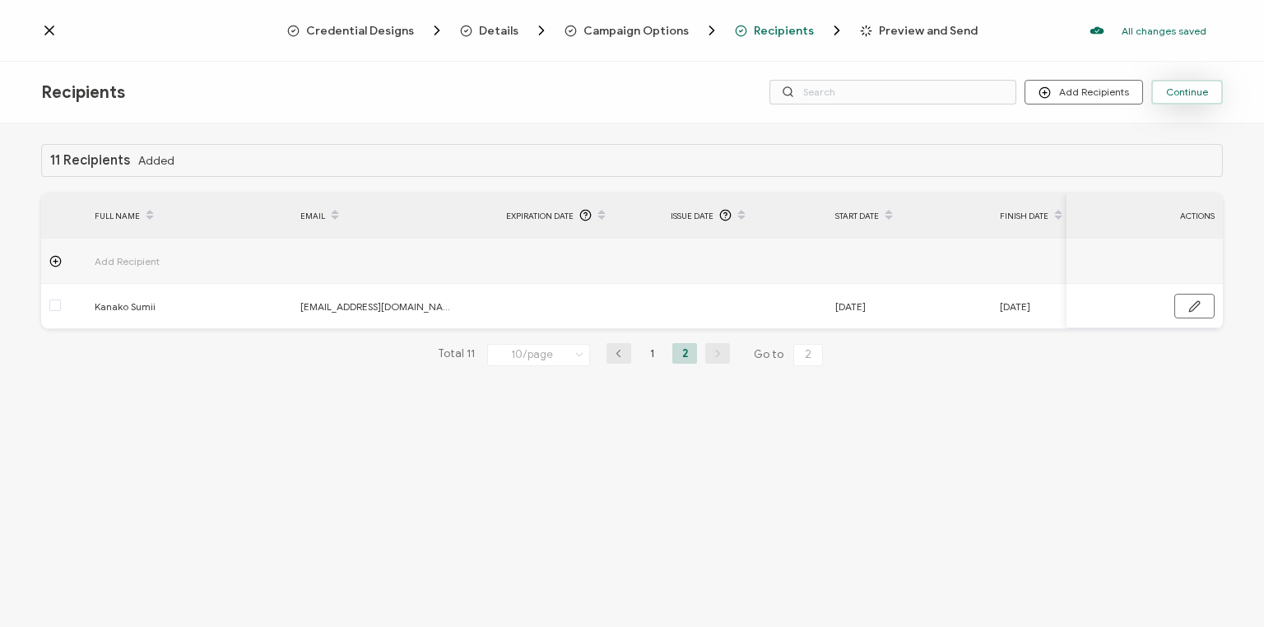
click at [1178, 93] on span "Continue" at bounding box center [1187, 92] width 42 height 10
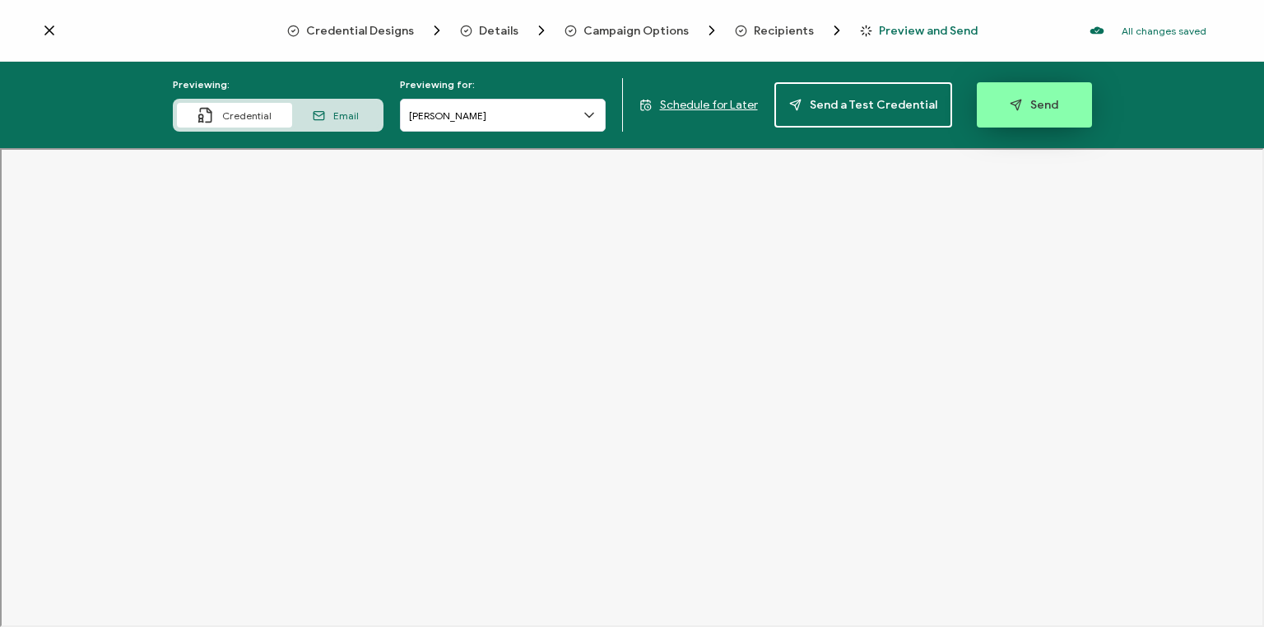
click at [1021, 102] on span "Send" at bounding box center [1034, 105] width 49 height 12
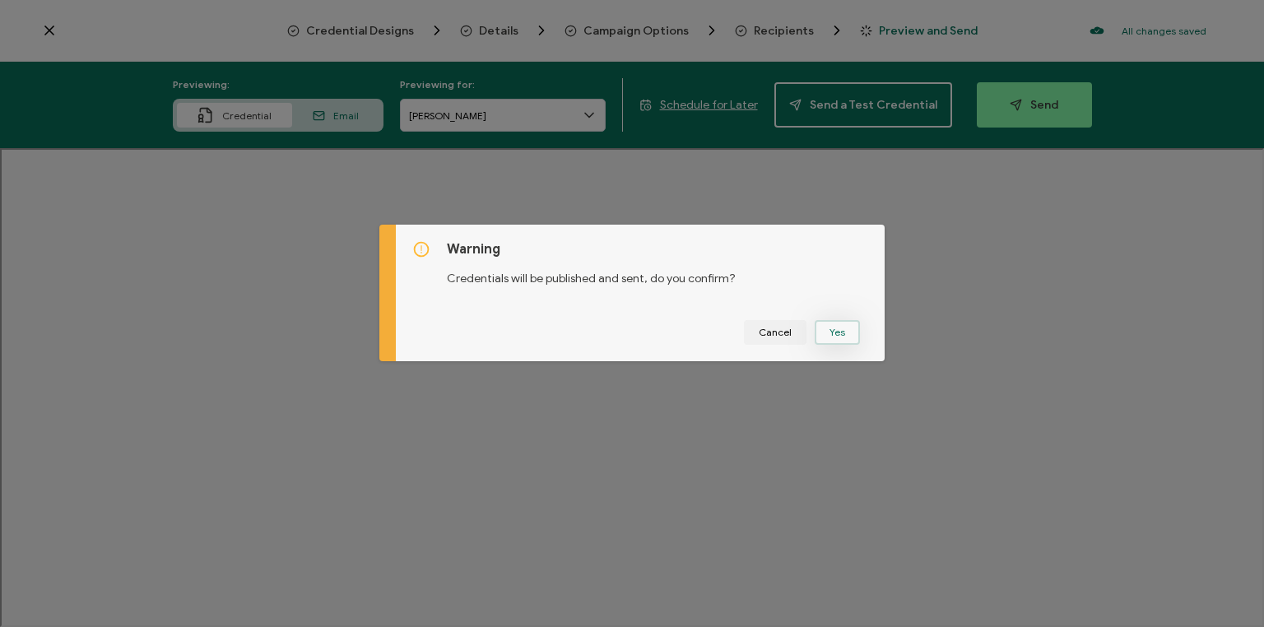
click at [839, 335] on button "Yes" at bounding box center [837, 332] width 45 height 25
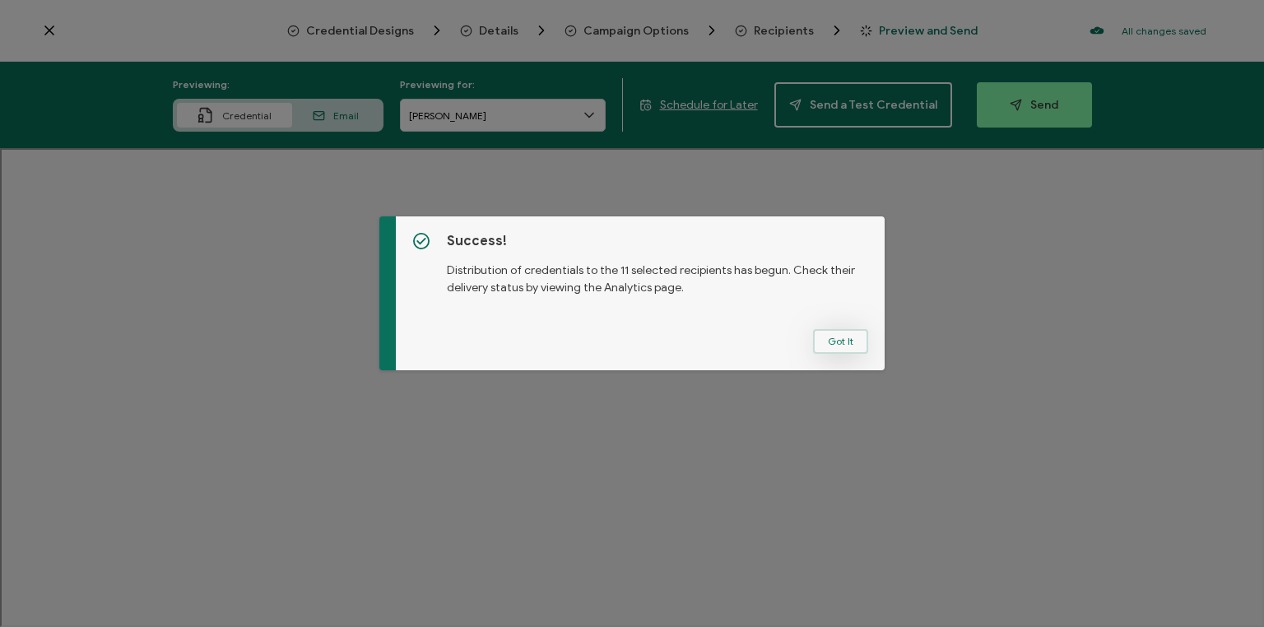
click at [834, 344] on button "Got It" at bounding box center [840, 341] width 55 height 25
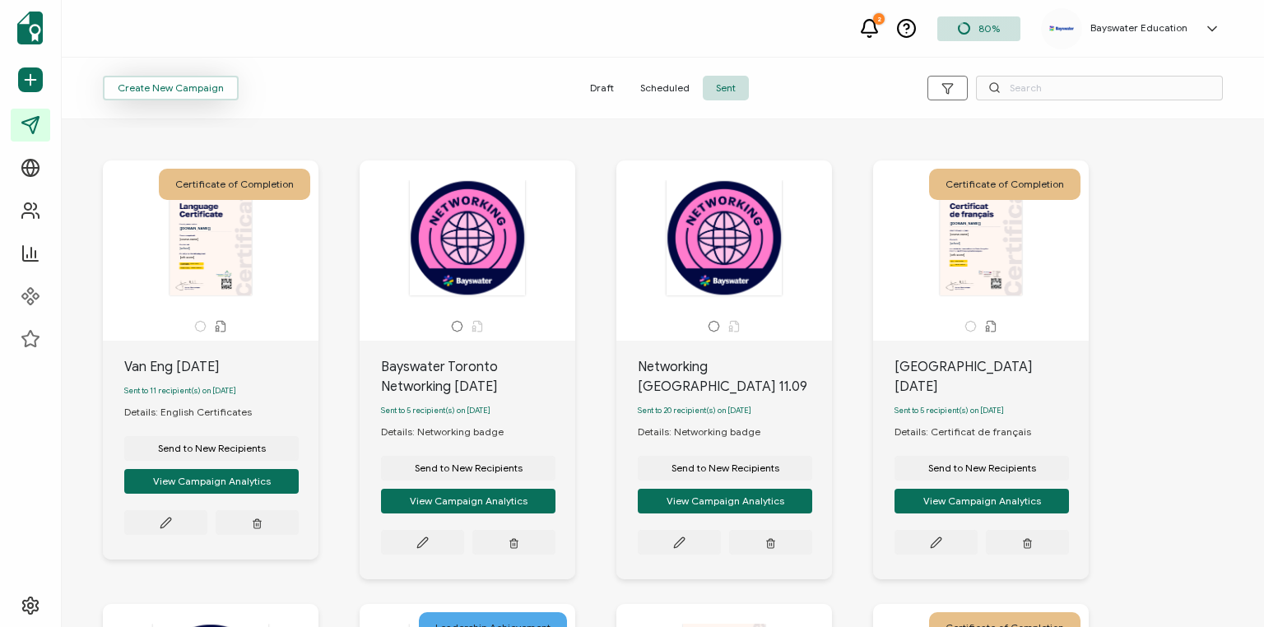
click at [198, 86] on span "Create New Campaign" at bounding box center [171, 88] width 106 height 10
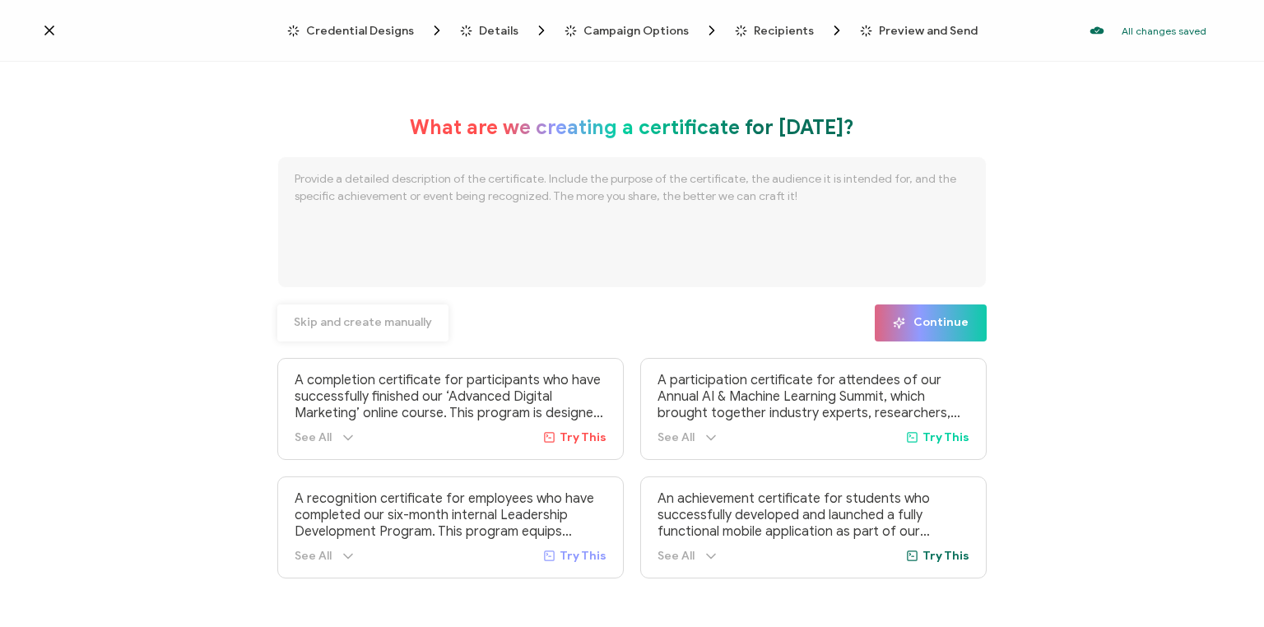
click at [336, 320] on span "Skip and create manually" at bounding box center [363, 323] width 138 height 12
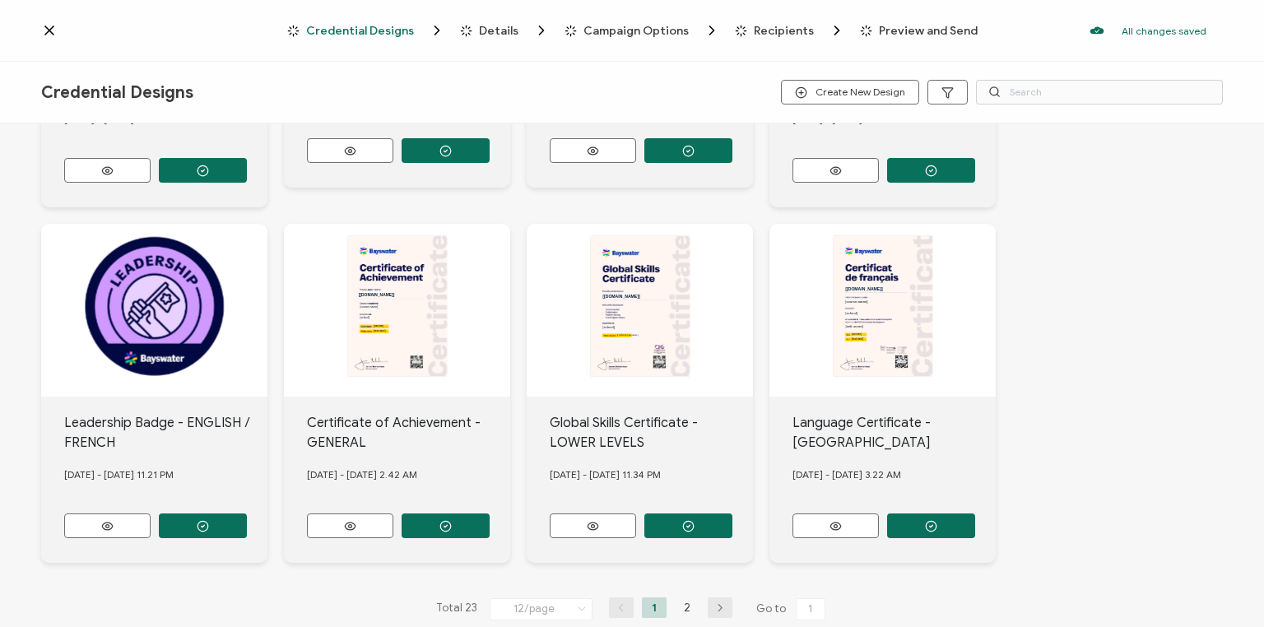
scroll to position [658, 0]
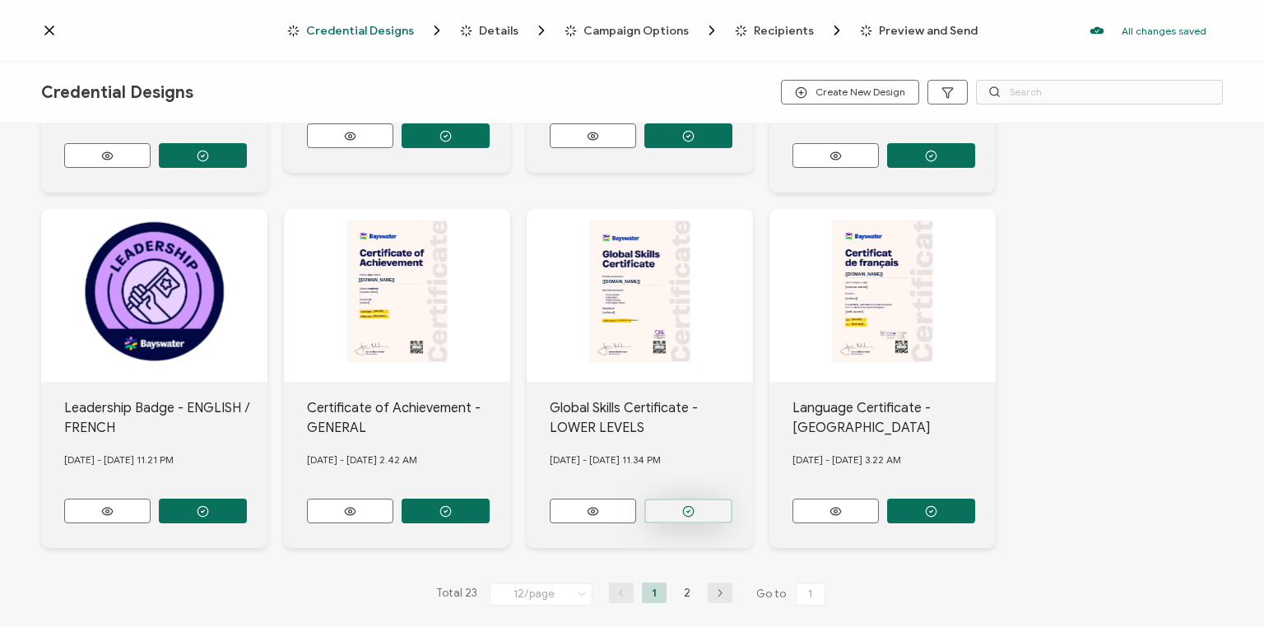
click at [685, 505] on icon "button" at bounding box center [688, 511] width 12 height 12
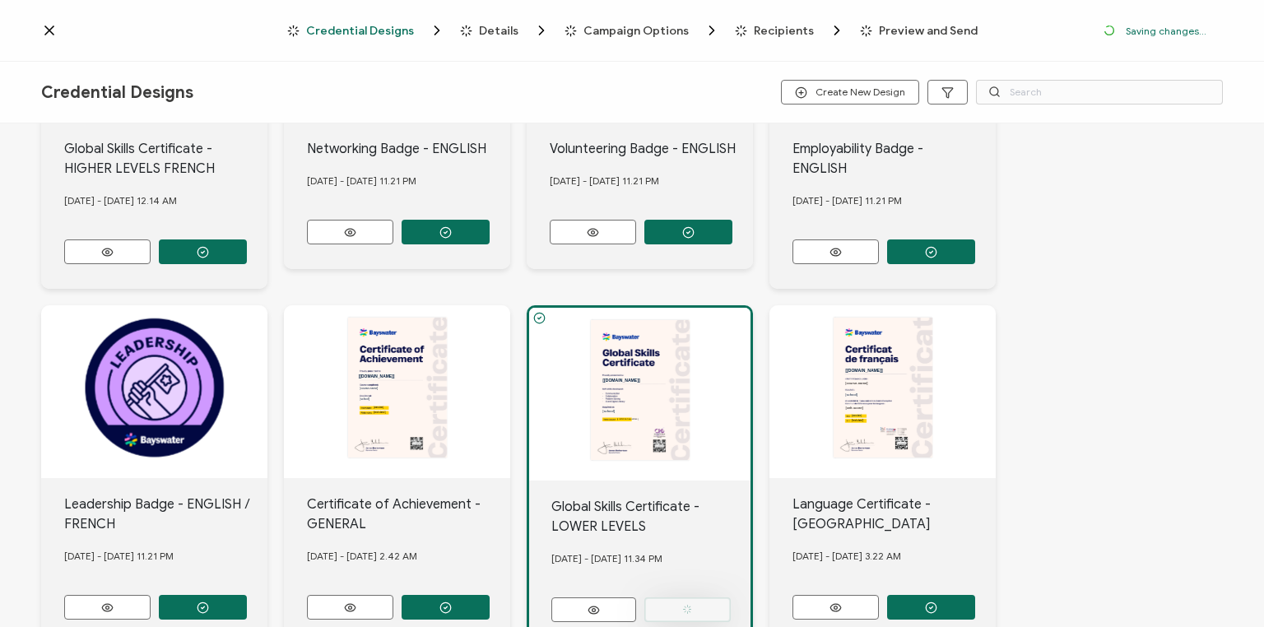
scroll to position [754, 0]
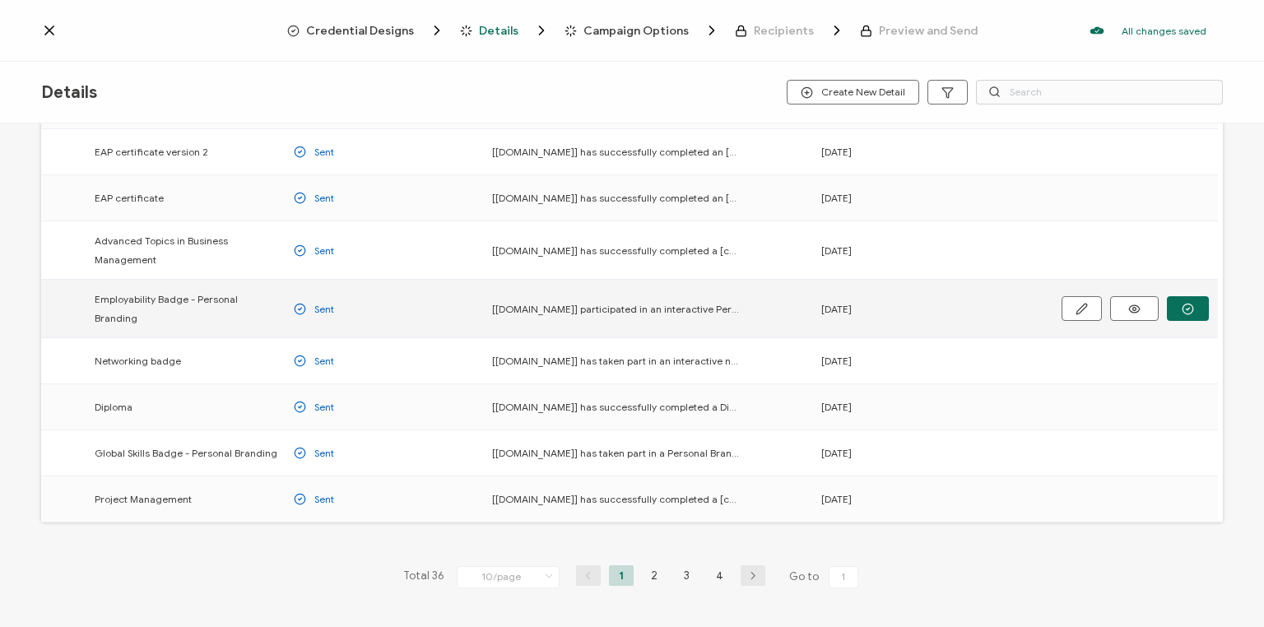
scroll to position [198, 0]
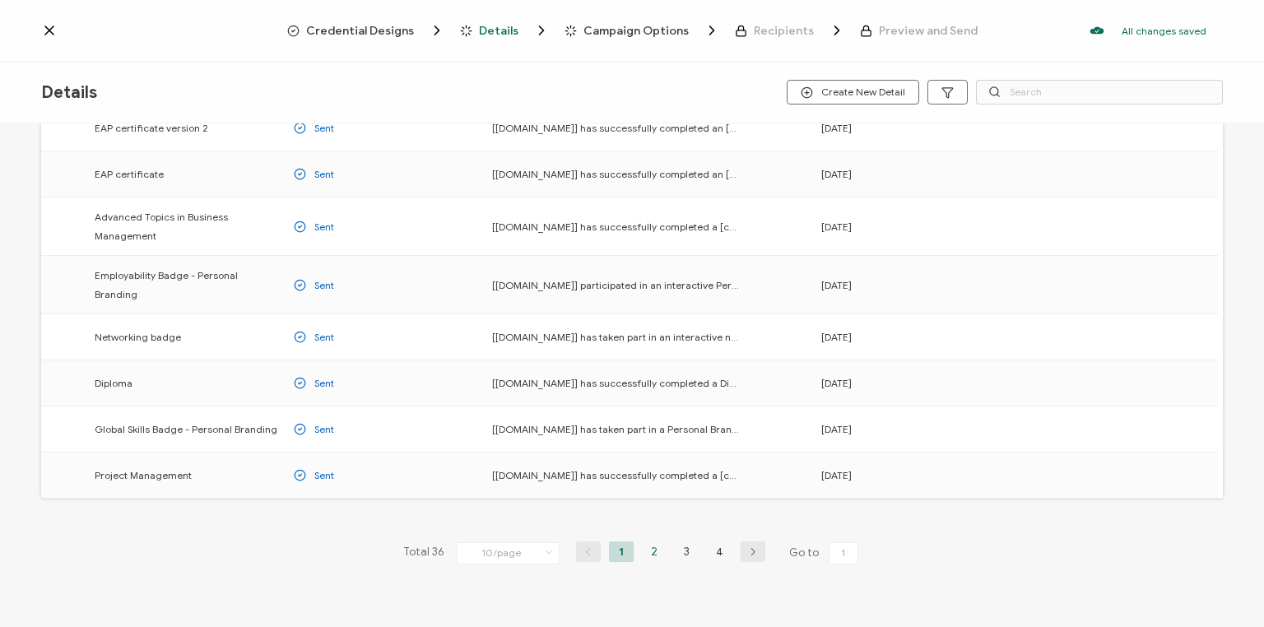
click at [648, 542] on li "2" at bounding box center [654, 552] width 25 height 21
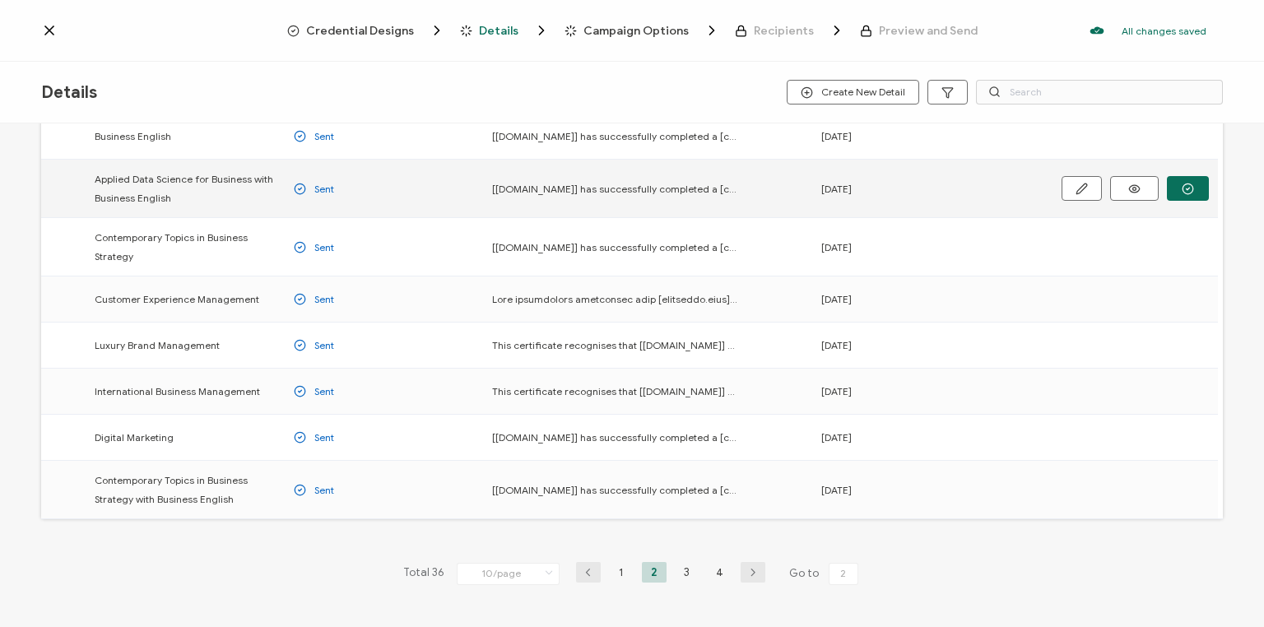
scroll to position [198, 0]
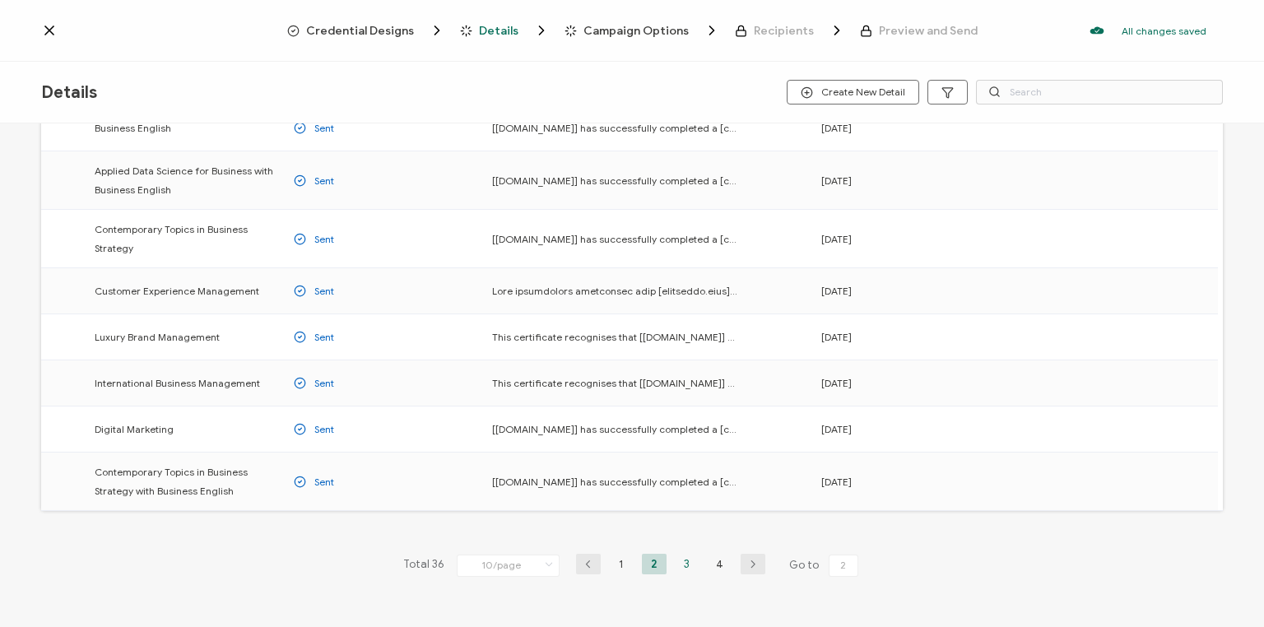
click at [681, 560] on li "3" at bounding box center [687, 564] width 25 height 21
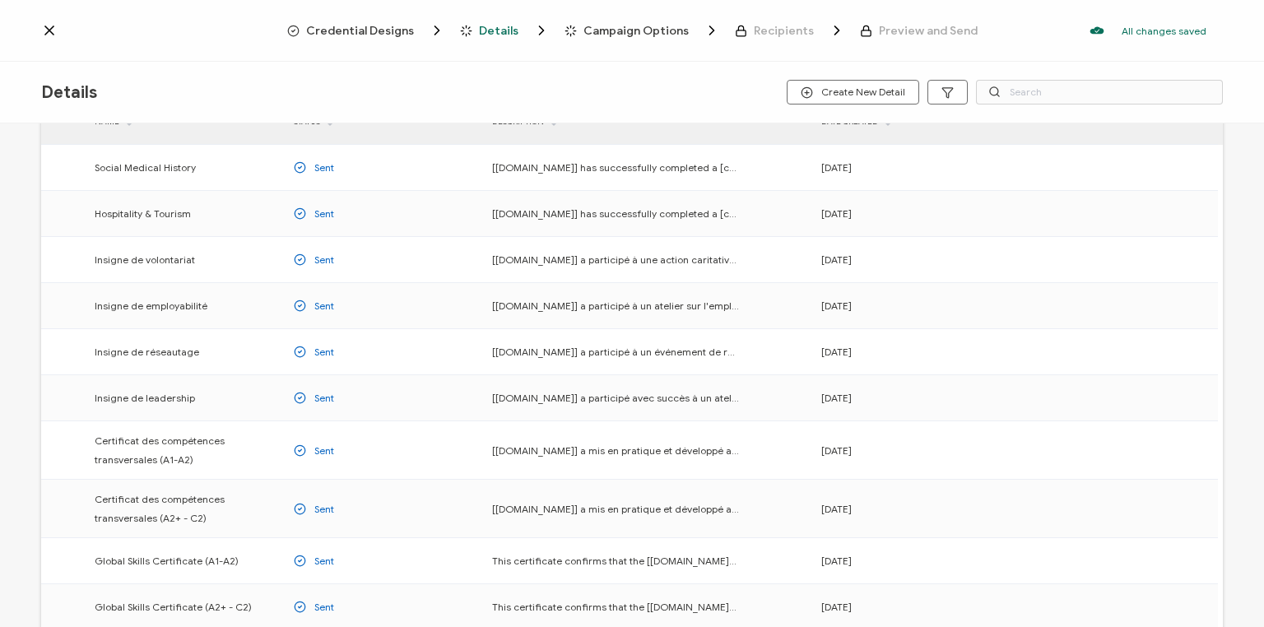
scroll to position [132, 0]
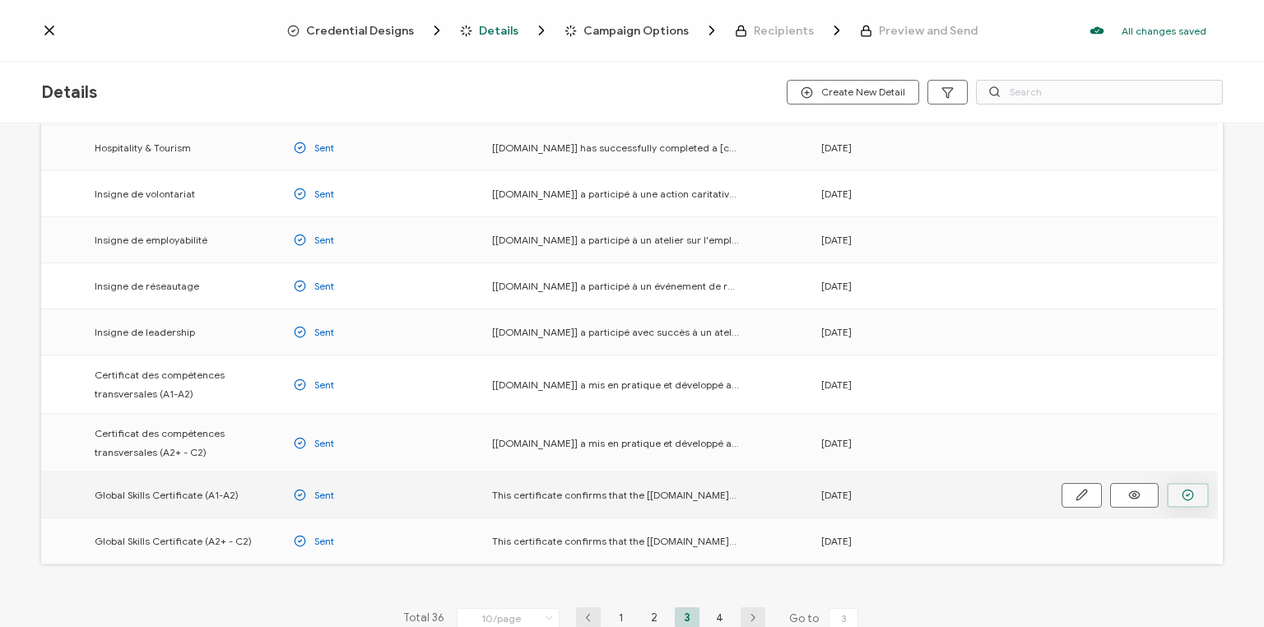
click at [1183, 494] on icon "button" at bounding box center [1188, 495] width 12 height 12
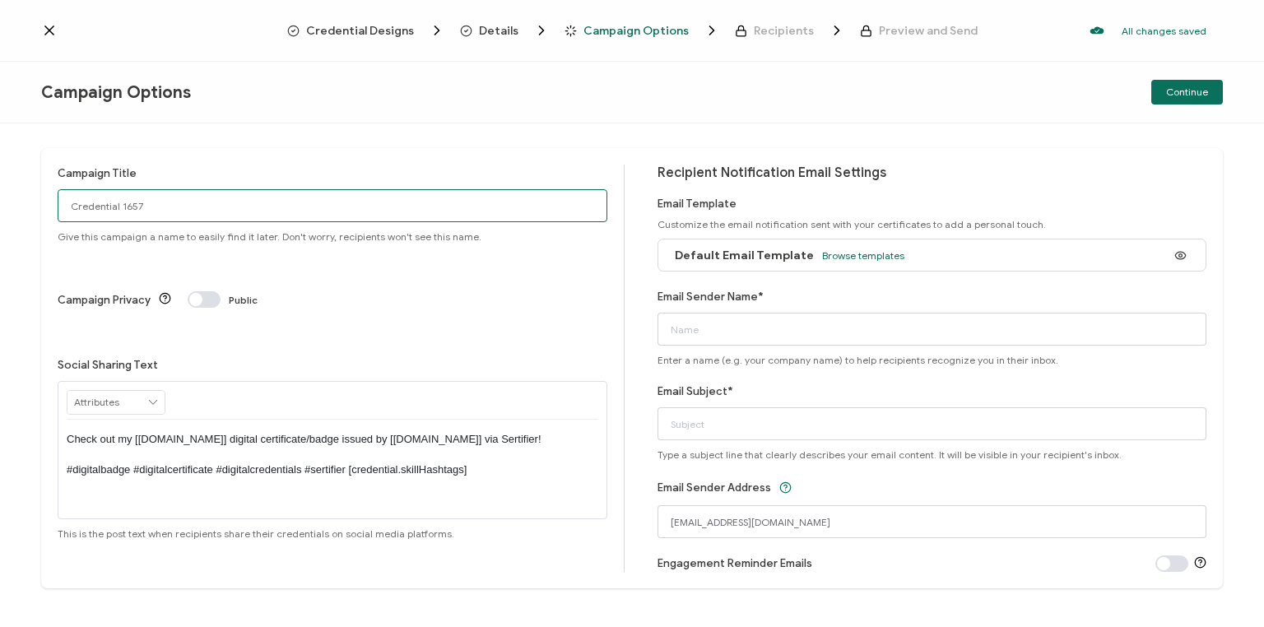
drag, startPoint x: 157, startPoint y: 202, endPoint x: 10, endPoint y: 223, distance: 148.9
click at [0, 230] on html "Credential Designs Details Campaign Options Recipients Preview and Send All cha…" at bounding box center [632, 313] width 1264 height 627
type input "Van GS low [DATE]"
click at [850, 260] on span "Browse templates" at bounding box center [863, 255] width 82 height 12
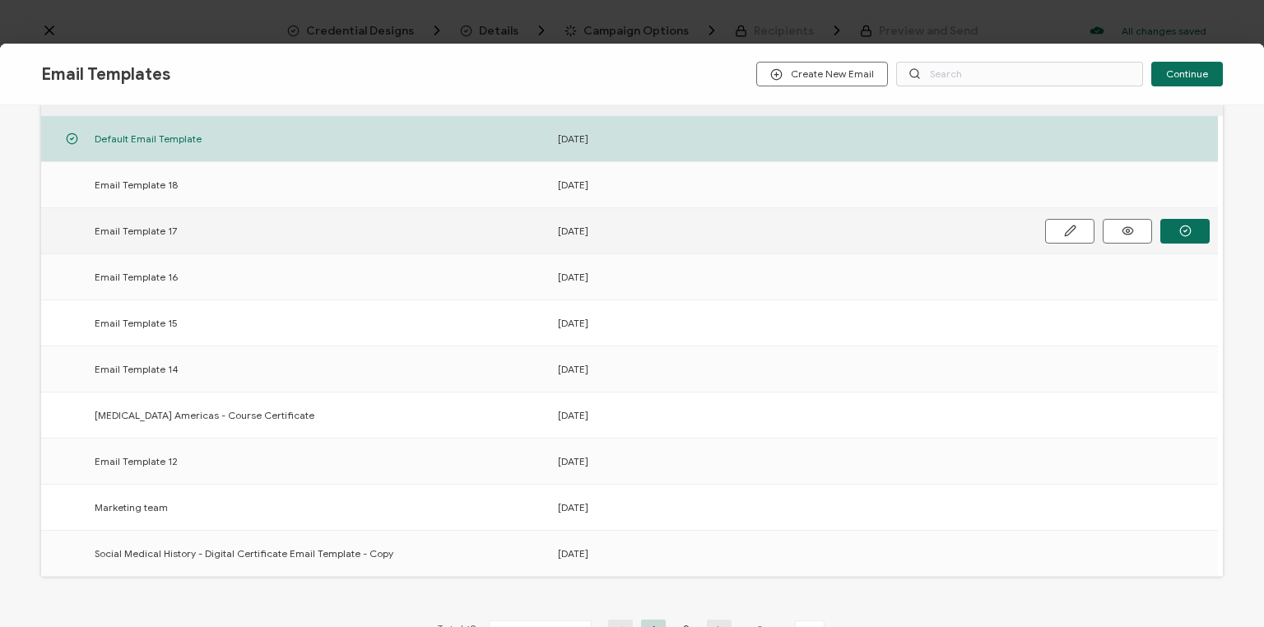
scroll to position [198, 0]
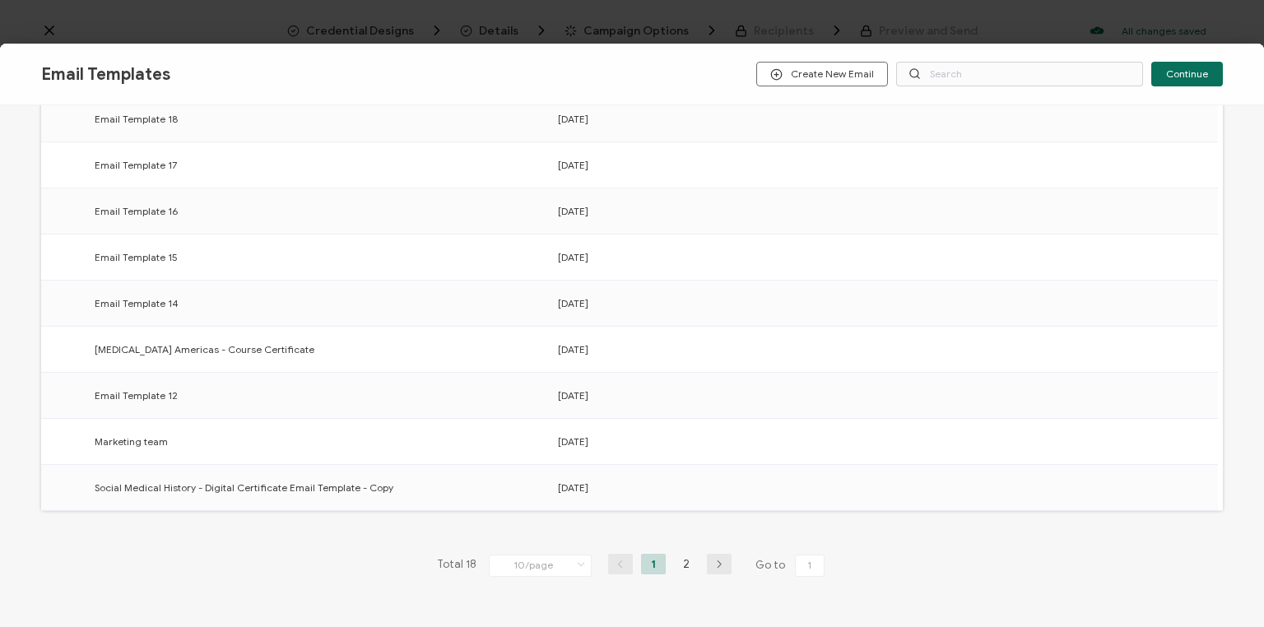
click at [680, 564] on li "2" at bounding box center [686, 564] width 25 height 21
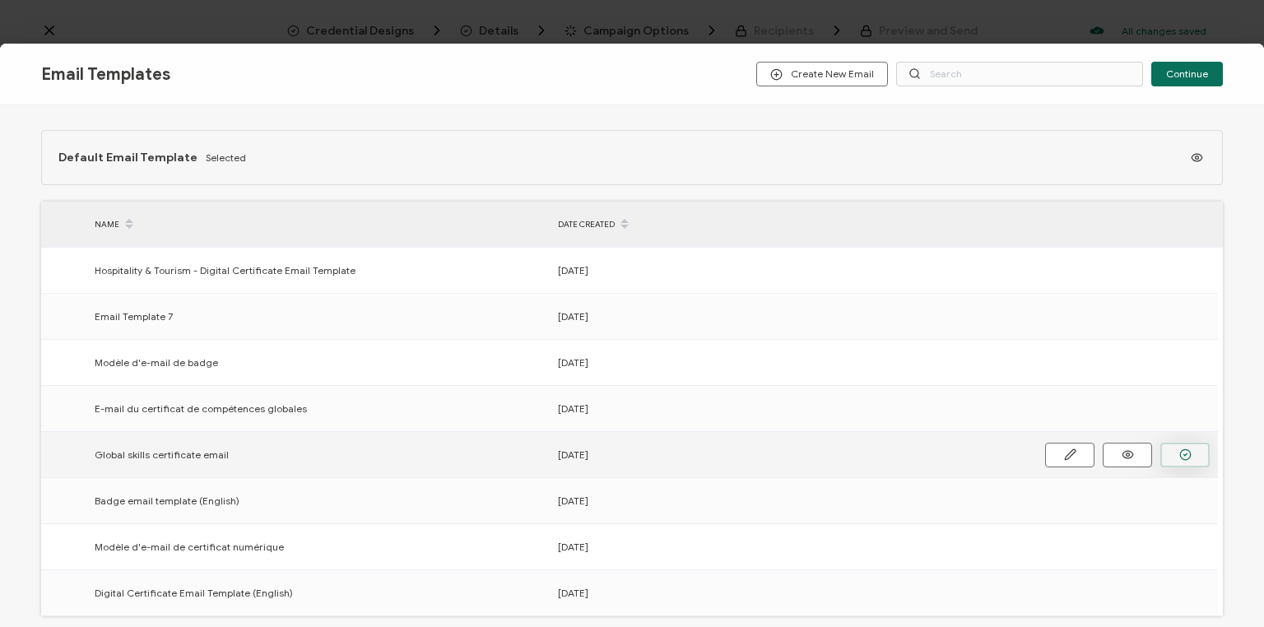
click at [1188, 449] on icon "button" at bounding box center [1185, 455] width 12 height 12
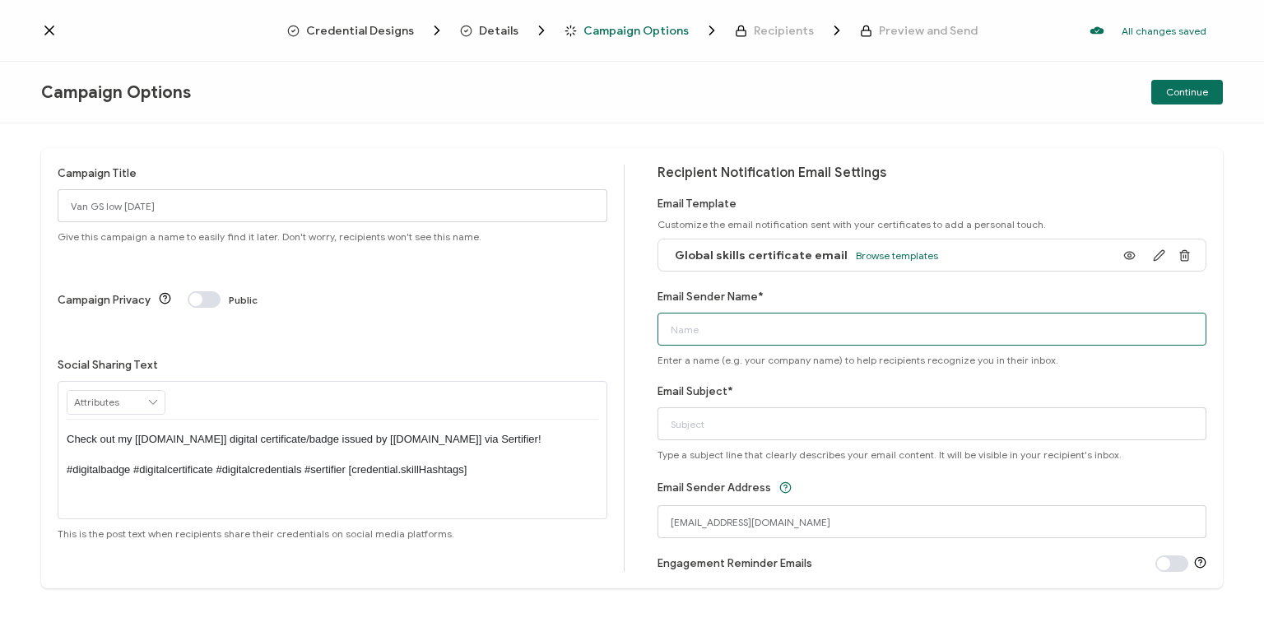
click at [749, 336] on input "Email Sender Name*" at bounding box center [933, 329] width 550 height 33
type input "Your Global Skills certificate"
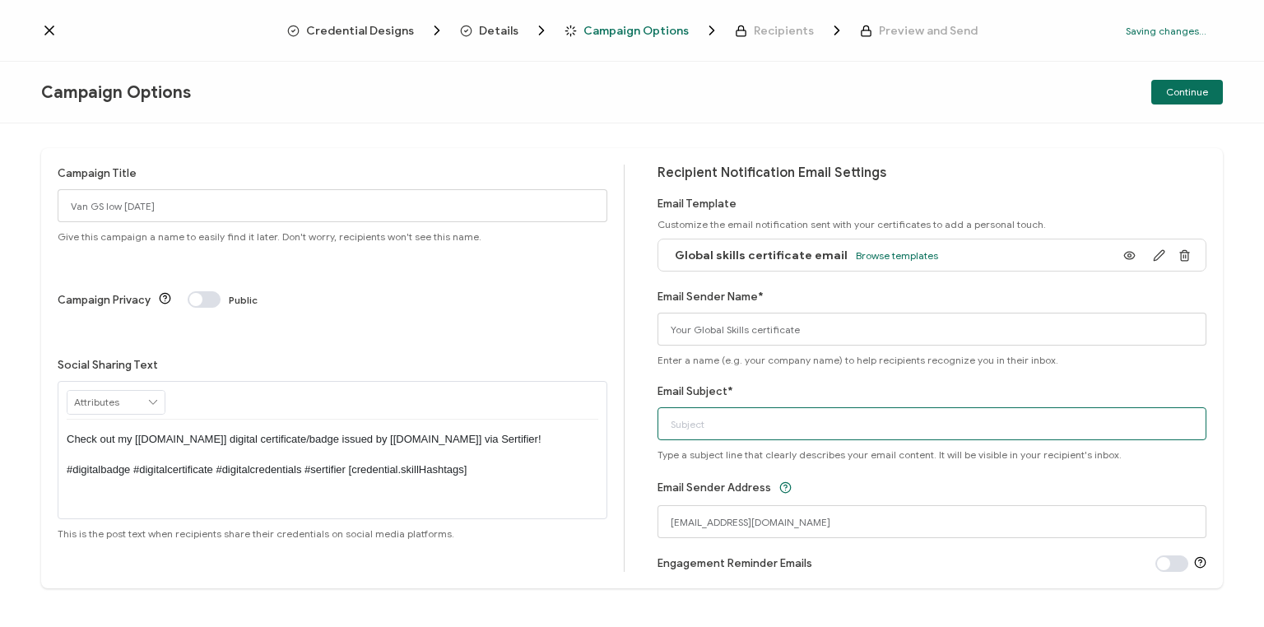
click at [698, 428] on input "Email Subject*" at bounding box center [933, 423] width 550 height 33
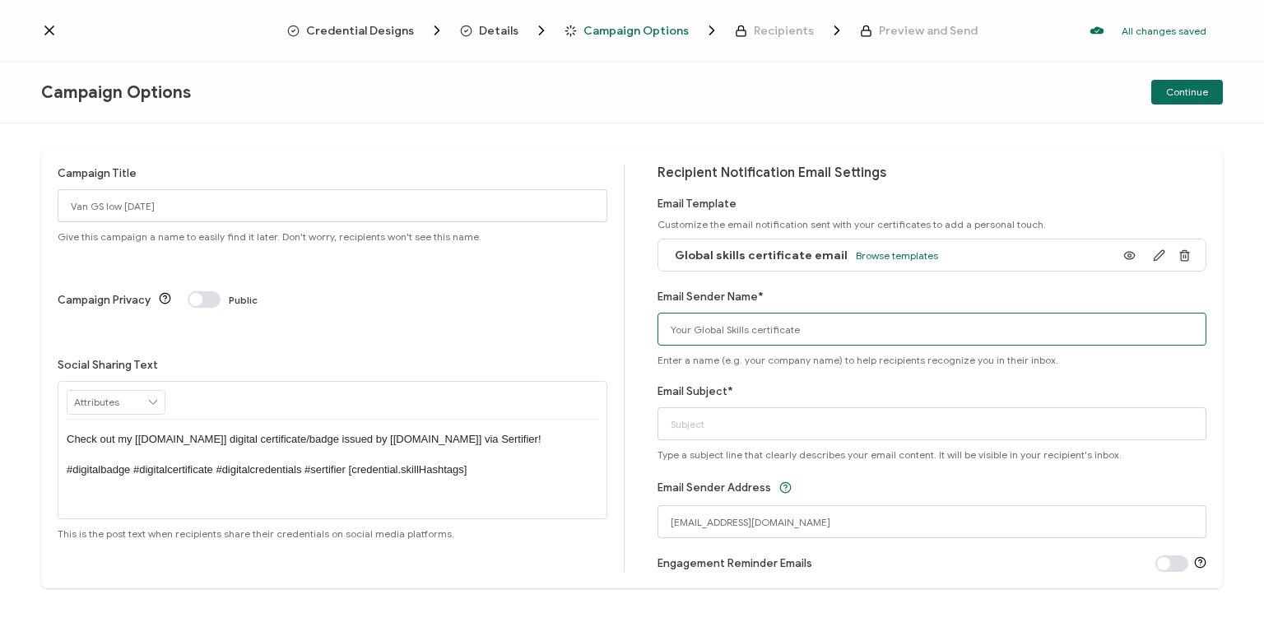
drag, startPoint x: 800, startPoint y: 327, endPoint x: 633, endPoint y: 334, distance: 167.2
click at [633, 334] on div "Campaign Title Van GS low [DATE] Give this campaign a name to easily find it la…" at bounding box center [632, 368] width 1182 height 440
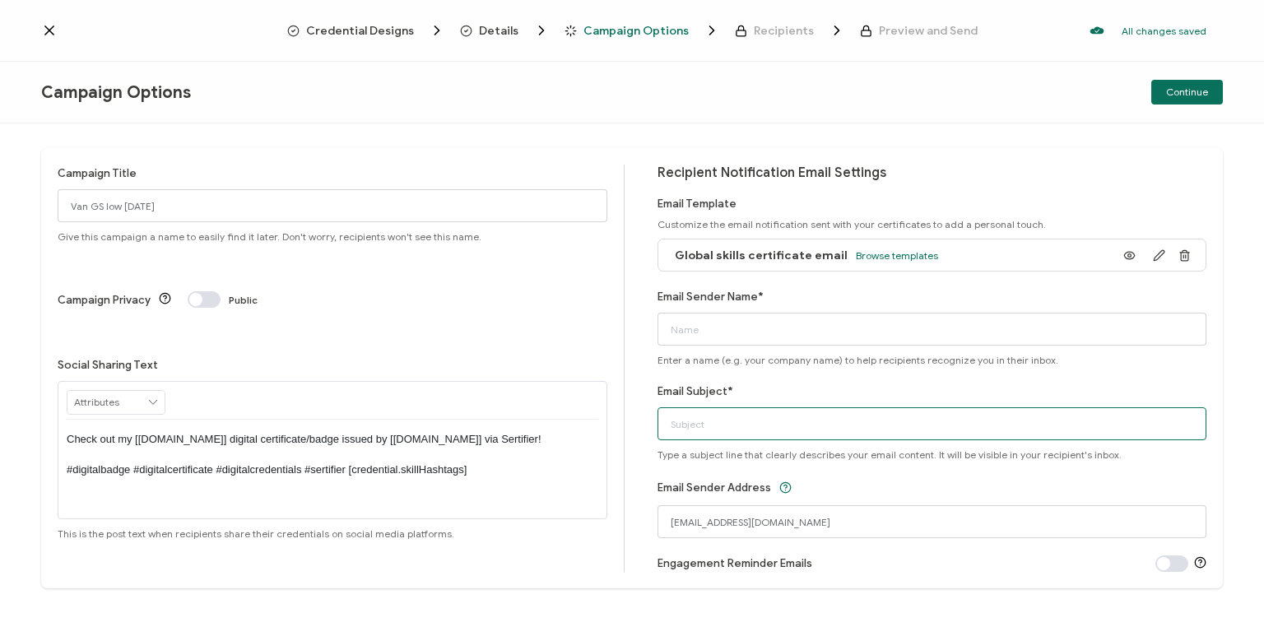
click at [708, 421] on input "Email Subject*" at bounding box center [933, 423] width 550 height 33
paste input "Your Global Skills certificate"
type input "Your Global Skills certificate"
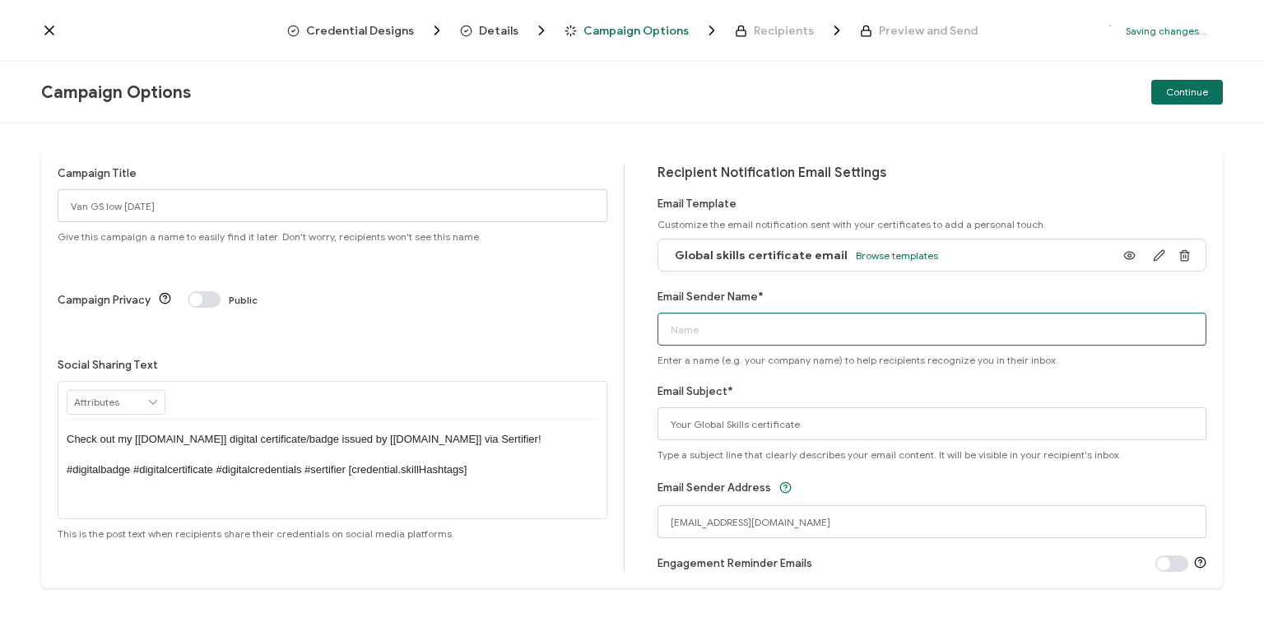
click at [708, 330] on input "Email Sender Name*" at bounding box center [933, 329] width 550 height 33
drag, startPoint x: 820, startPoint y: 336, endPoint x: 574, endPoint y: 372, distance: 248.7
click at [574, 372] on div "Campaign Title Van GS low [DATE] Give this campaign a name to easily find it la…" at bounding box center [632, 368] width 1182 height 440
type input "Bayswater [GEOGRAPHIC_DATA]"
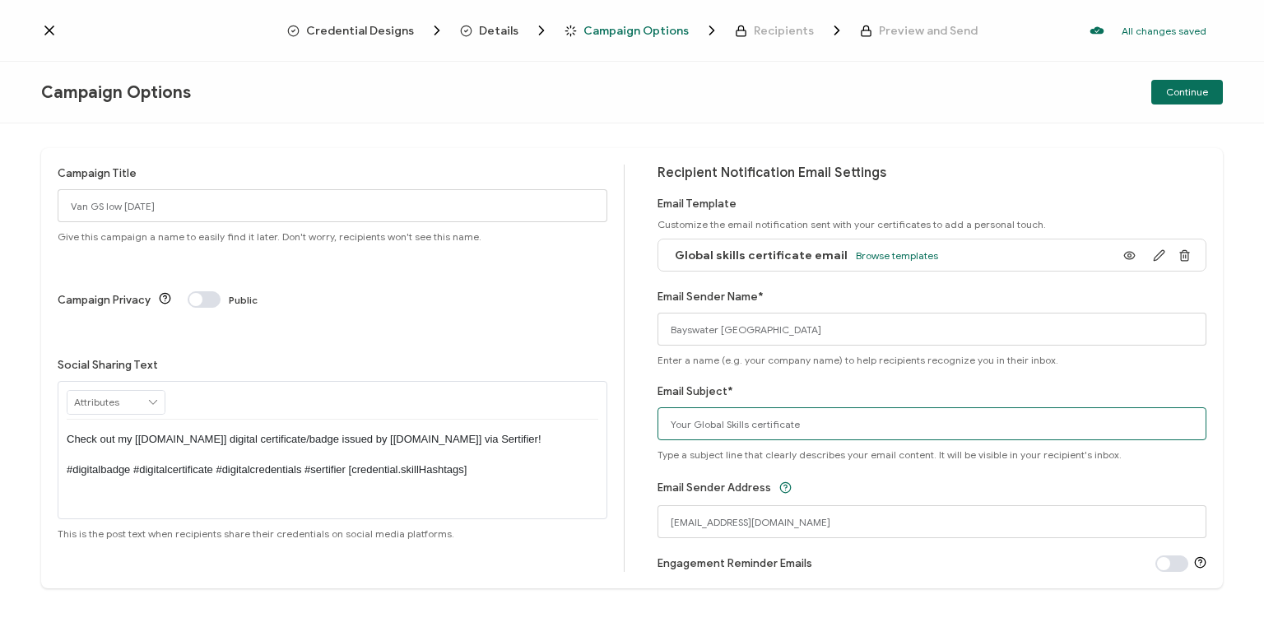
click at [859, 430] on input "Your Global Skills certificate" at bounding box center [933, 423] width 550 height 33
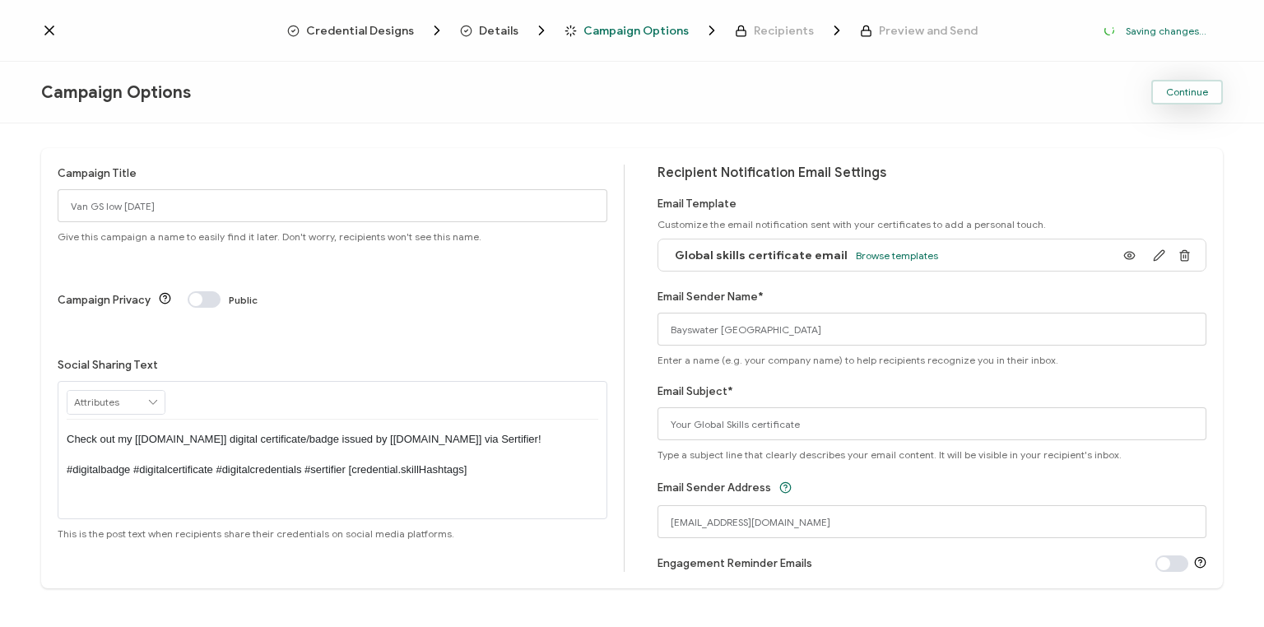
click at [1187, 96] on span "Continue" at bounding box center [1187, 92] width 42 height 10
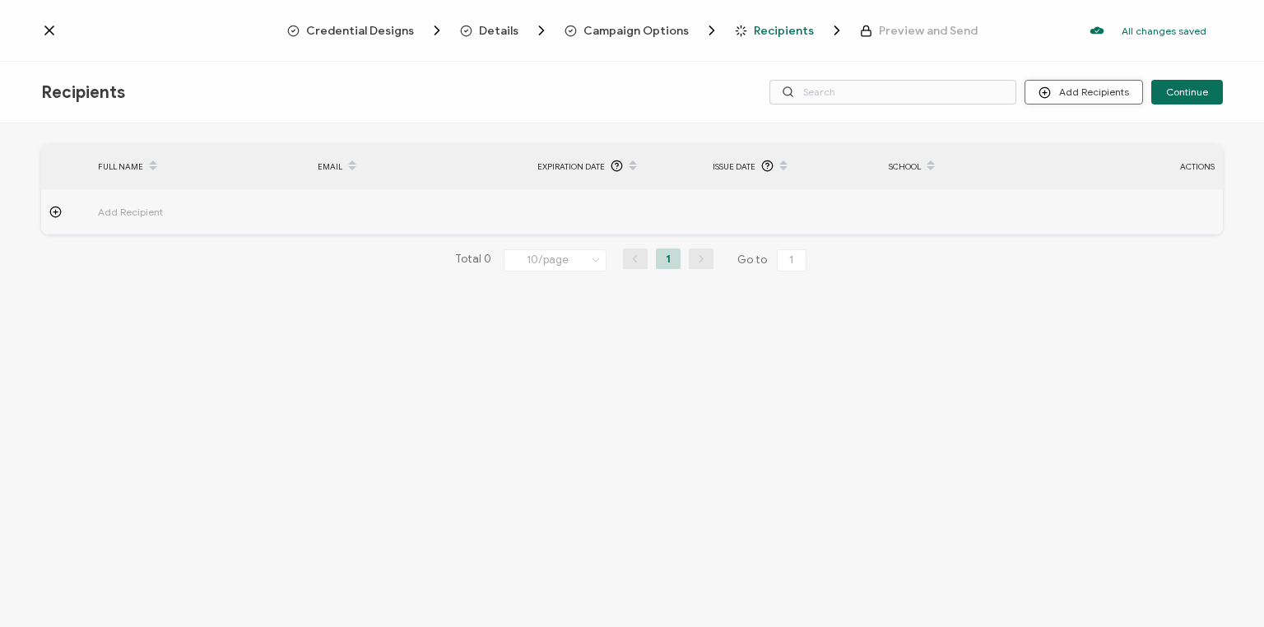
click at [1086, 95] on button "Add Recipients" at bounding box center [1084, 92] width 119 height 25
click at [1081, 132] on span "Upload Recipients" at bounding box center [1106, 136] width 83 height 12
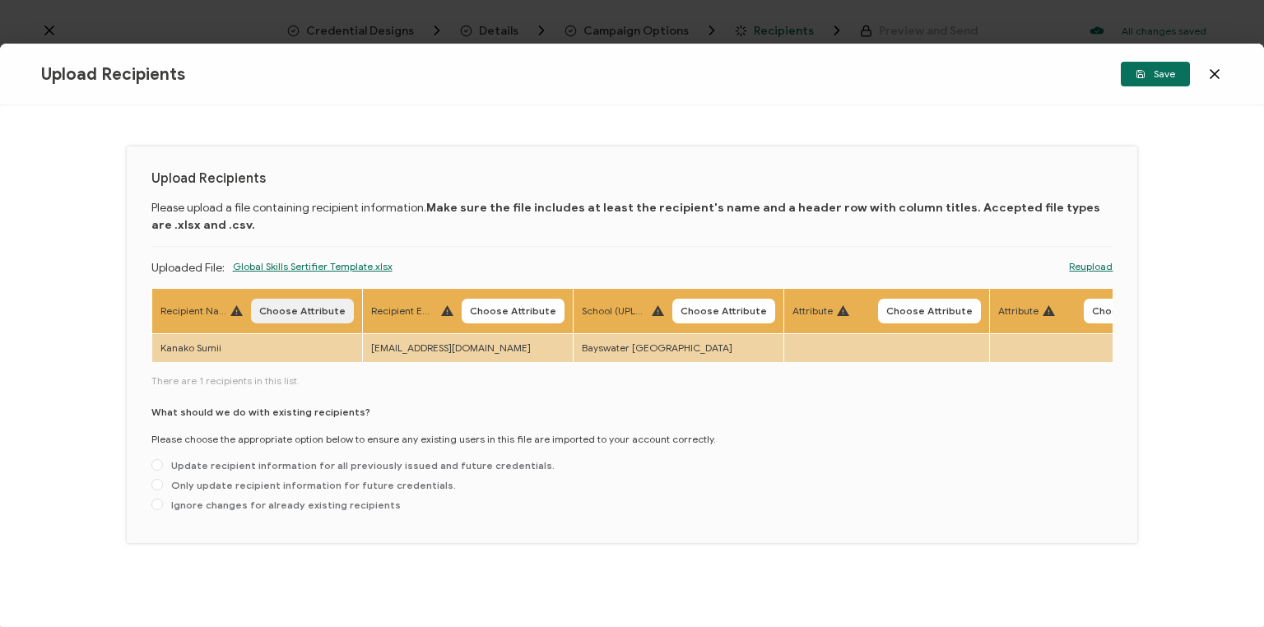
click at [300, 307] on span "Choose Attribute" at bounding box center [302, 311] width 86 height 10
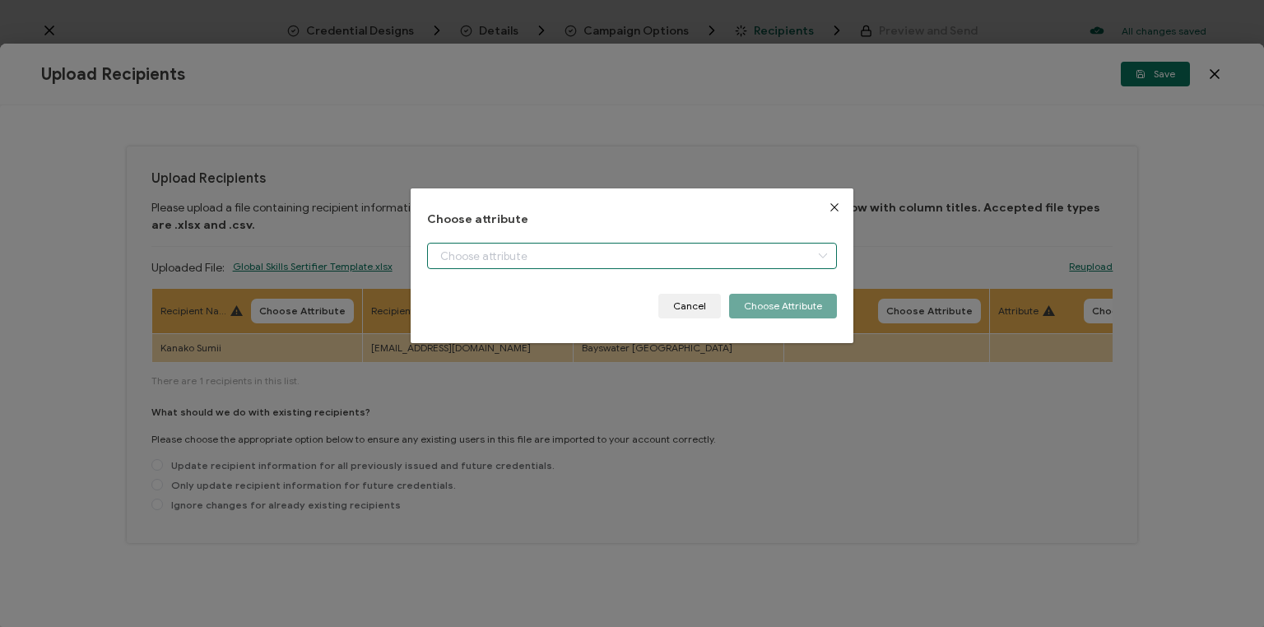
click at [586, 255] on input "dialog" at bounding box center [632, 256] width 410 height 26
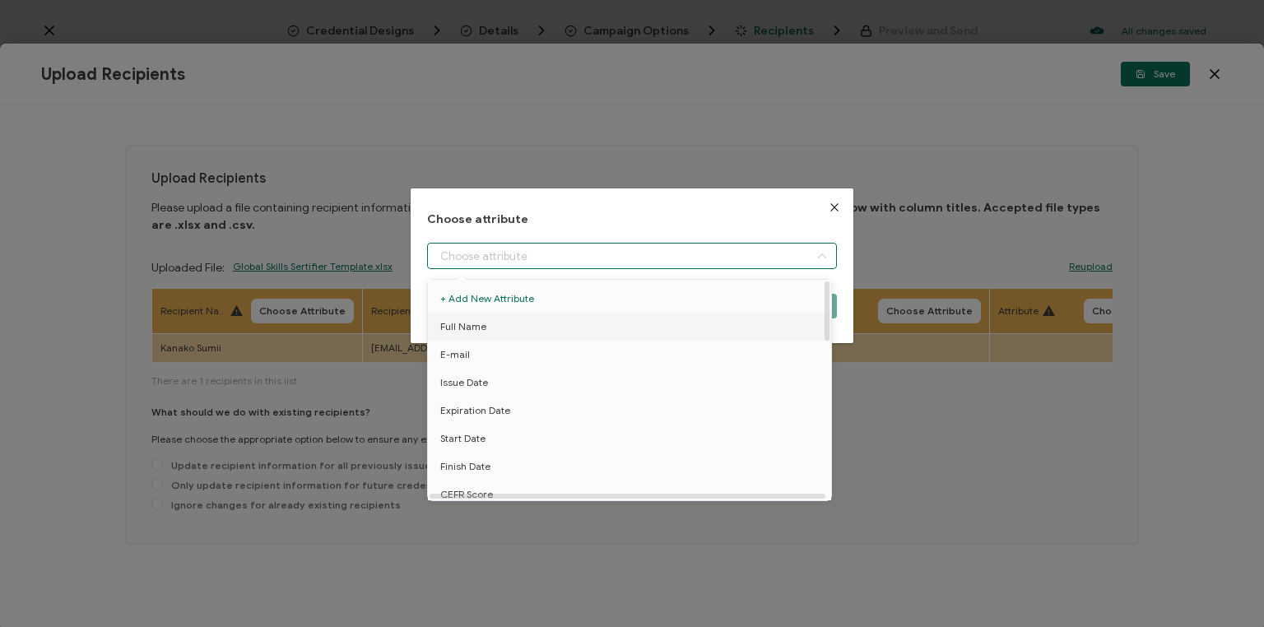
click at [476, 327] on span "Full Name" at bounding box center [463, 327] width 46 height 28
type input "Full Name"
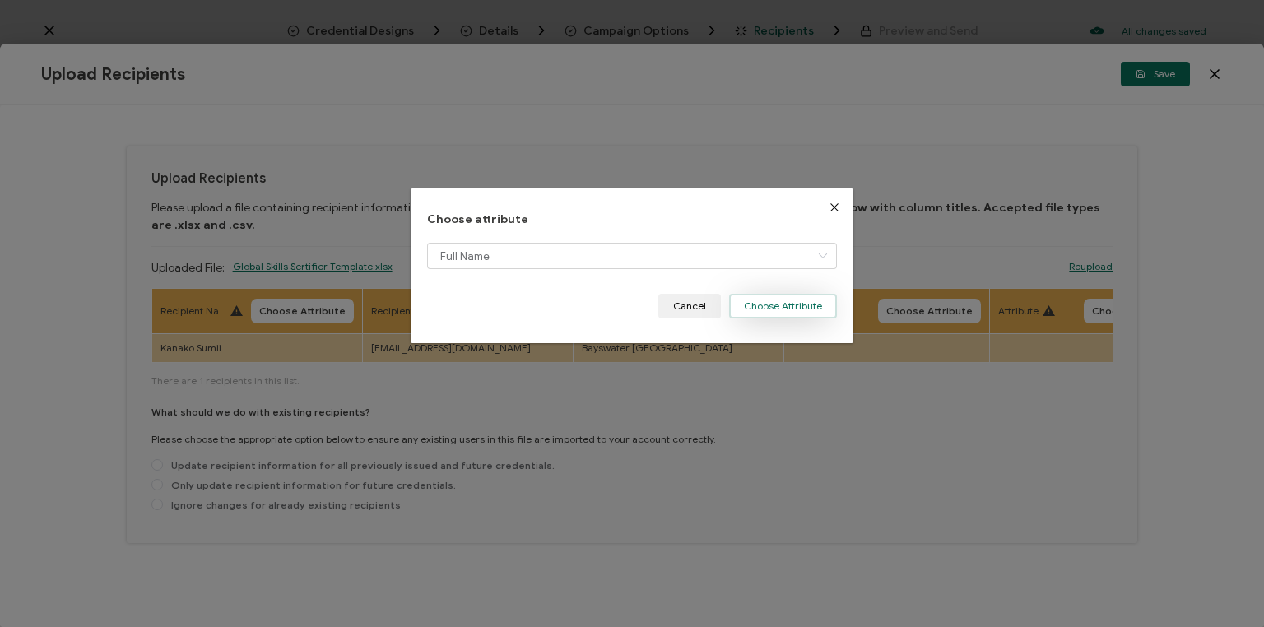
click at [777, 303] on button "Choose Attribute" at bounding box center [783, 306] width 108 height 25
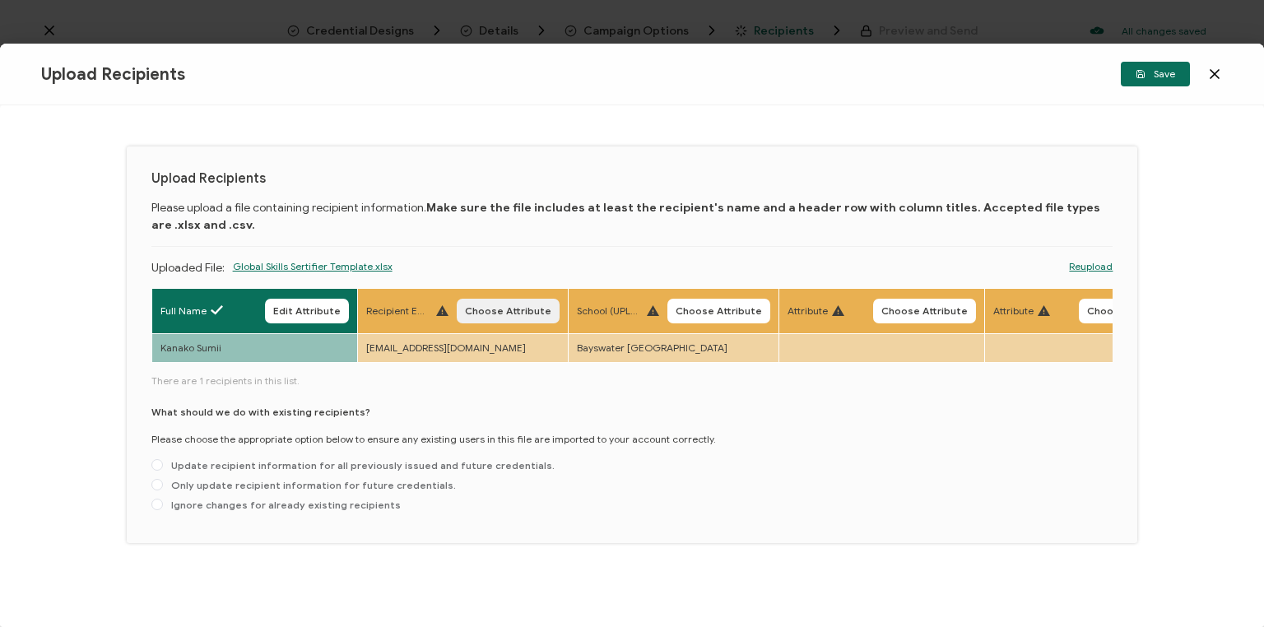
click at [520, 308] on span "Choose Attribute" at bounding box center [508, 311] width 86 height 10
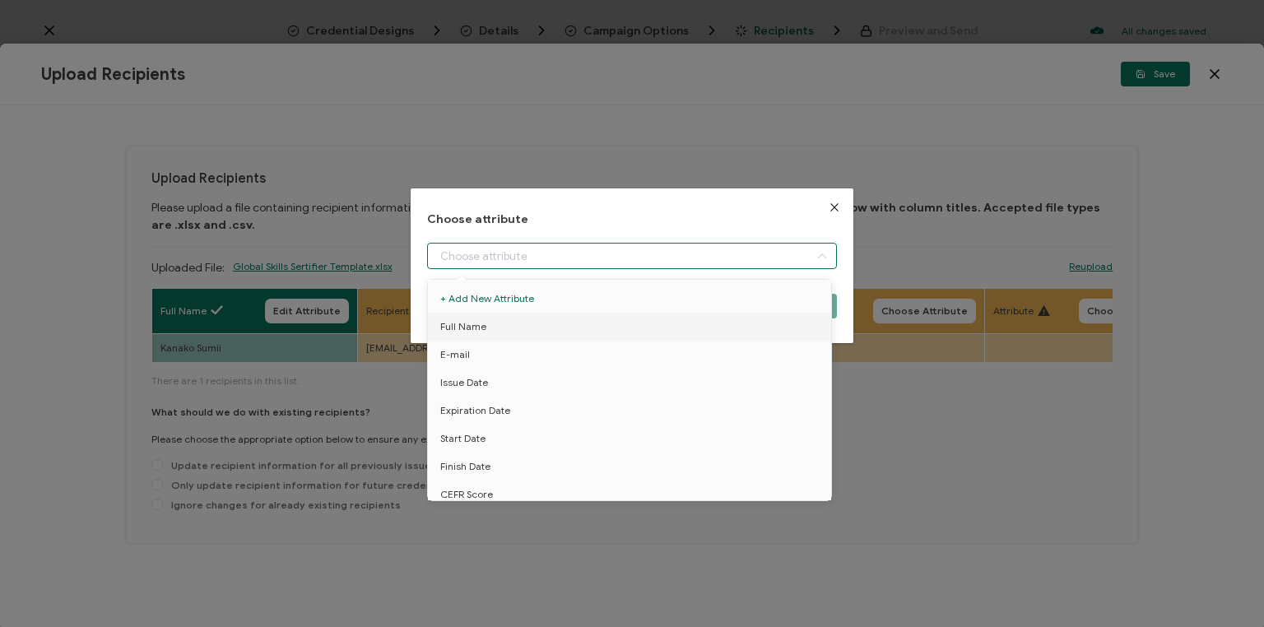
click at [507, 250] on input "dialog" at bounding box center [632, 256] width 410 height 26
click at [448, 352] on span "E-mail" at bounding box center [455, 355] width 30 height 28
type input "E-mail"
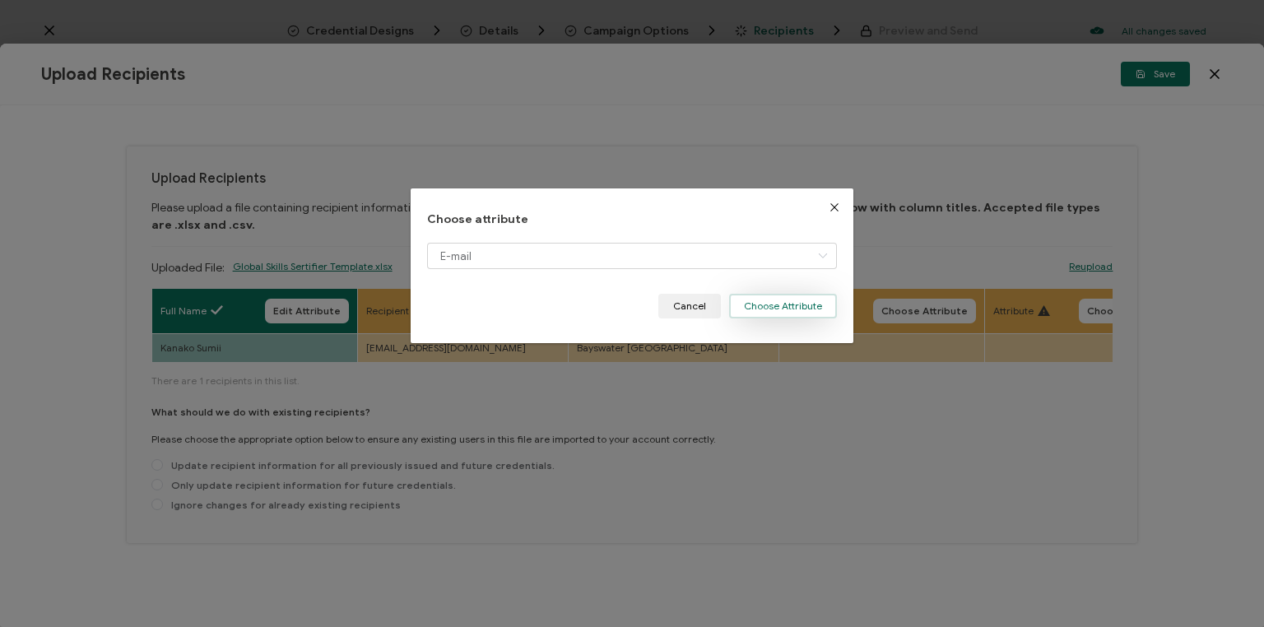
click at [786, 303] on button "Choose Attribute" at bounding box center [783, 306] width 108 height 25
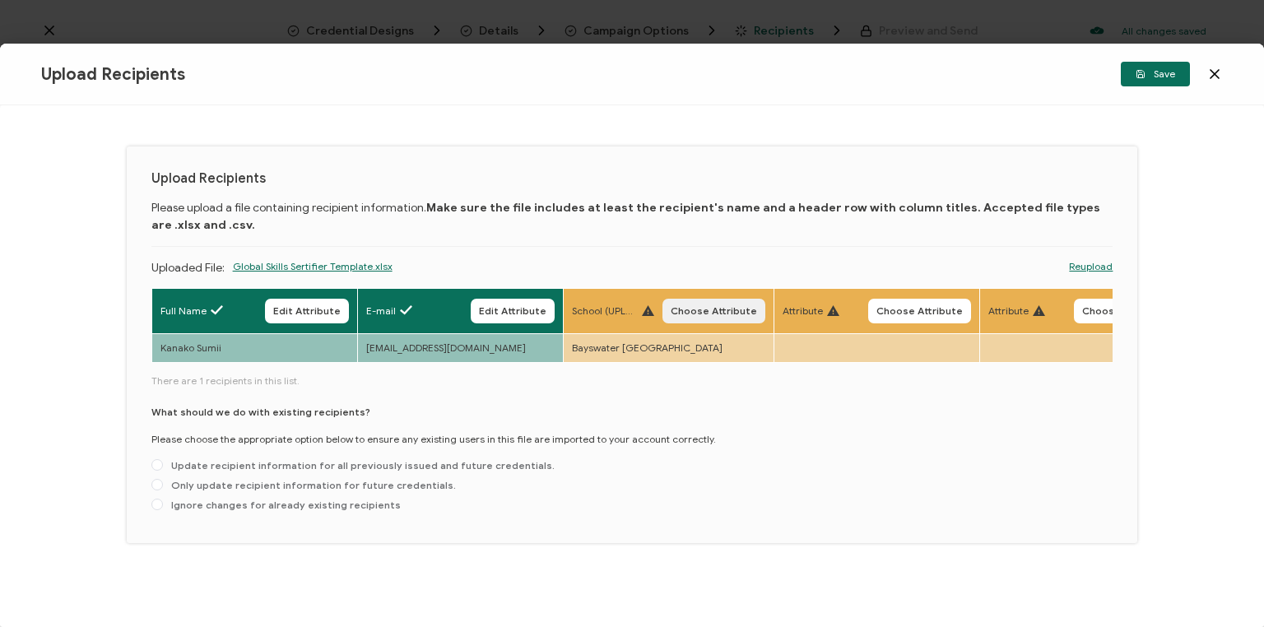
click at [721, 312] on span "Choose Attribute" at bounding box center [714, 311] width 86 height 10
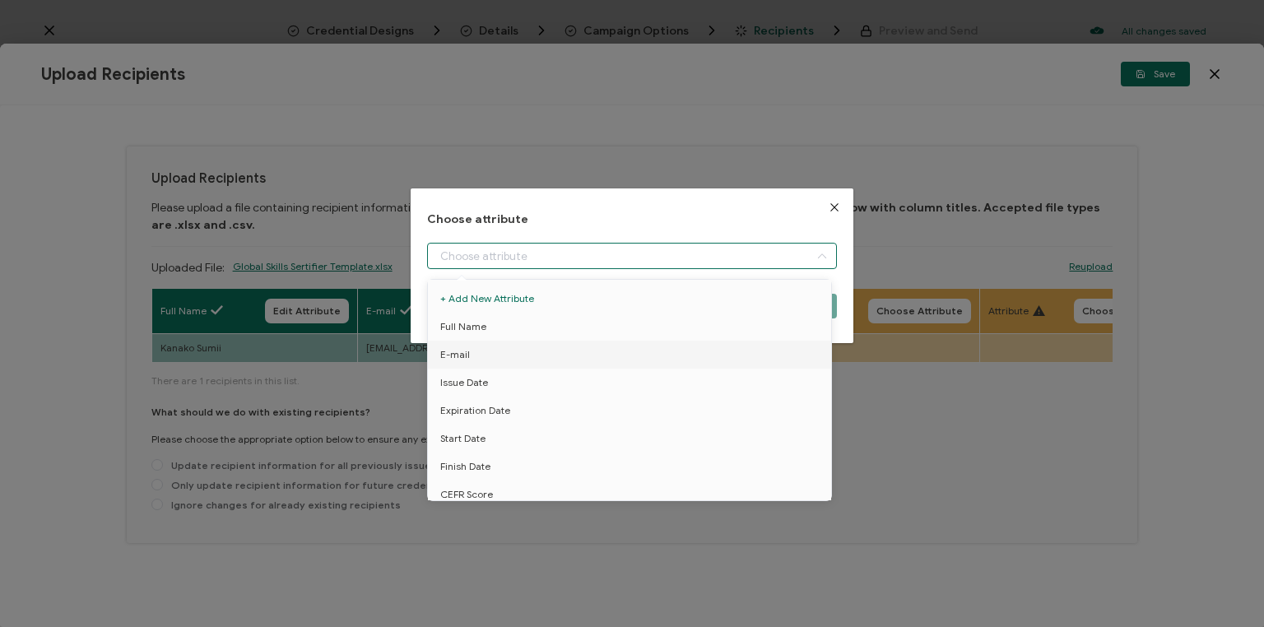
click at [560, 250] on input "dialog" at bounding box center [632, 256] width 410 height 26
click at [460, 418] on span "School" at bounding box center [455, 419] width 30 height 28
type input "School"
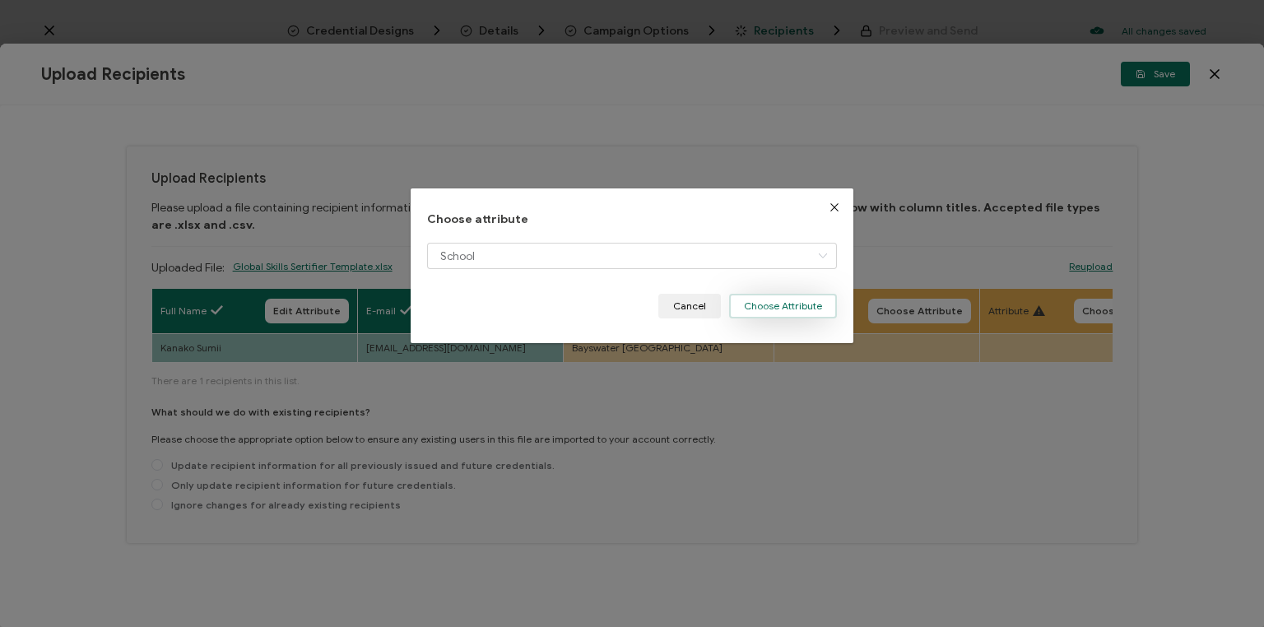
click at [786, 304] on button "Choose Attribute" at bounding box center [783, 306] width 108 height 25
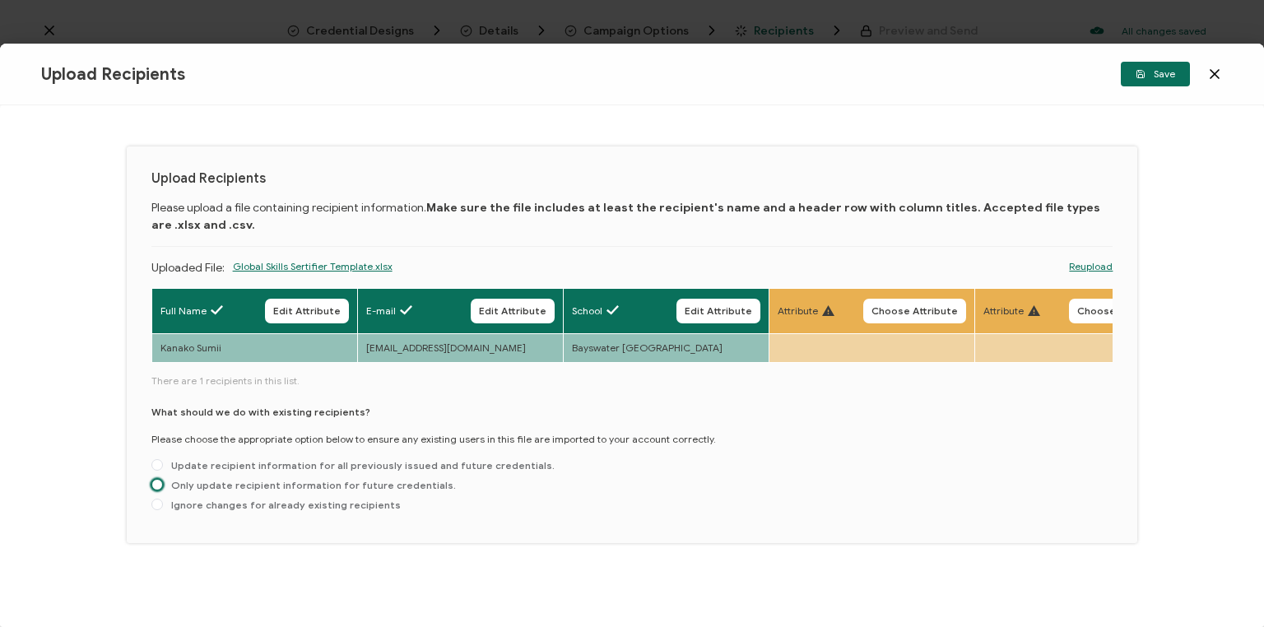
click at [155, 490] on span at bounding box center [157, 485] width 12 height 12
click at [155, 490] on input "Only update recipient information for future credentials." at bounding box center [157, 485] width 12 height 13
radio input "true"
click at [1156, 72] on span "Save" at bounding box center [1156, 74] width 40 height 10
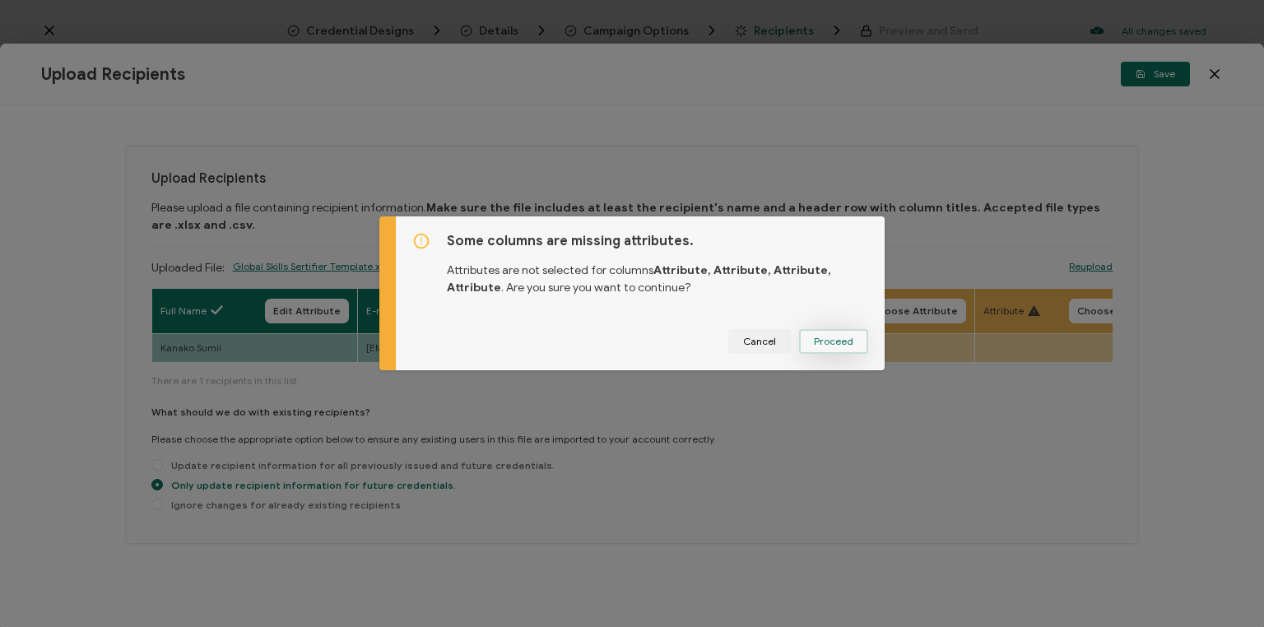
click at [834, 343] on span "Proceed" at bounding box center [834, 342] width 40 height 10
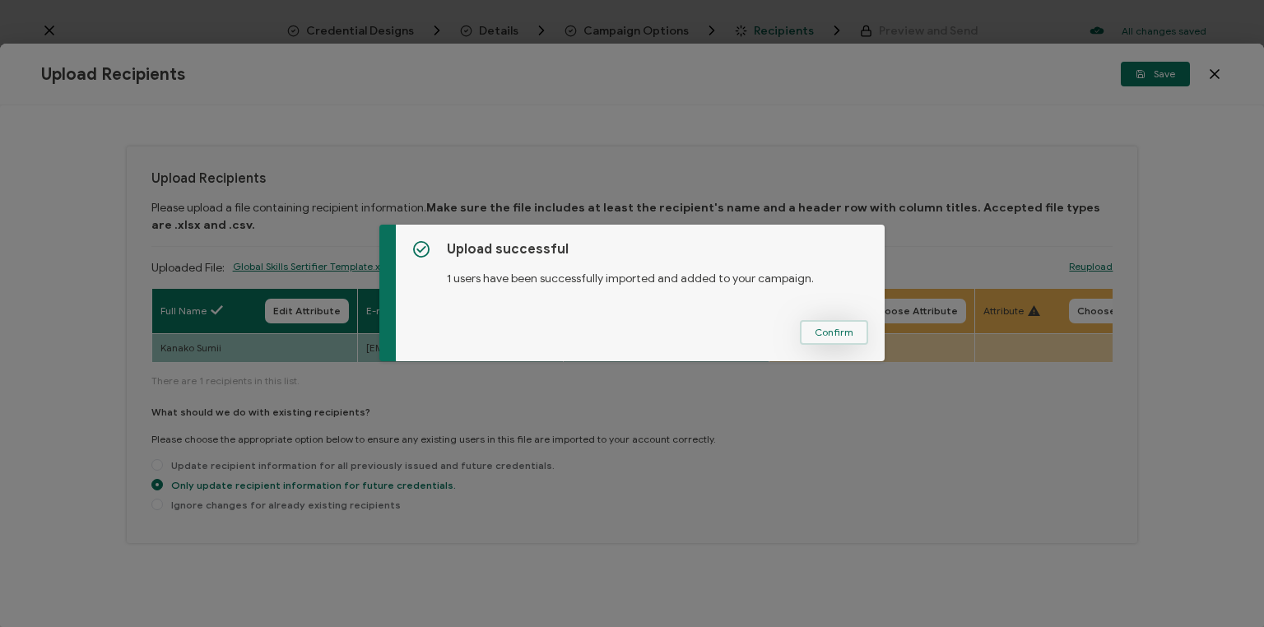
click at [828, 329] on span "Confirm" at bounding box center [834, 333] width 39 height 10
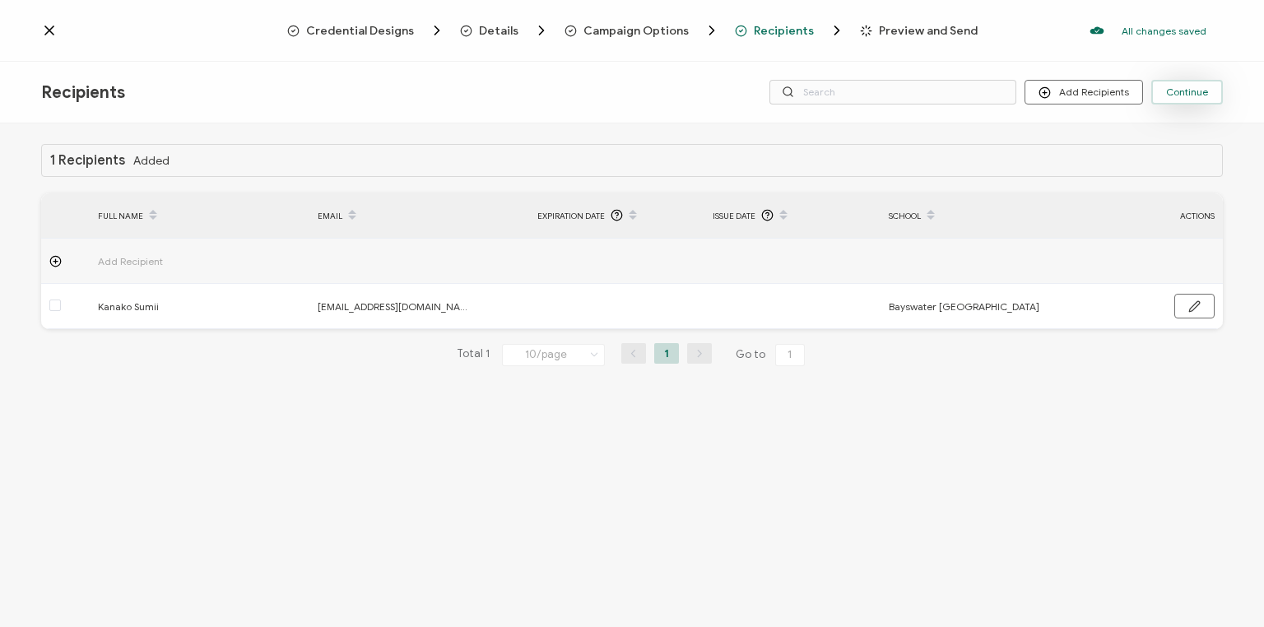
click at [1194, 92] on span "Continue" at bounding box center [1187, 92] width 42 height 10
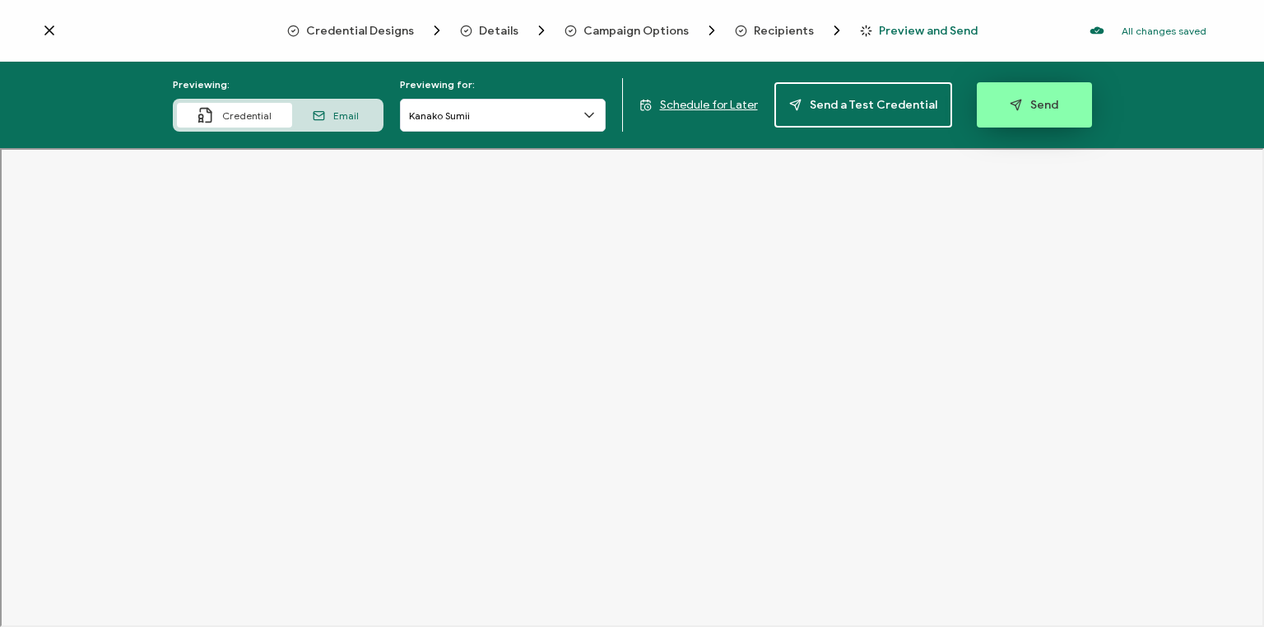
click at [1036, 106] on span "Send" at bounding box center [1034, 105] width 49 height 12
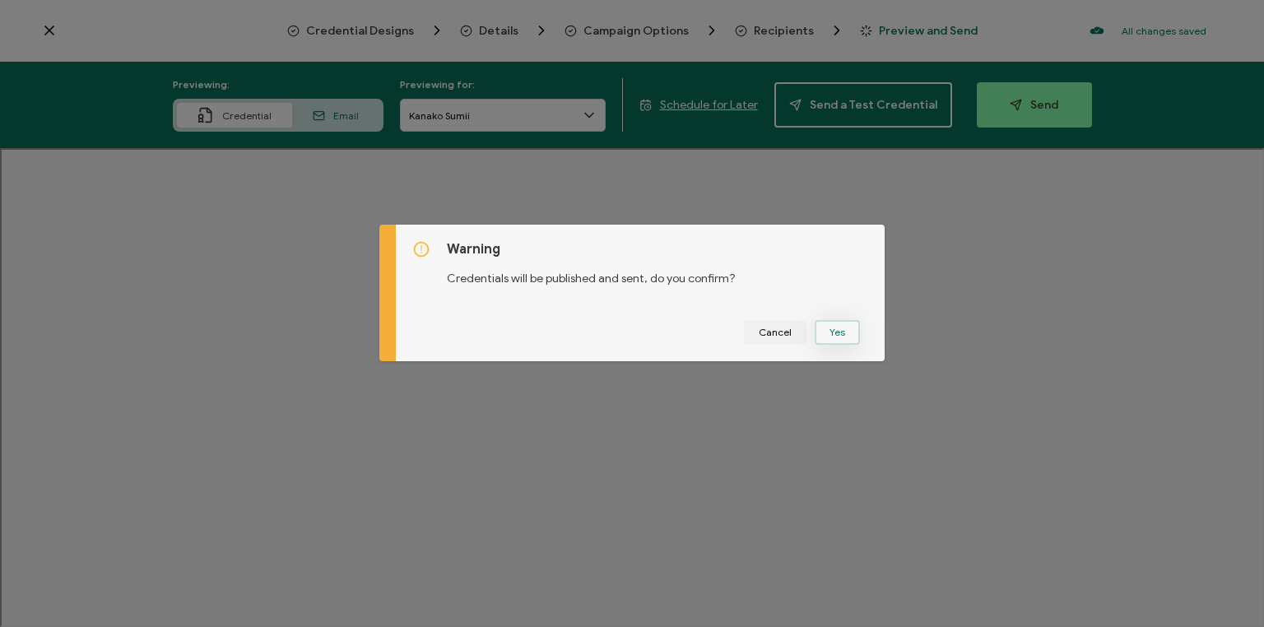
click at [839, 332] on button "Yes" at bounding box center [837, 332] width 45 height 25
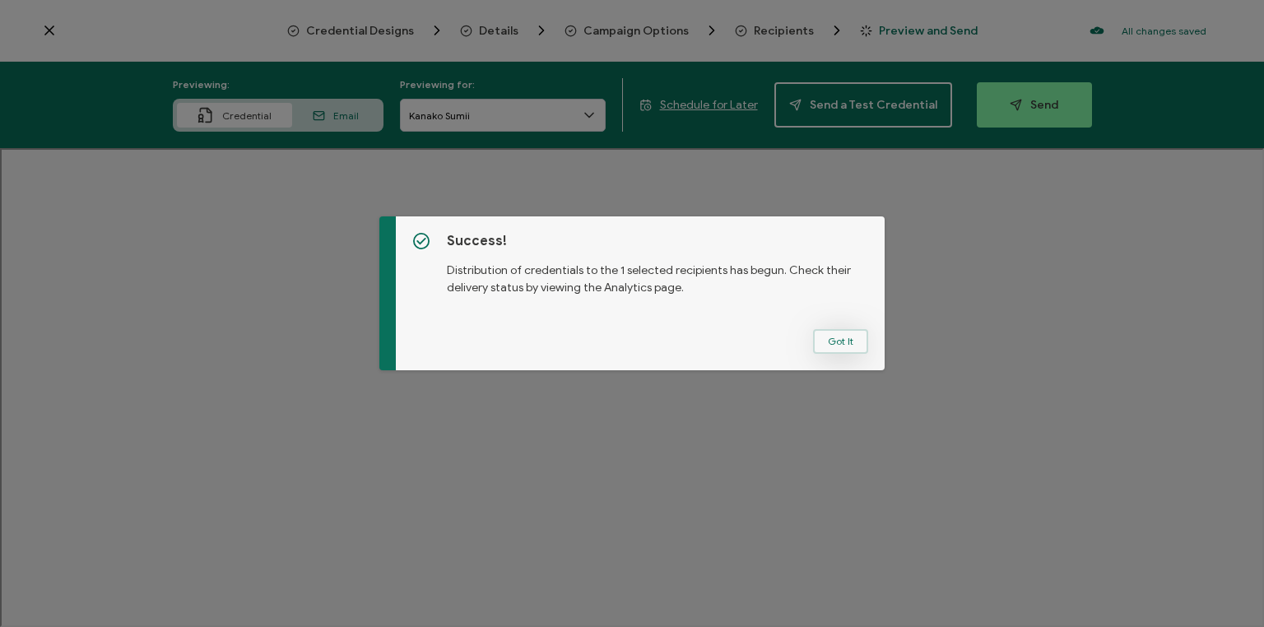
click at [853, 346] on button "Got It" at bounding box center [840, 341] width 55 height 25
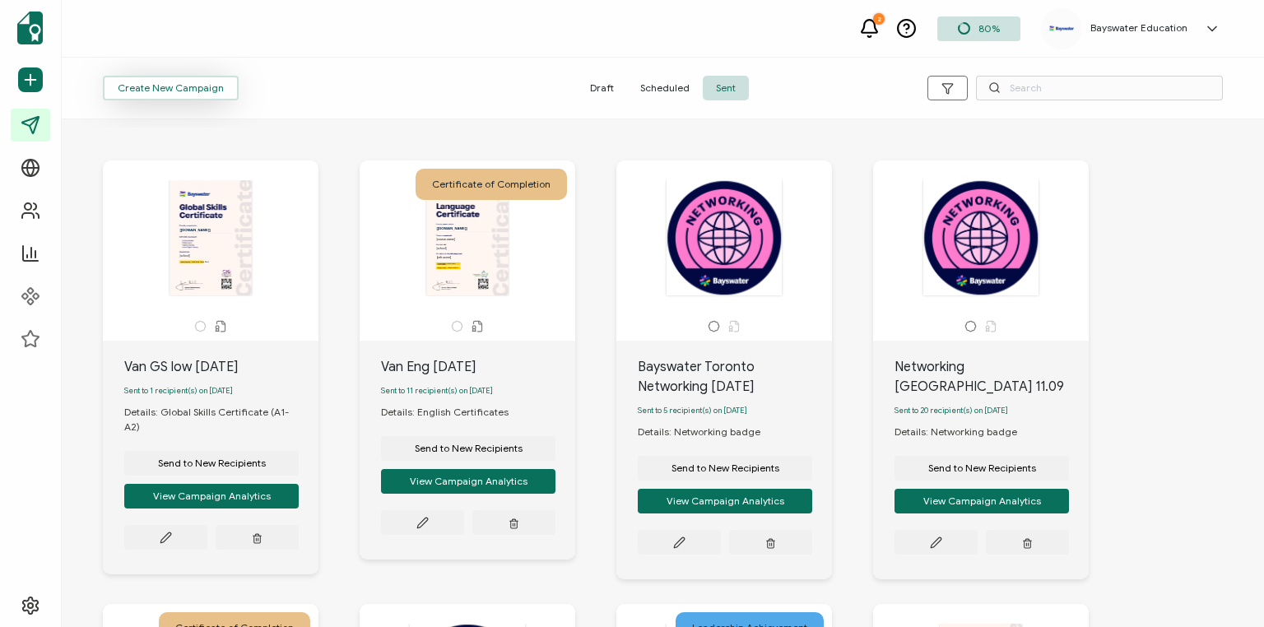
click at [170, 92] on span "Create New Campaign" at bounding box center [171, 88] width 106 height 10
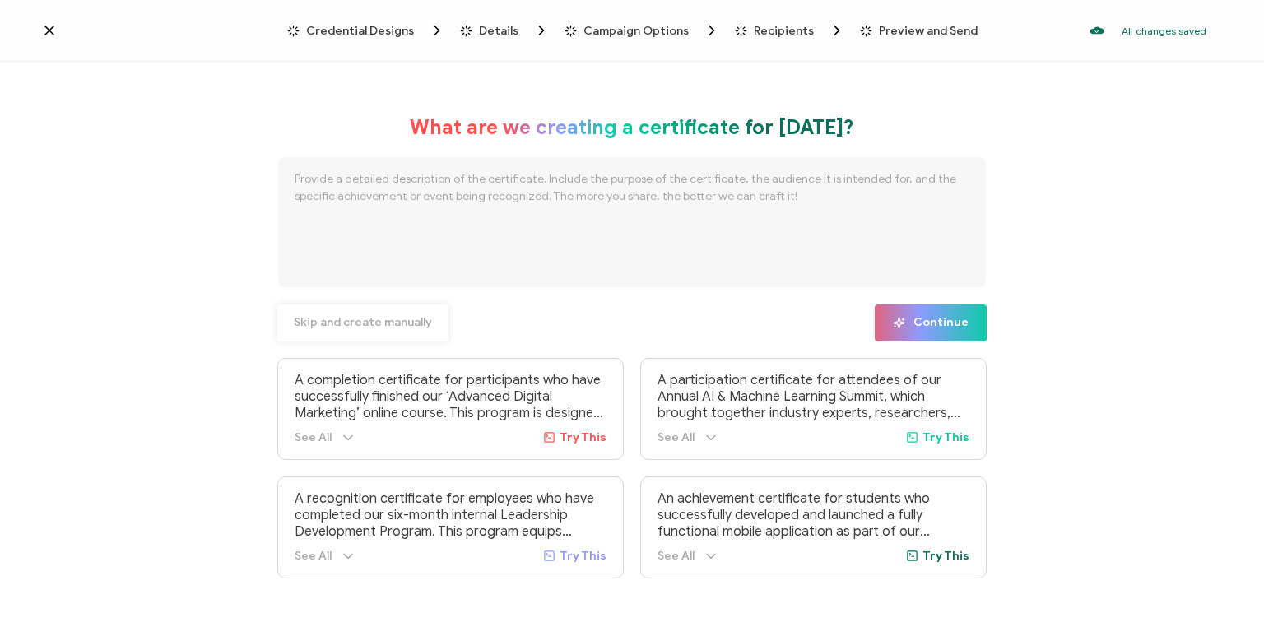
click at [326, 319] on span "Skip and create manually" at bounding box center [363, 323] width 138 height 12
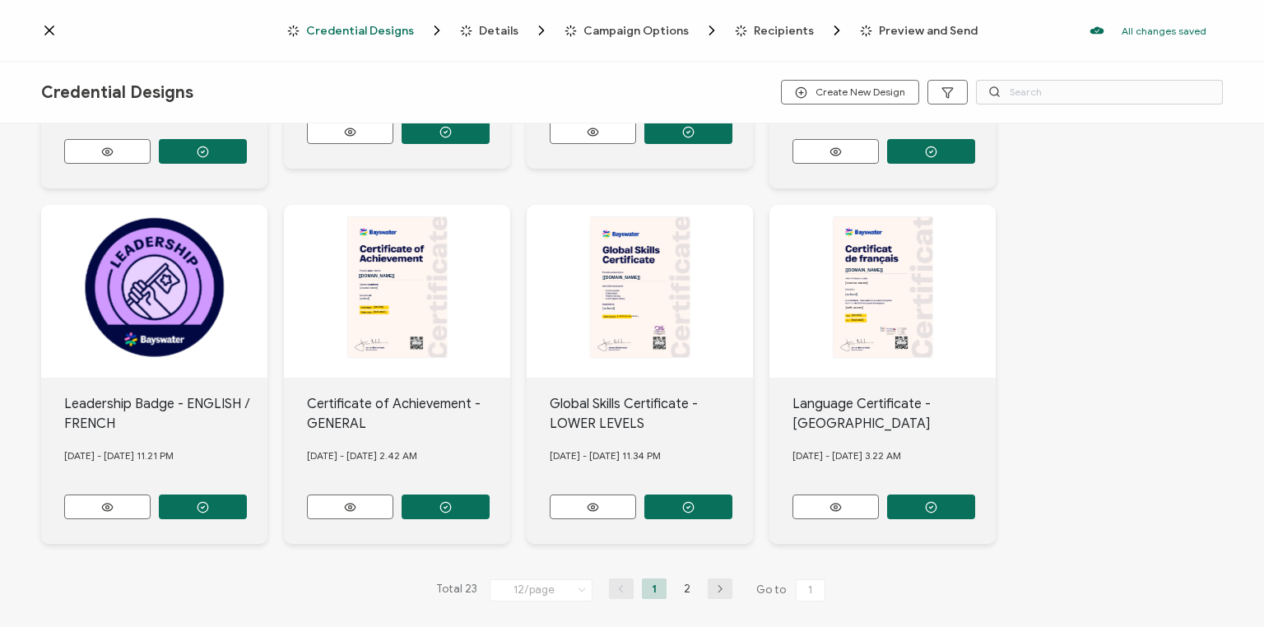
scroll to position [667, 0]
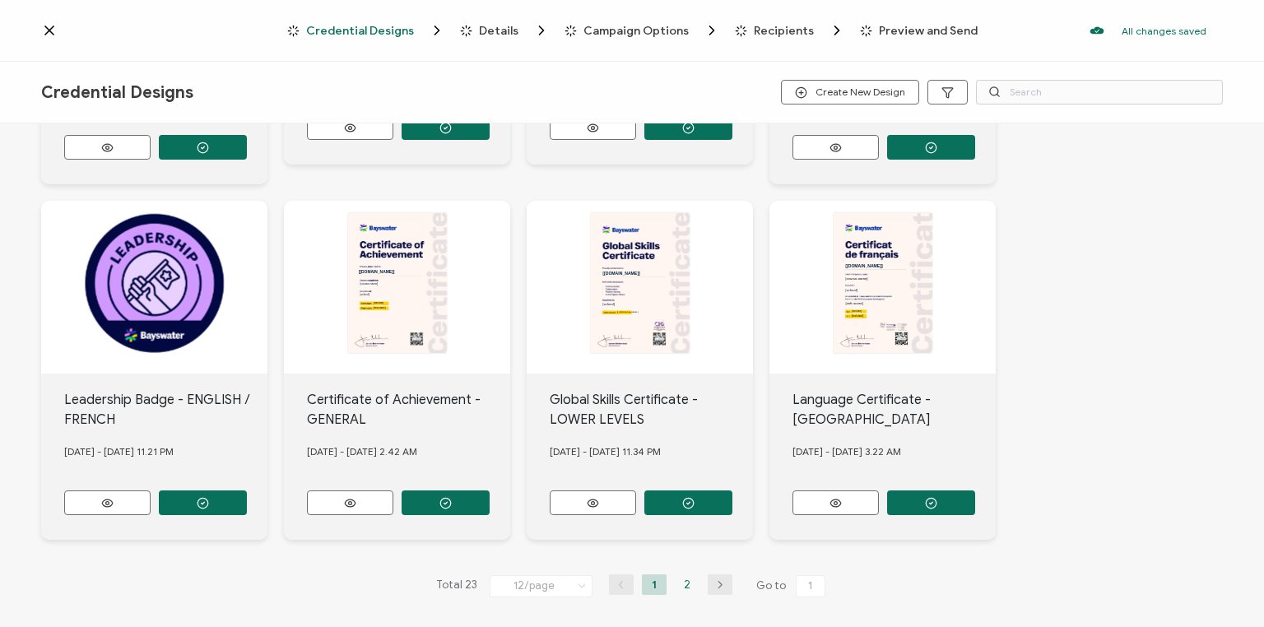
click at [681, 577] on li "2" at bounding box center [687, 584] width 25 height 21
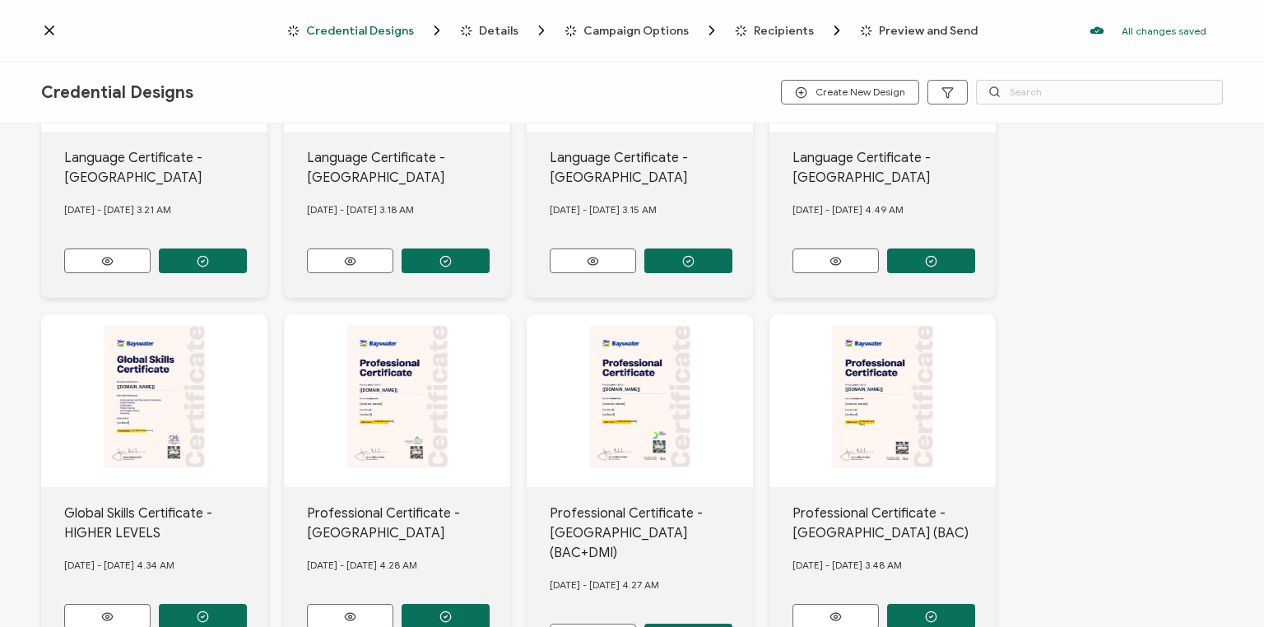
scroll to position [263, 0]
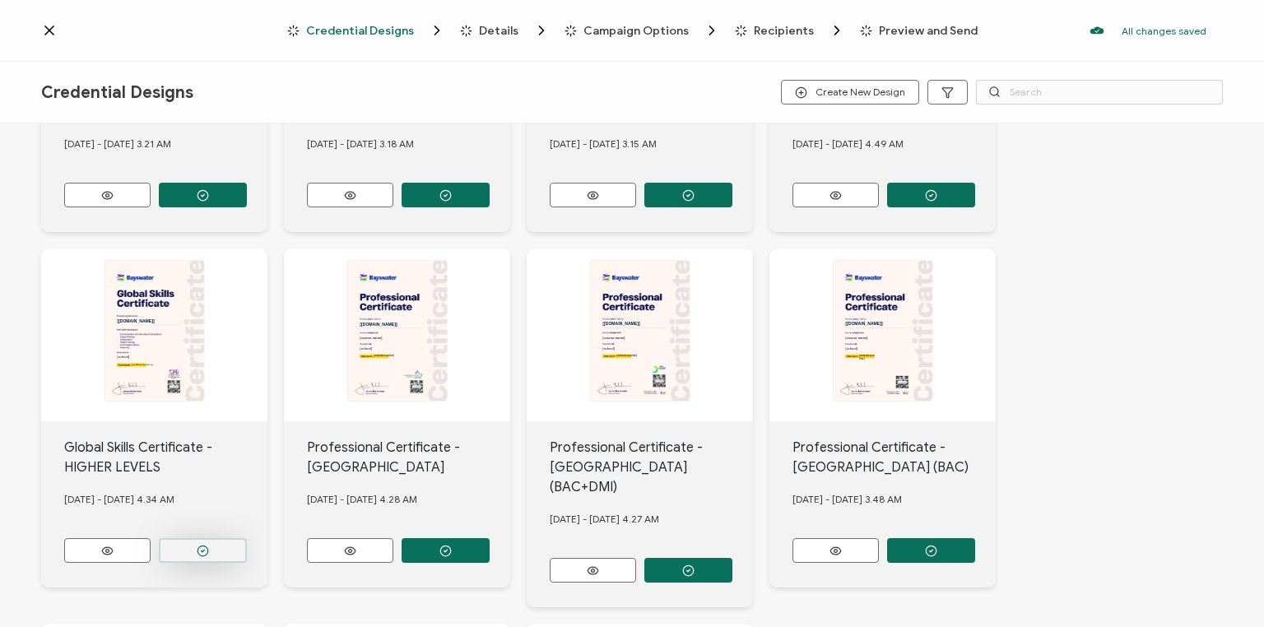
click at [199, 545] on icon "button" at bounding box center [203, 551] width 12 height 12
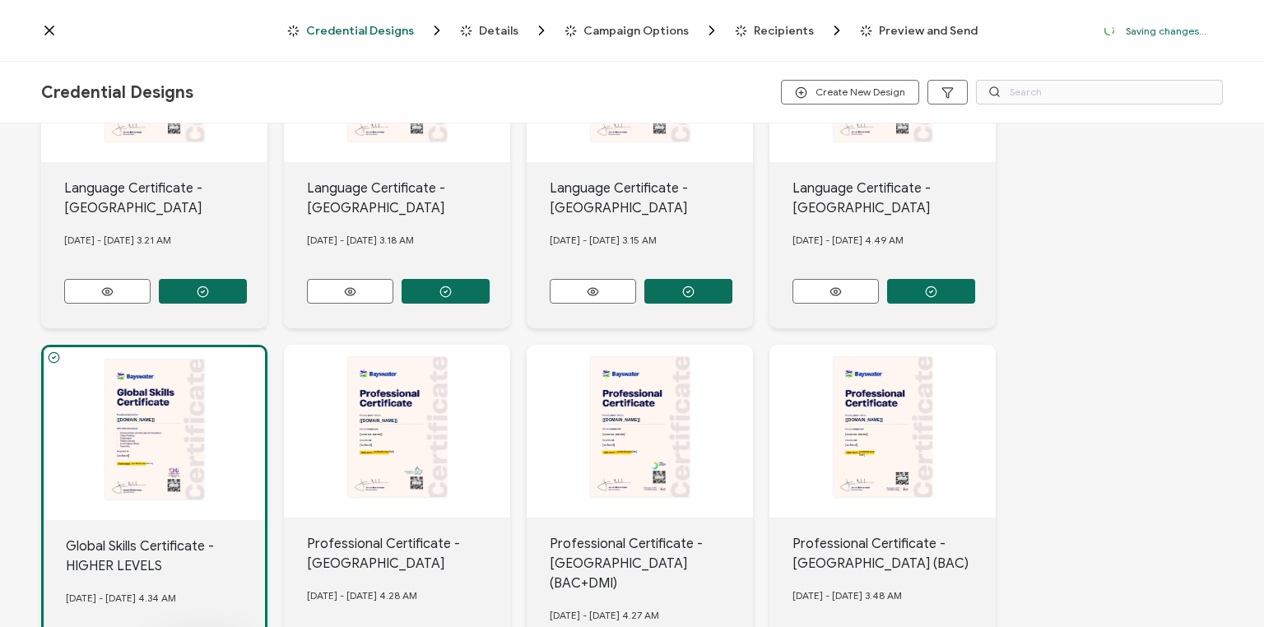
scroll to position [359, 0]
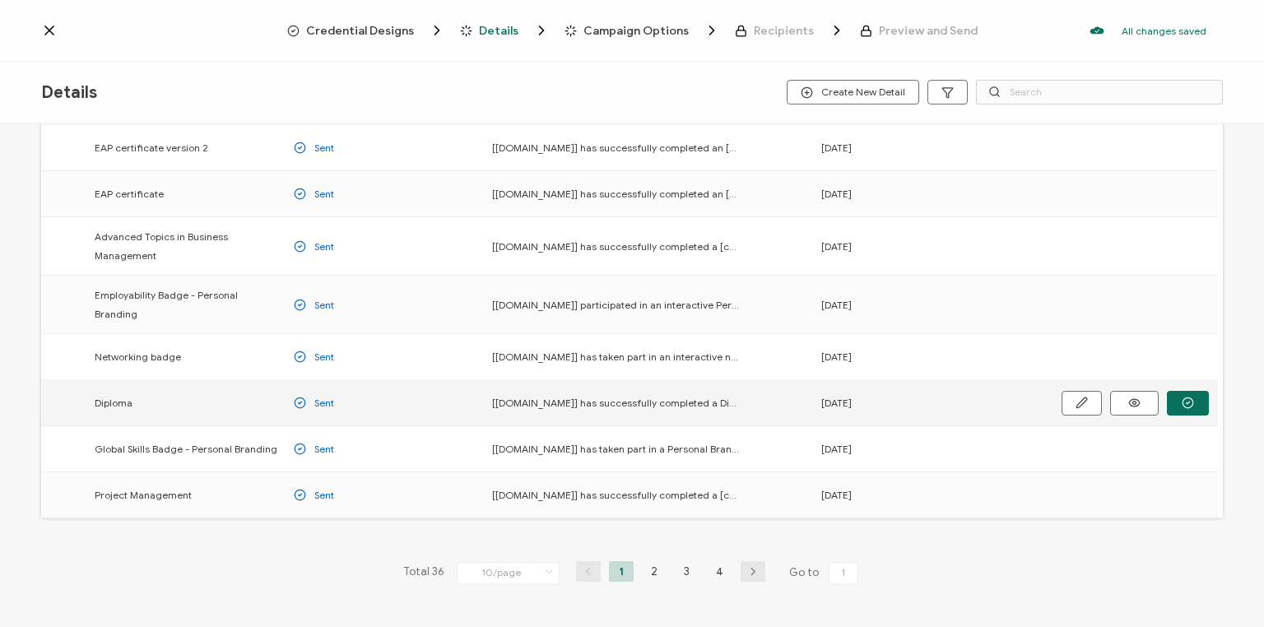
scroll to position [208, 0]
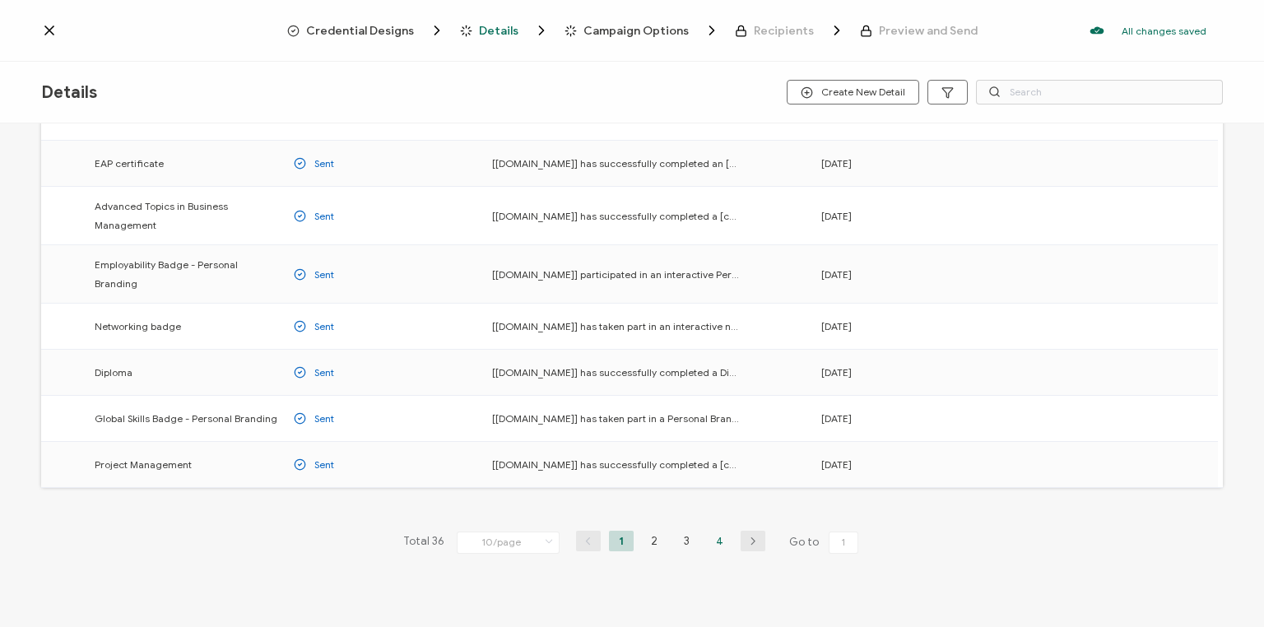
click at [718, 531] on li "4" at bounding box center [720, 541] width 25 height 21
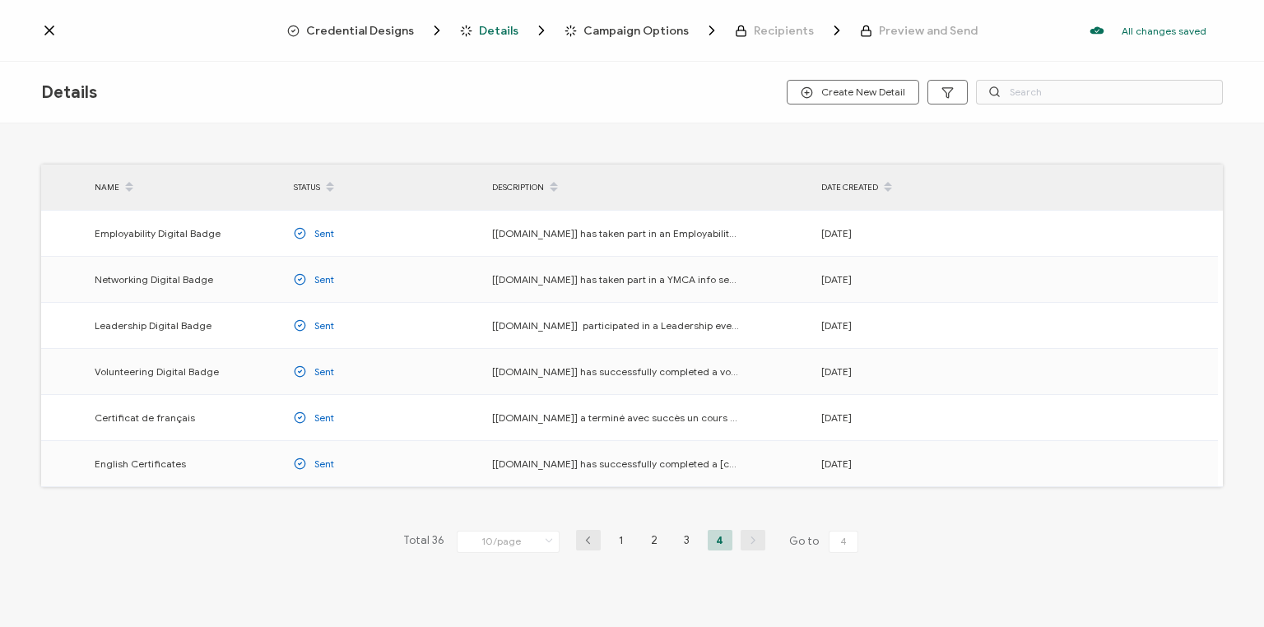
click at [681, 537] on li "3" at bounding box center [687, 540] width 25 height 21
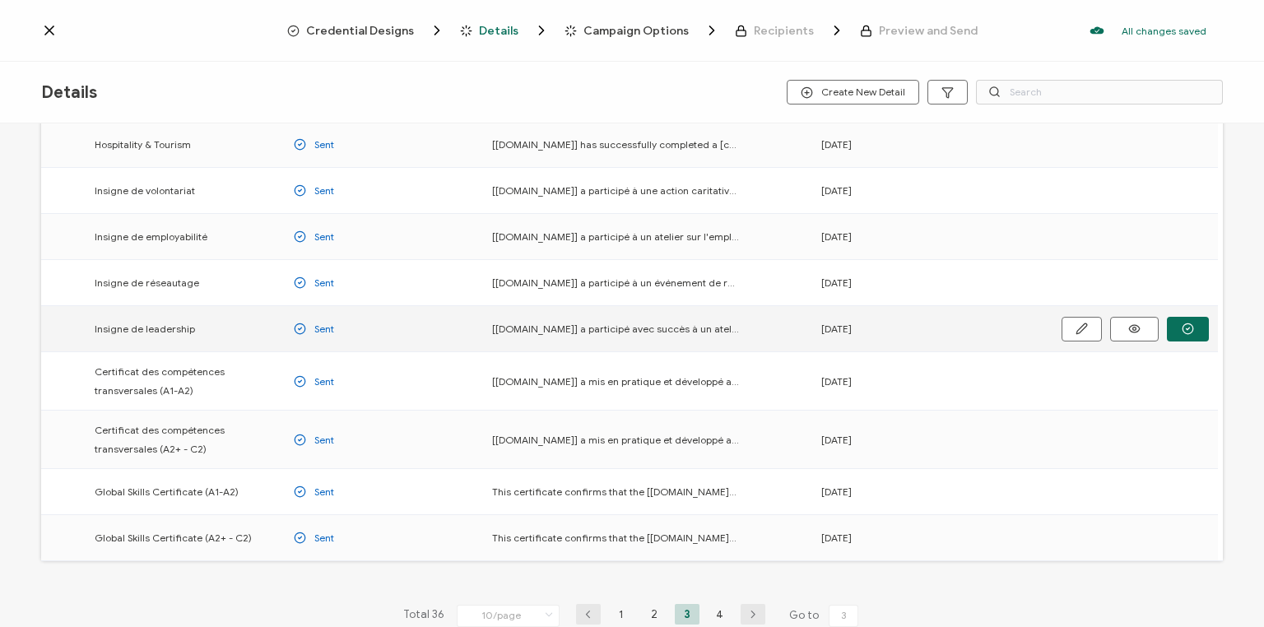
scroll to position [198, 0]
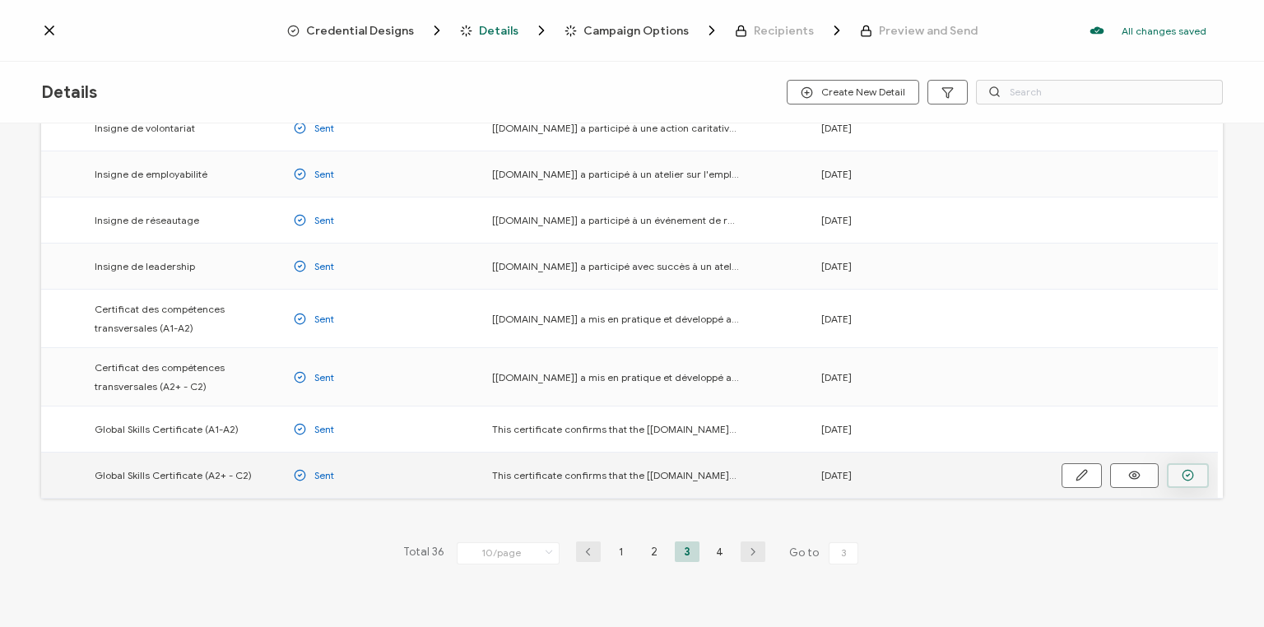
click at [1189, 474] on icon "button" at bounding box center [1188, 475] width 12 height 12
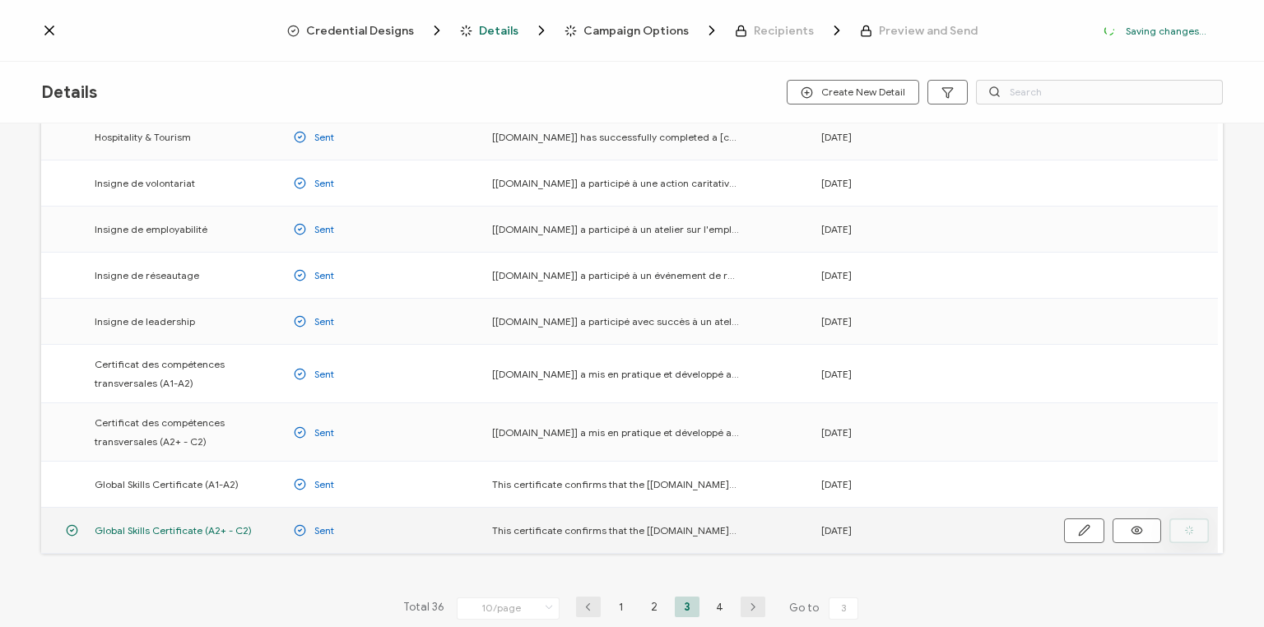
scroll to position [252, 0]
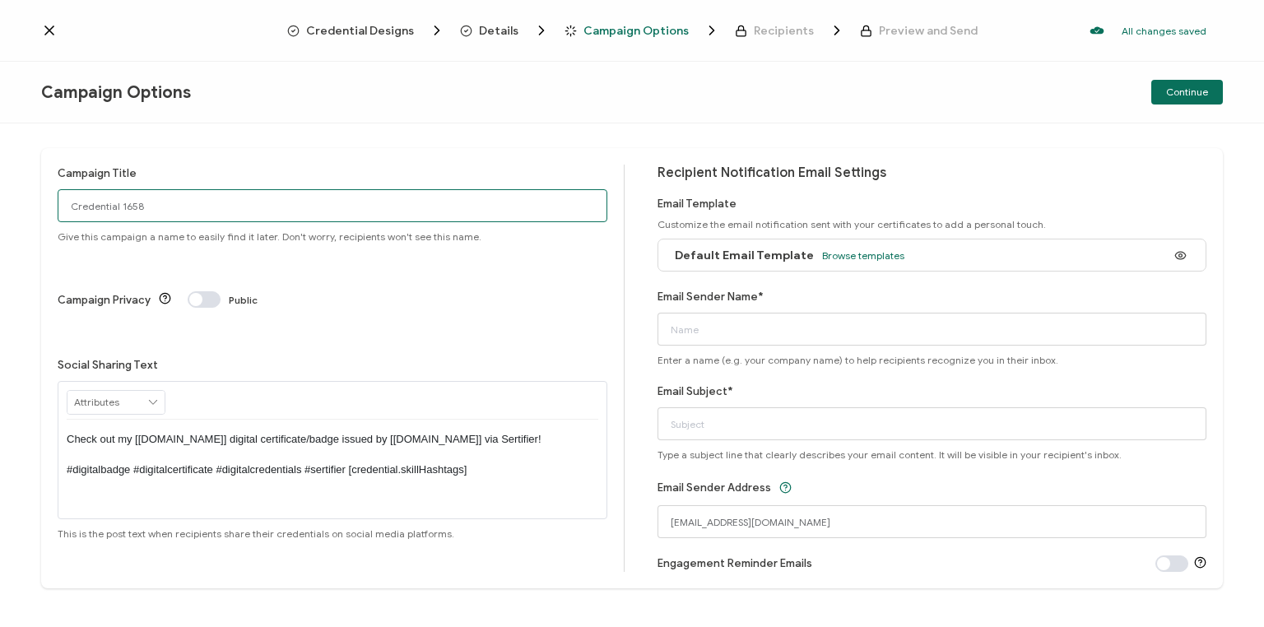
drag, startPoint x: 170, startPoint y: 204, endPoint x: 2, endPoint y: 220, distance: 168.6
click at [2, 220] on div "Campaign Title Credential 1658 Give this campaign a name to easily find it late…" at bounding box center [632, 375] width 1264 height 504
type input "Van GS High [DATE]"
click at [869, 257] on span "Browse templates" at bounding box center [863, 255] width 82 height 12
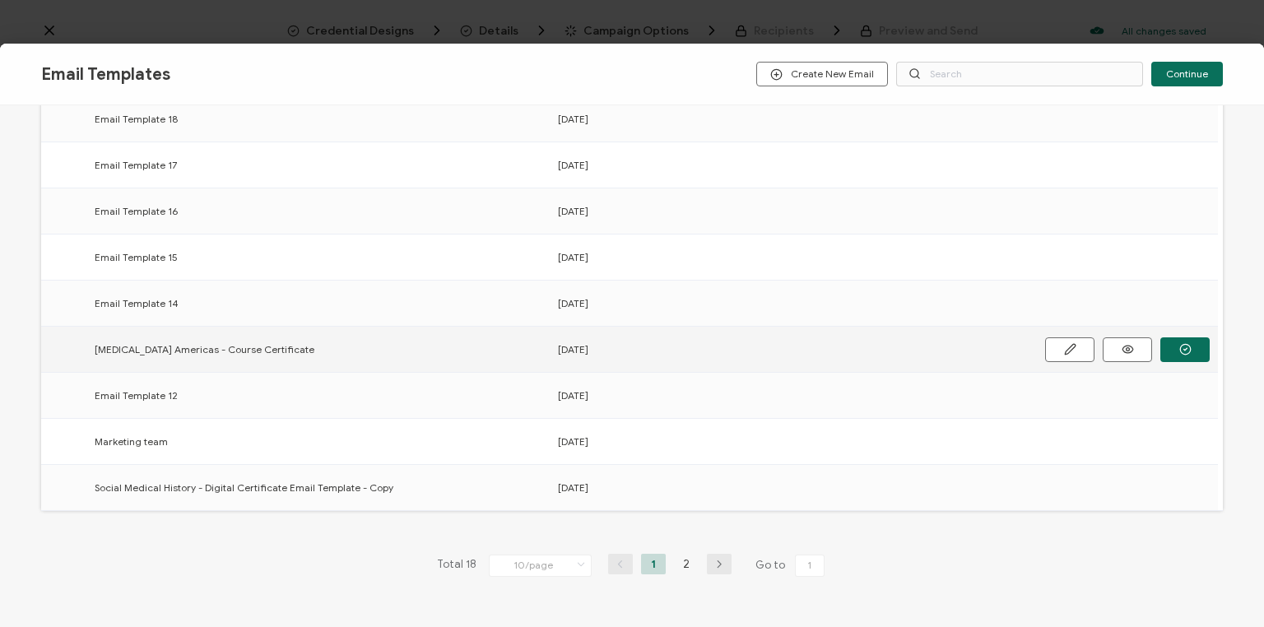
scroll to position [237, 0]
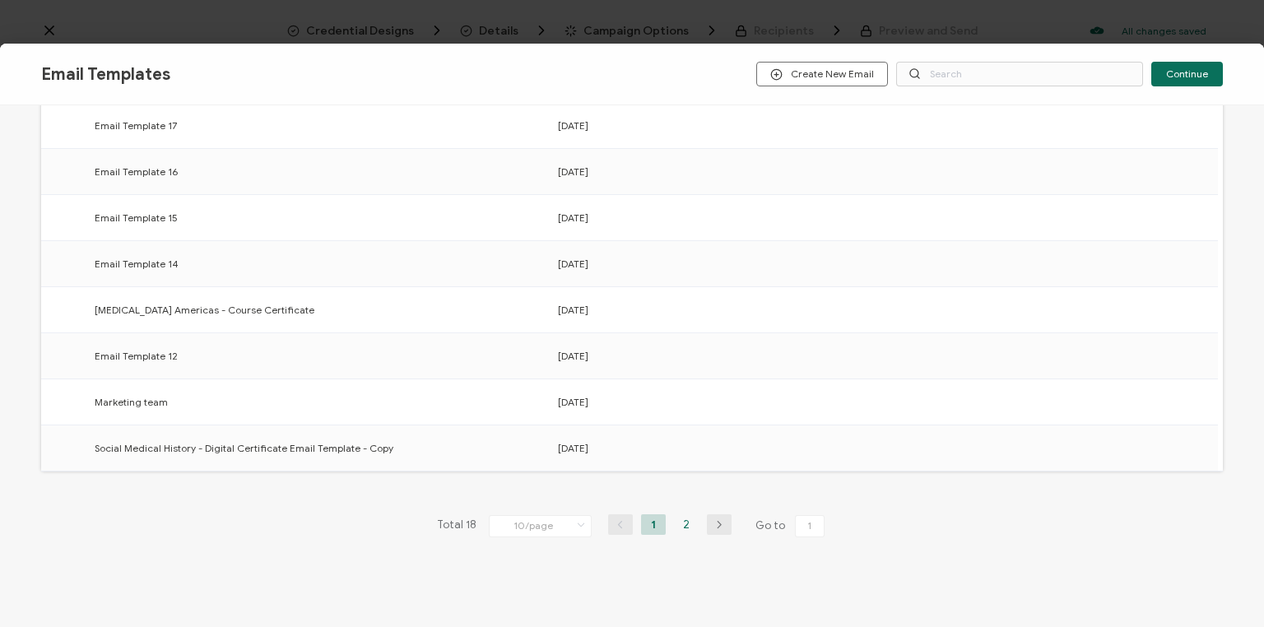
click at [685, 519] on li "2" at bounding box center [686, 524] width 25 height 21
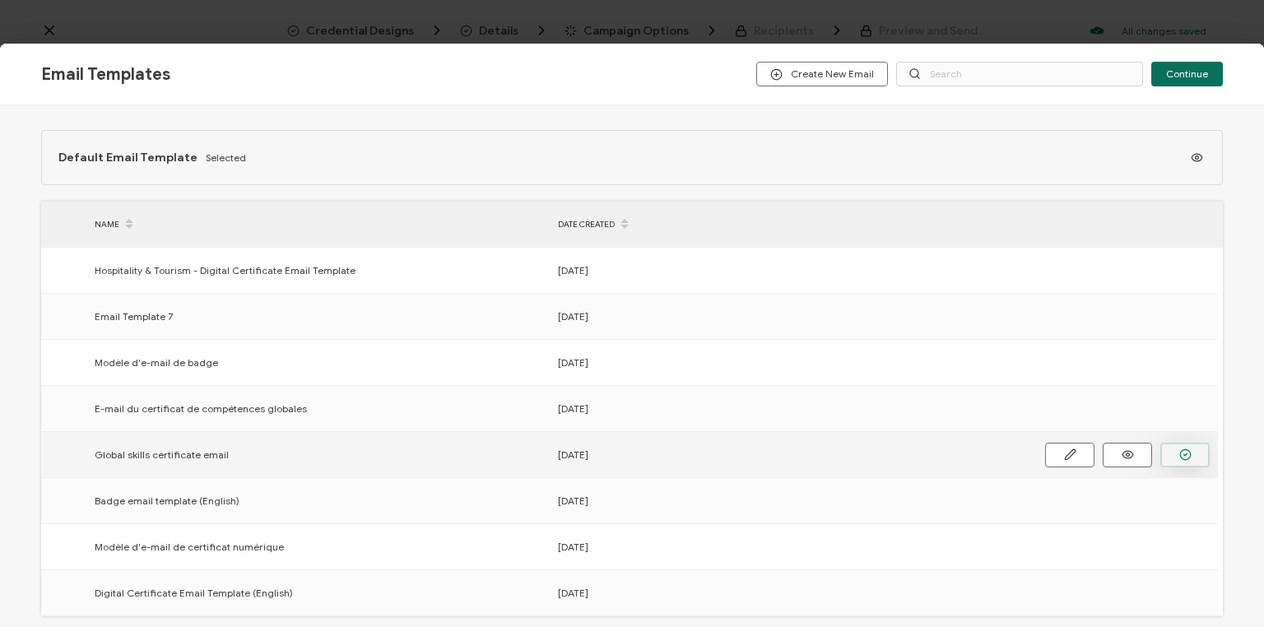
click at [1185, 450] on circle "button" at bounding box center [1185, 455] width 11 height 11
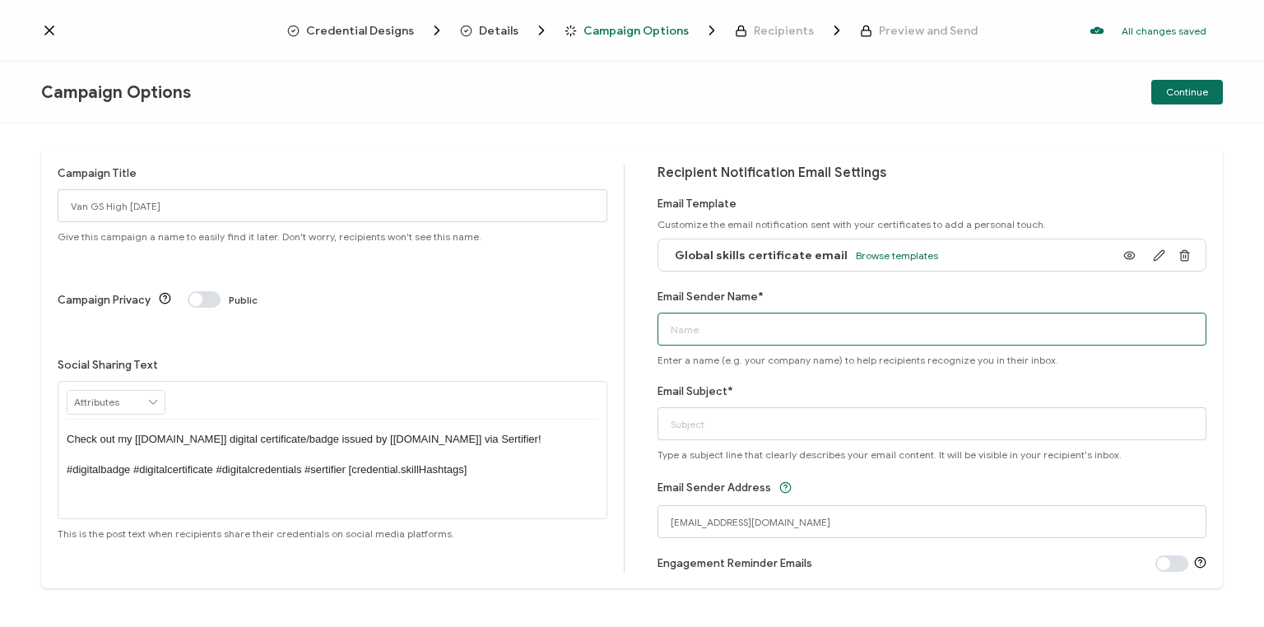
click at [743, 330] on input "Email Sender Name*" at bounding box center [933, 329] width 550 height 33
type input "Bayswater Vancouvewr"
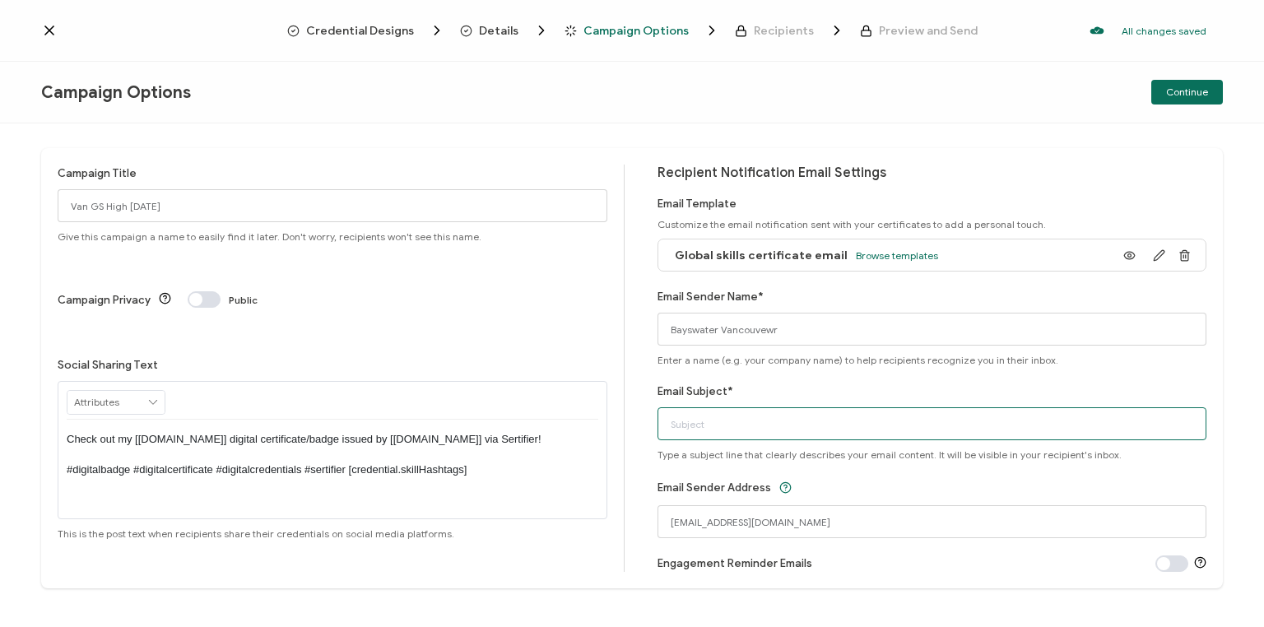
click at [700, 421] on input "Email Subject*" at bounding box center [933, 423] width 550 height 33
type input "Your Global Skills certificate"
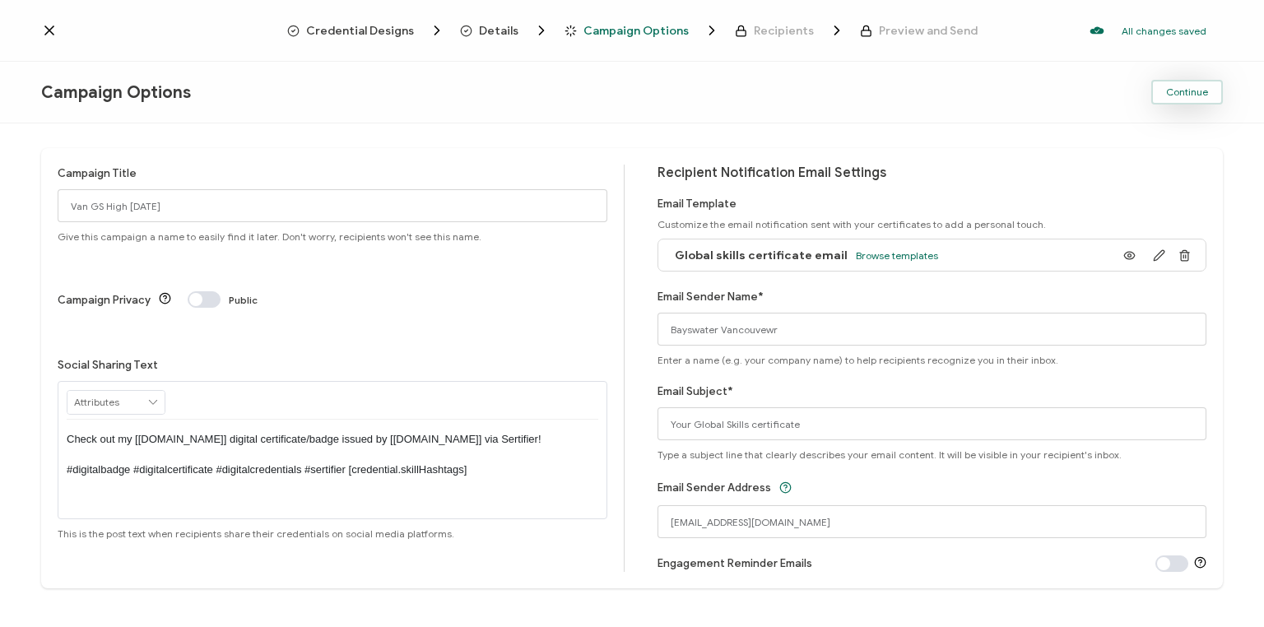
click at [1188, 93] on span "Continue" at bounding box center [1187, 92] width 42 height 10
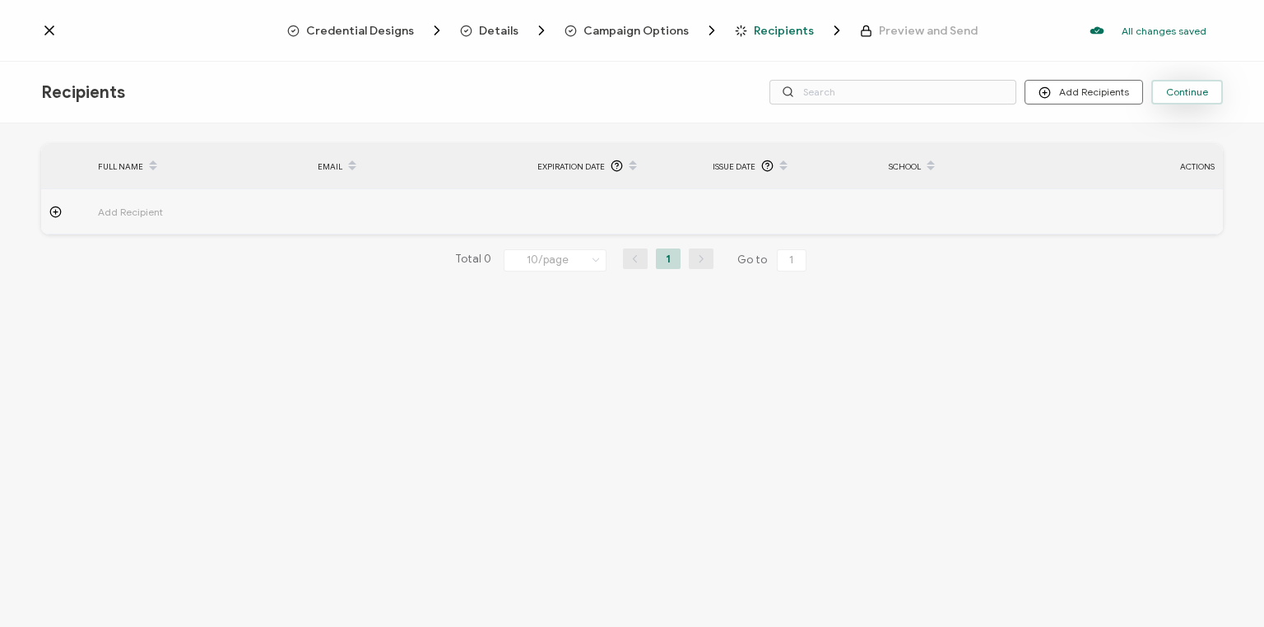
click at [1176, 95] on span "Continue" at bounding box center [1187, 92] width 42 height 10
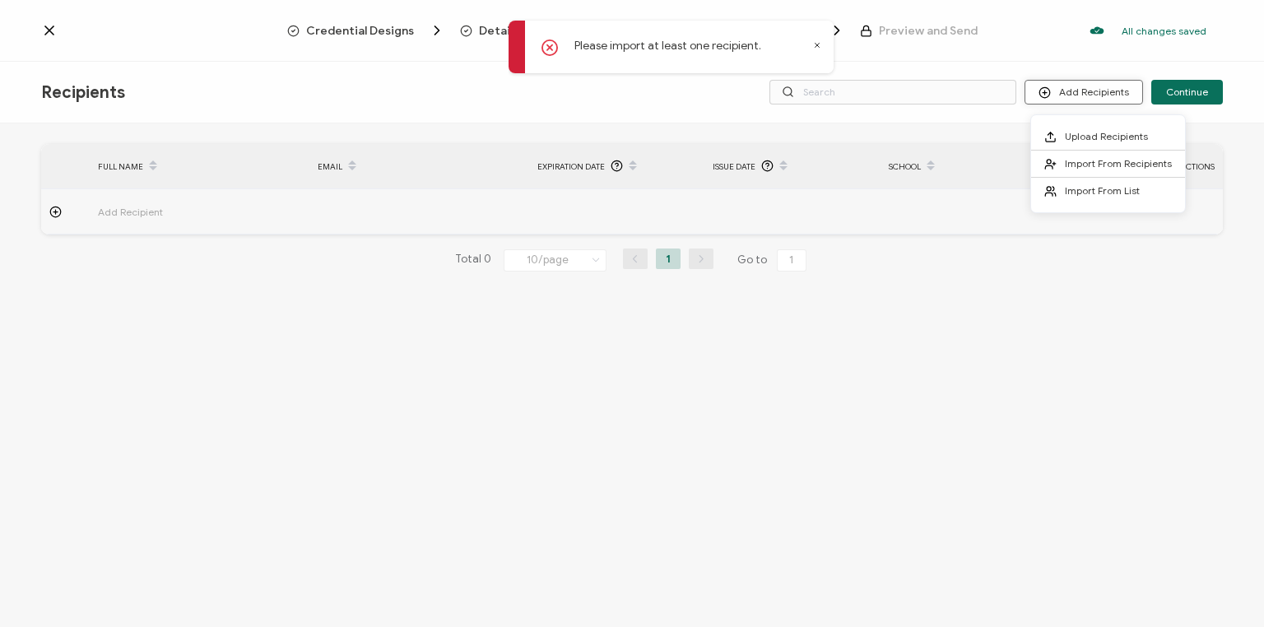
click at [1106, 87] on button "Add Recipients" at bounding box center [1084, 92] width 119 height 25
click at [1090, 133] on span "Upload Recipients" at bounding box center [1106, 136] width 83 height 12
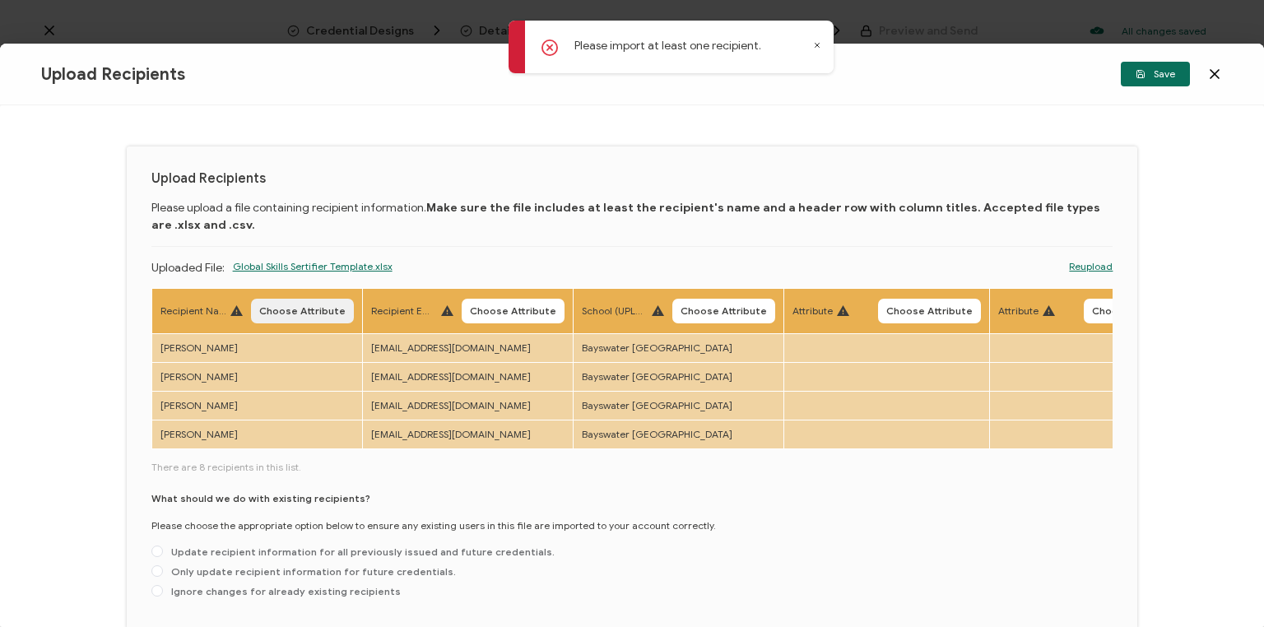
click at [293, 313] on span "Choose Attribute" at bounding box center [302, 311] width 86 height 10
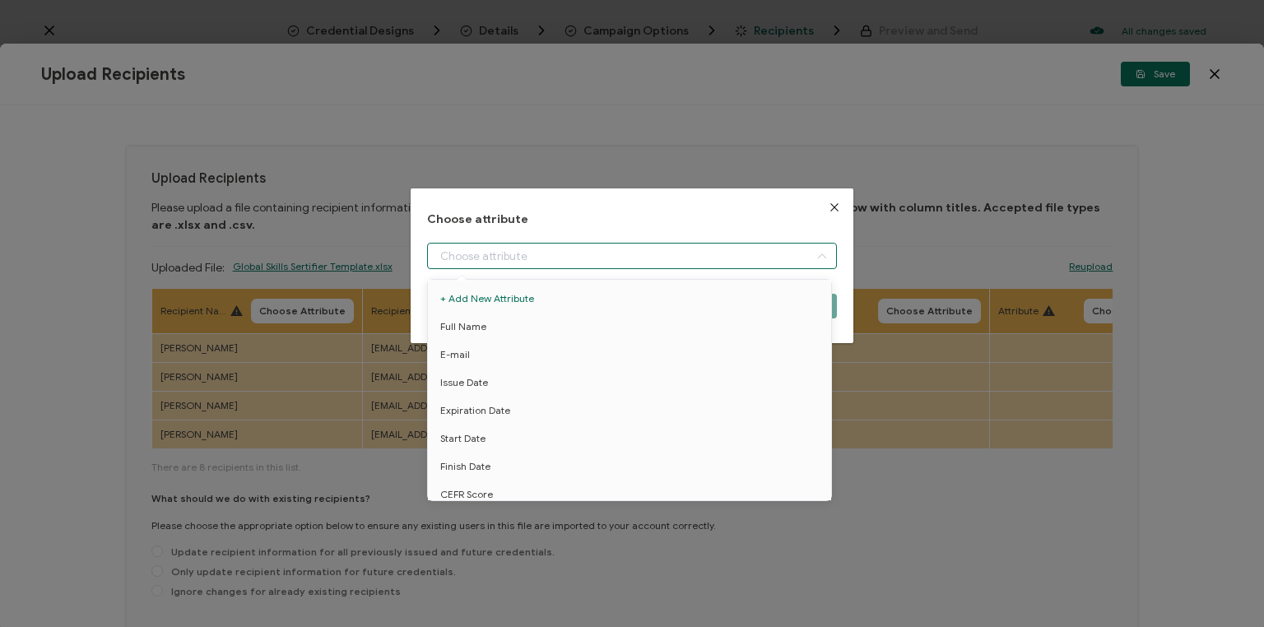
click at [560, 250] on input "dialog" at bounding box center [632, 256] width 410 height 26
click at [495, 322] on li "Full Name" at bounding box center [632, 327] width 416 height 28
type input "Full Name"
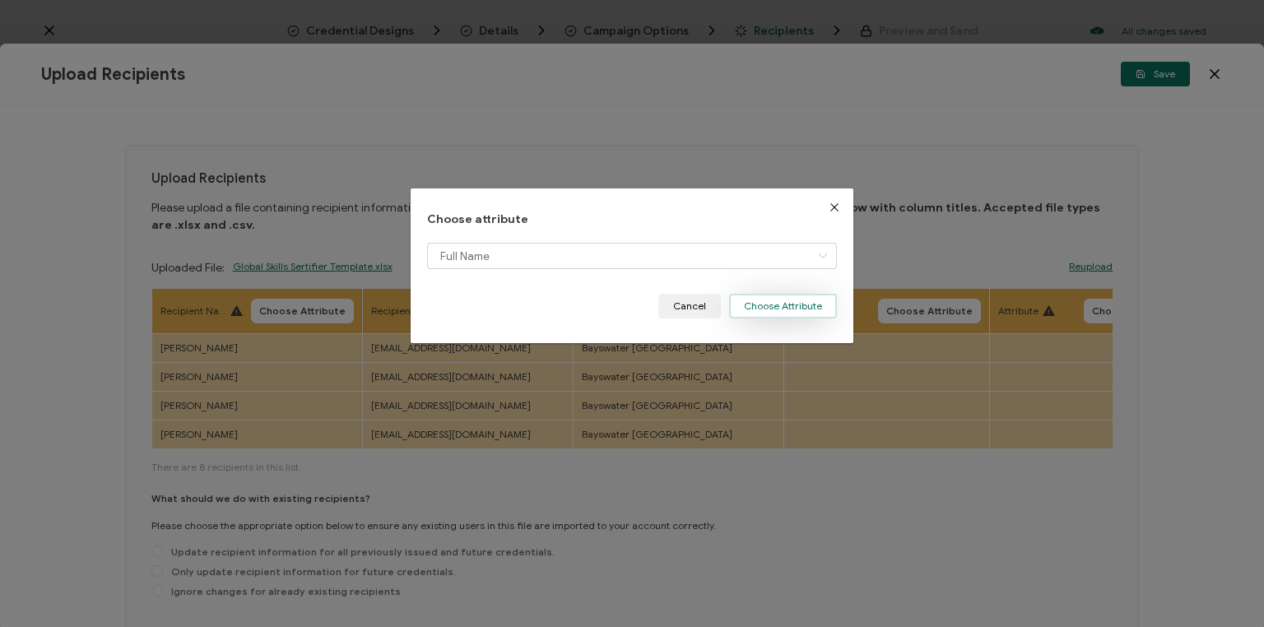
click at [788, 305] on button "Choose Attribute" at bounding box center [783, 306] width 108 height 25
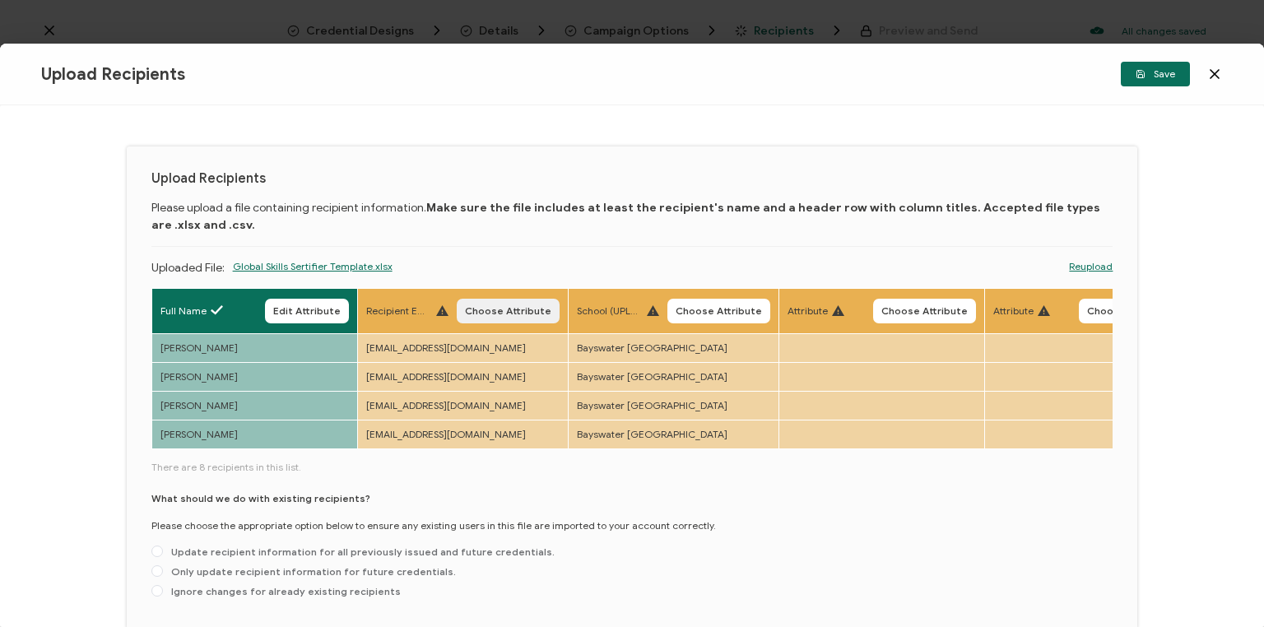
click at [506, 308] on span "Choose Attribute" at bounding box center [508, 311] width 86 height 10
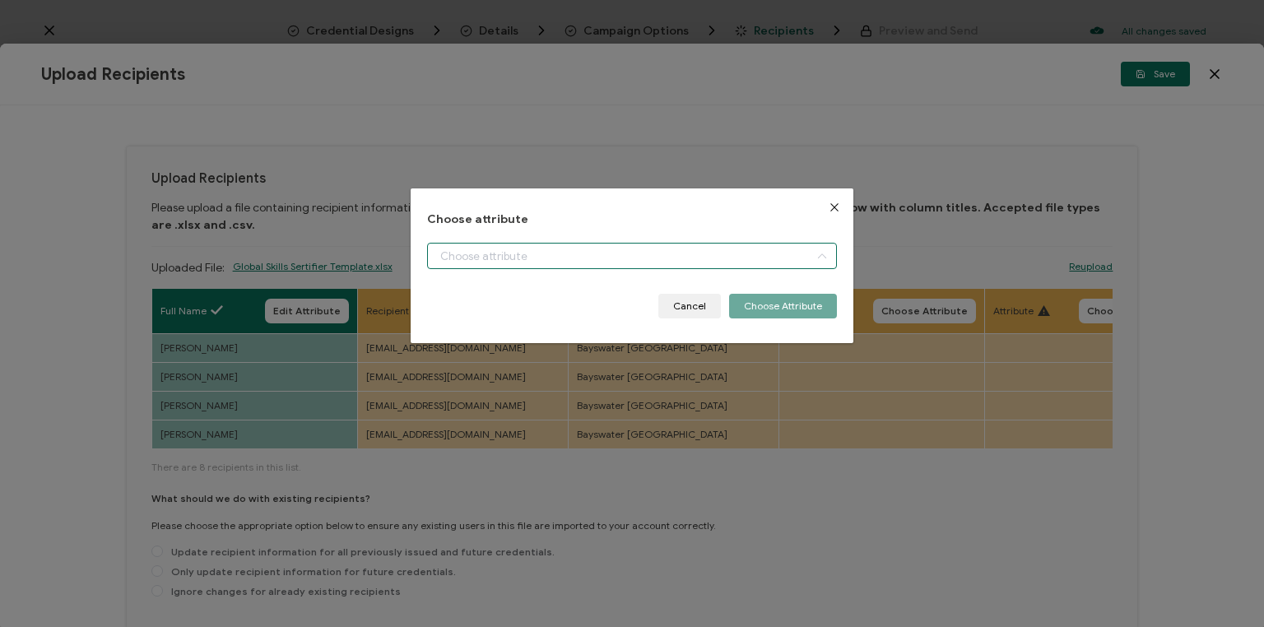
click at [480, 260] on input "dialog" at bounding box center [632, 256] width 410 height 26
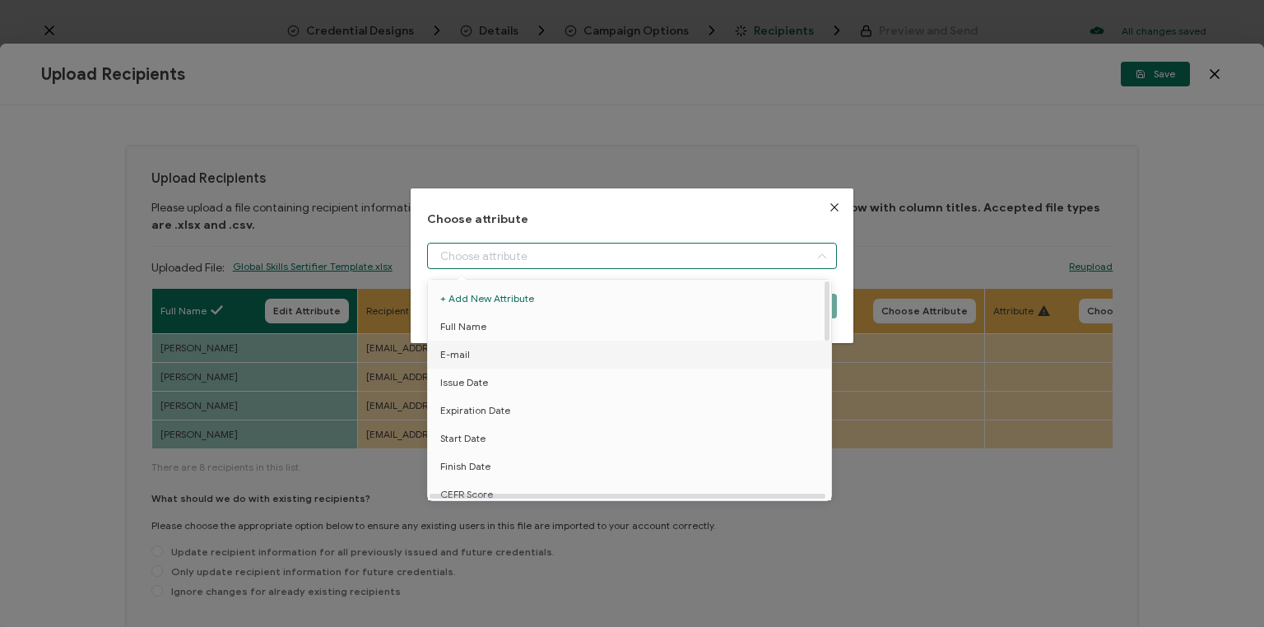
drag, startPoint x: 467, startPoint y: 355, endPoint x: 497, endPoint y: 345, distance: 31.2
click at [467, 354] on span "E-mail" at bounding box center [455, 355] width 30 height 28
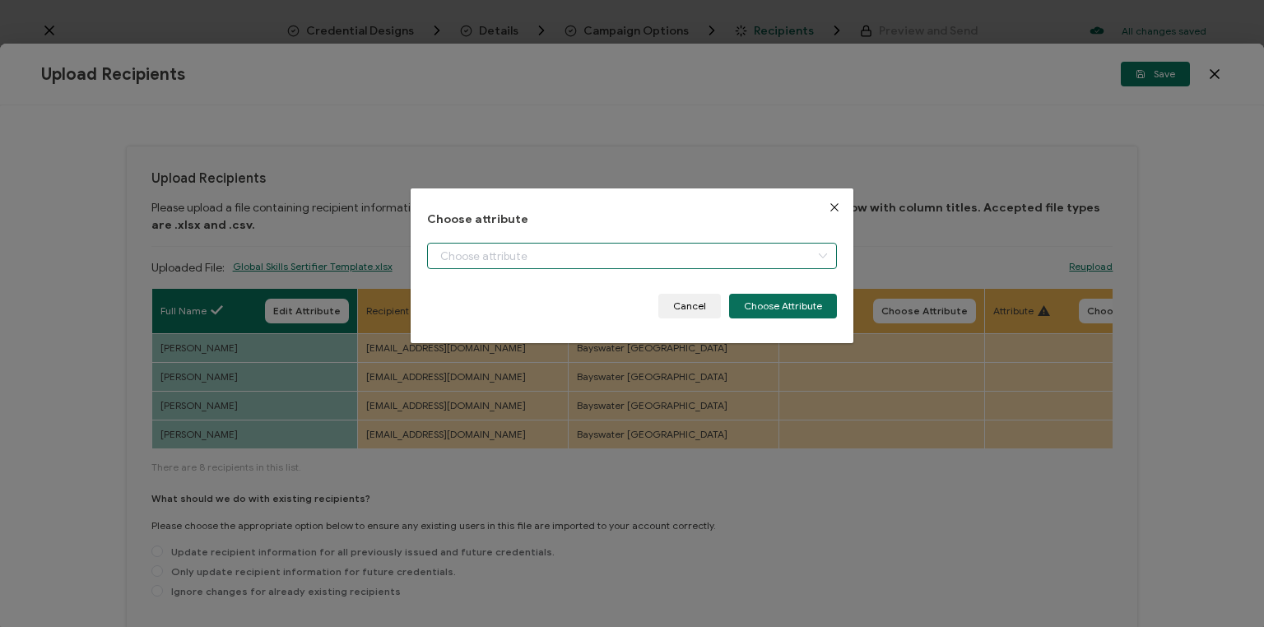
type input "E-mail"
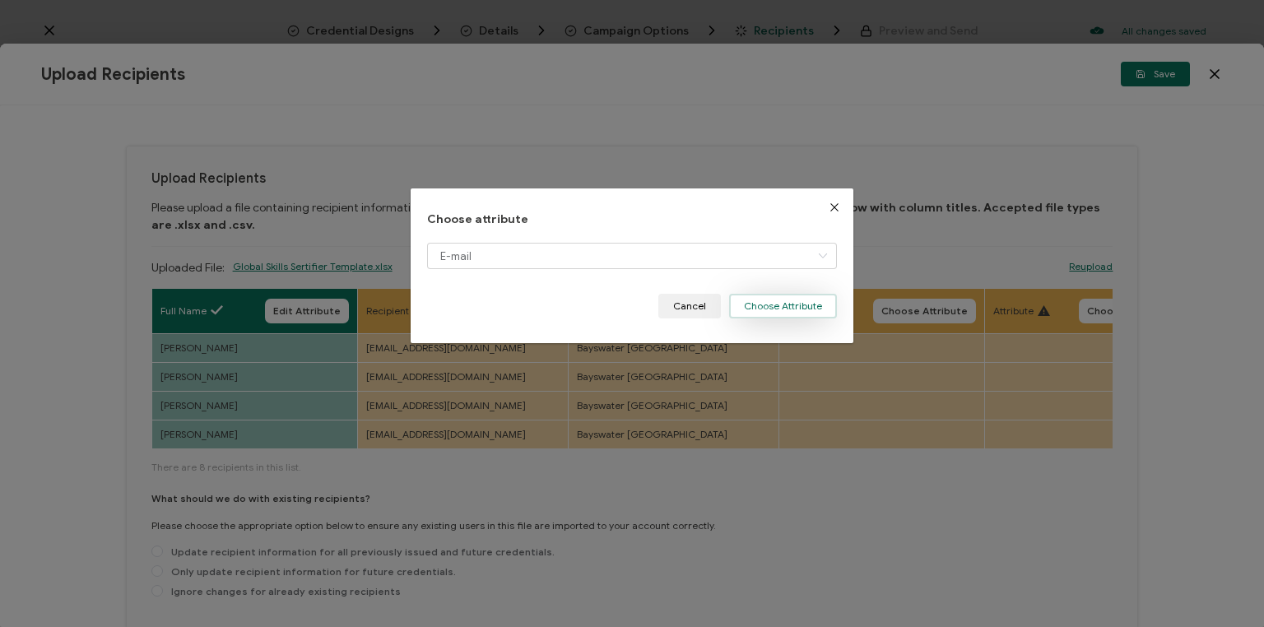
click at [795, 304] on button "Choose Attribute" at bounding box center [783, 306] width 108 height 25
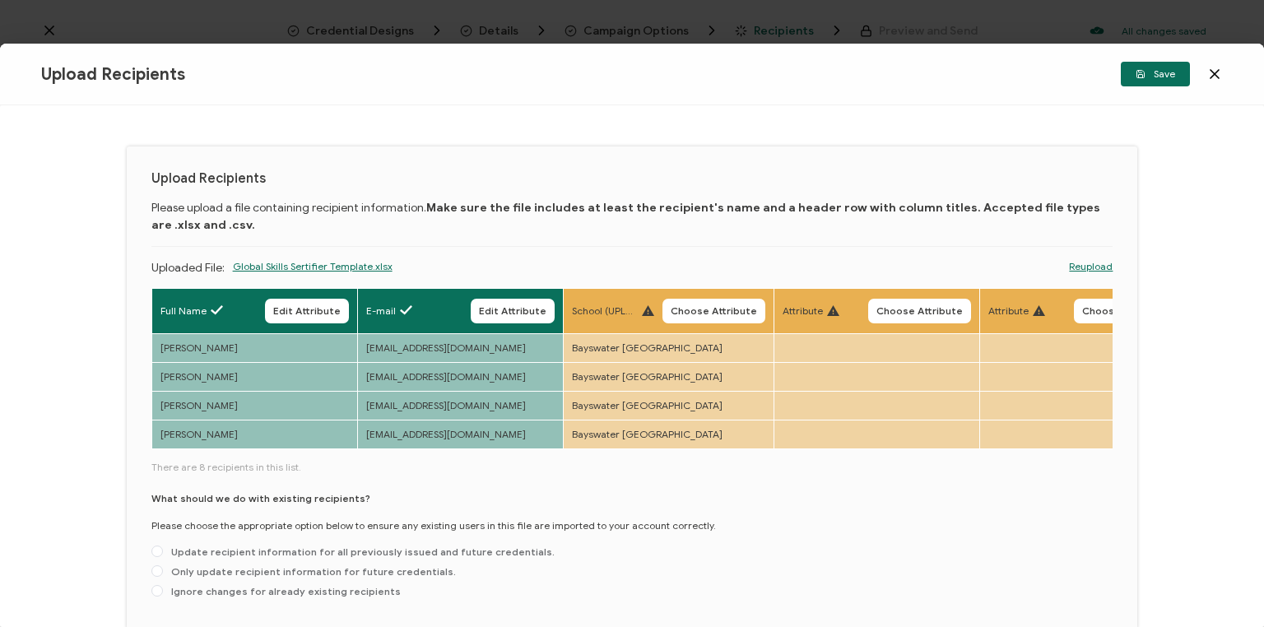
drag, startPoint x: 695, startPoint y: 308, endPoint x: 665, endPoint y: 313, distance: 30.8
click at [696, 308] on span "Choose Attribute" at bounding box center [714, 311] width 86 height 10
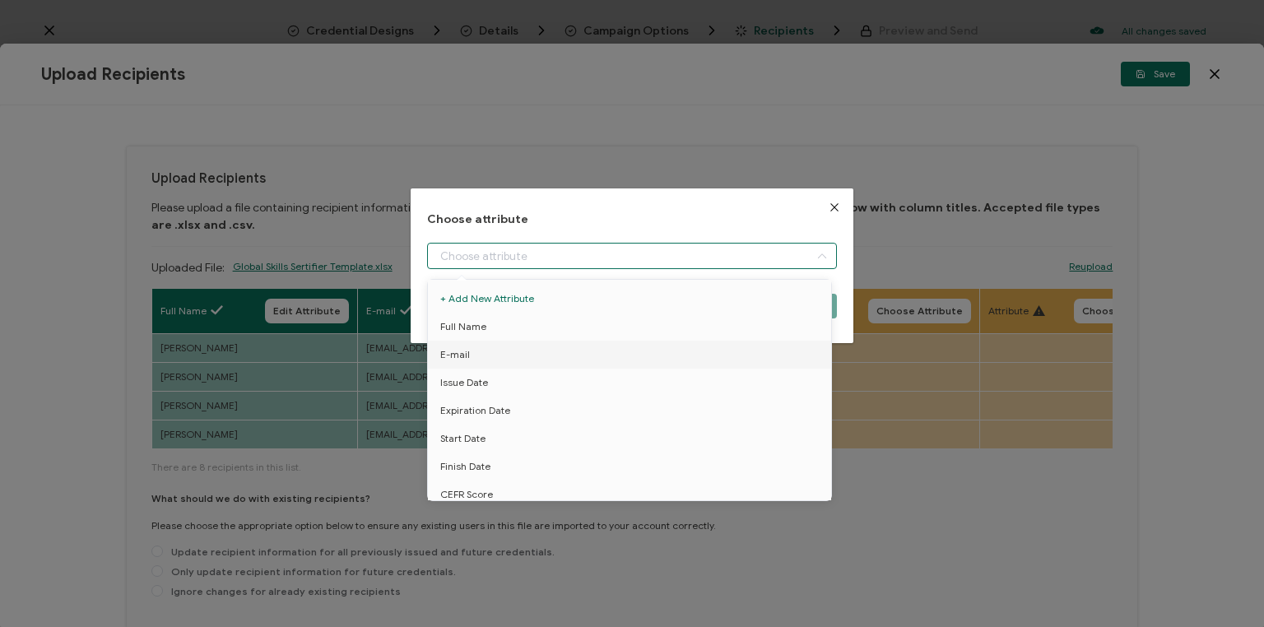
click at [544, 253] on input "dialog" at bounding box center [632, 256] width 410 height 26
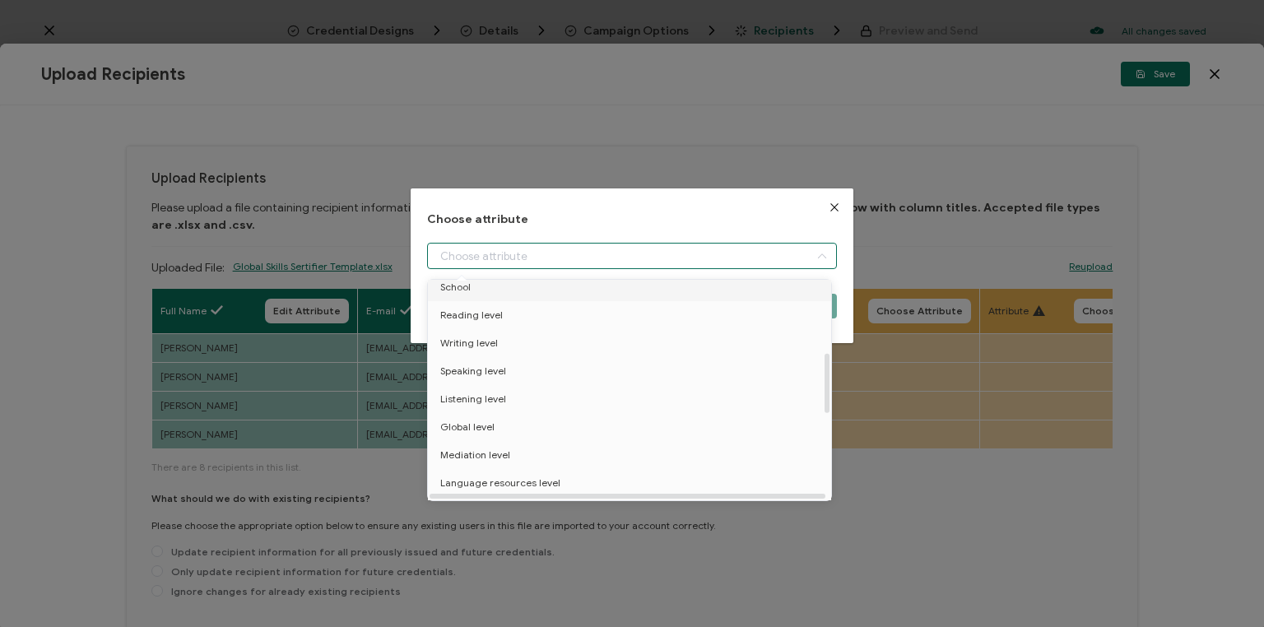
click at [464, 286] on span "School" at bounding box center [455, 287] width 30 height 28
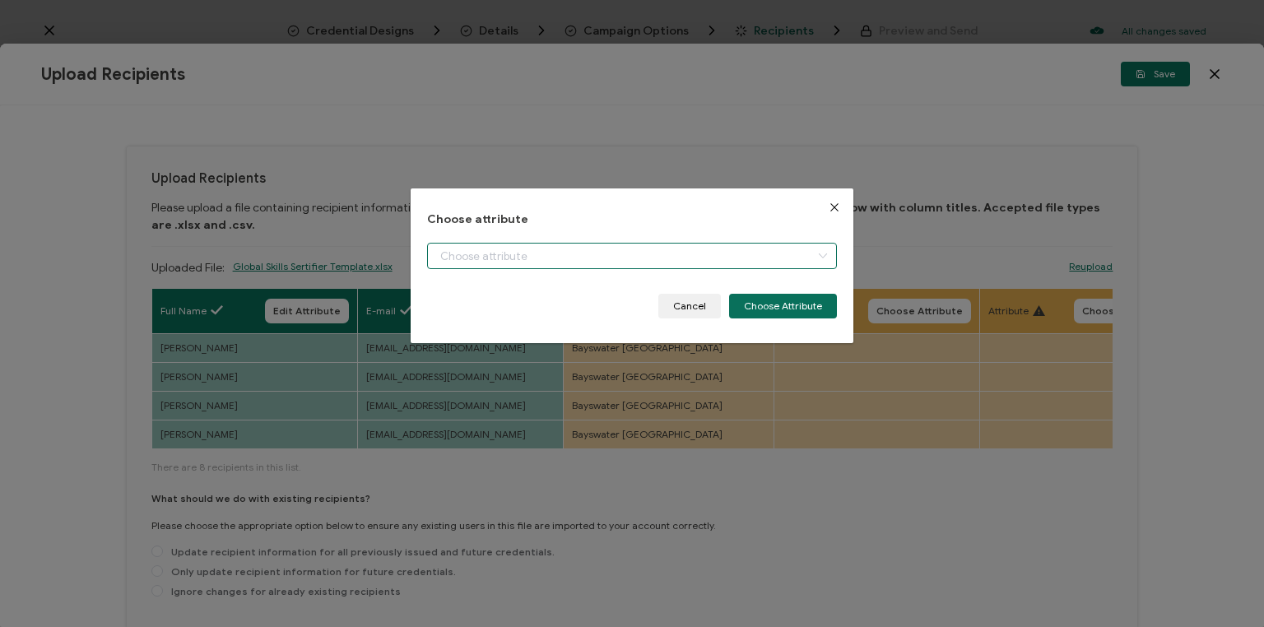
type input "School"
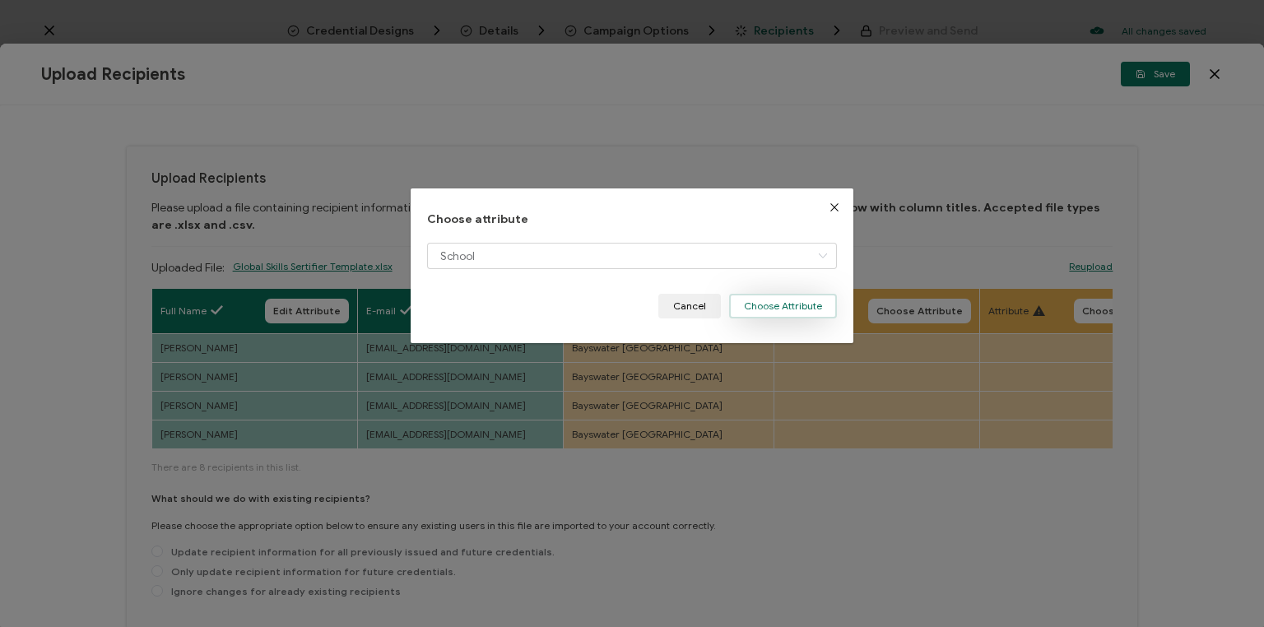
click at [794, 302] on button "Choose Attribute" at bounding box center [783, 306] width 108 height 25
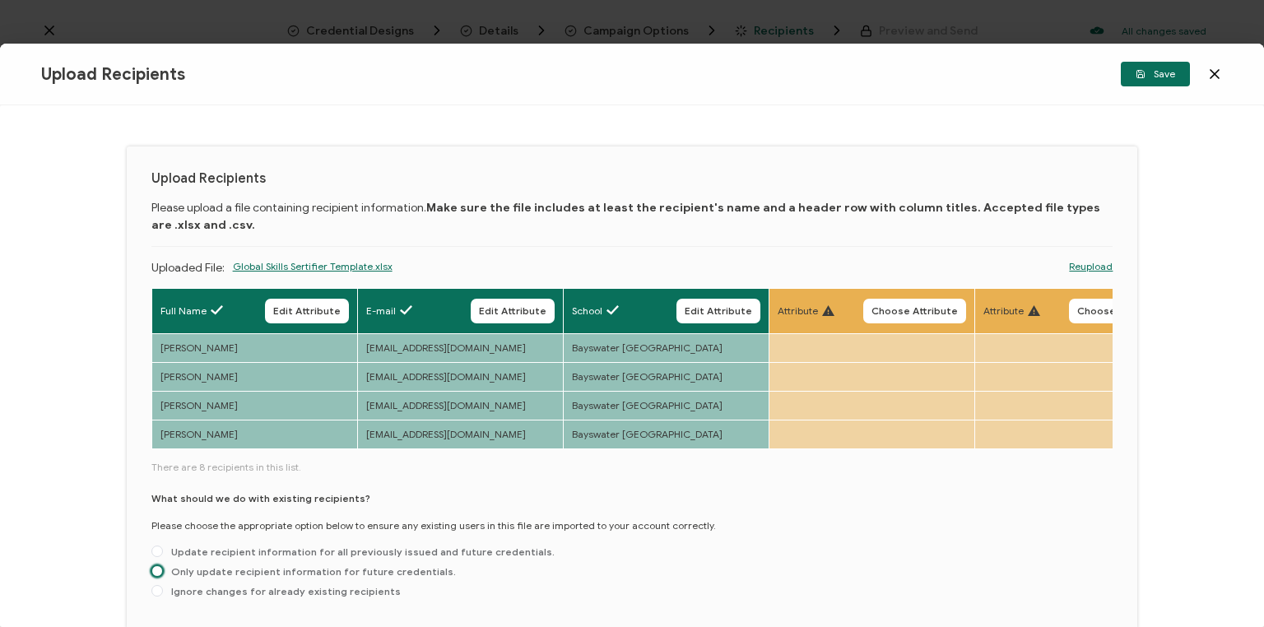
click at [158, 573] on span at bounding box center [157, 571] width 12 height 12
click at [158, 573] on input "Only update recipient information for future credentials." at bounding box center [157, 571] width 12 height 13
radio input "true"
drag, startPoint x: 1170, startPoint y: 72, endPoint x: 1116, endPoint y: 288, distance: 223.1
click at [1170, 72] on span "Save" at bounding box center [1156, 74] width 40 height 10
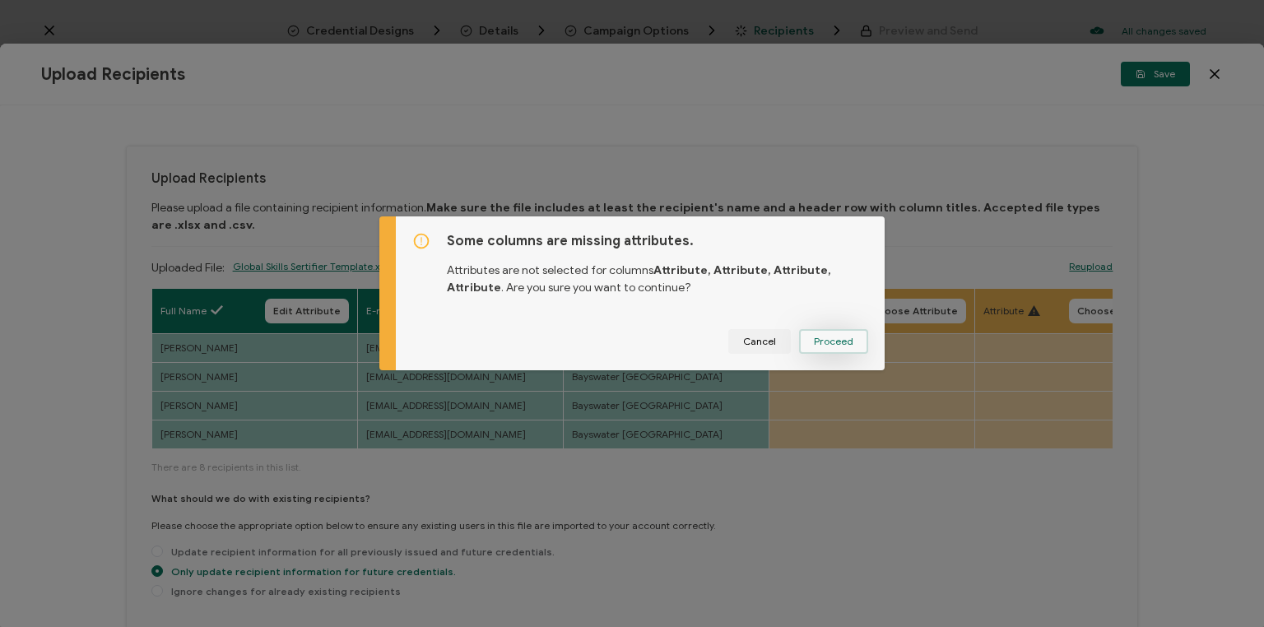
click at [838, 337] on span "Proceed" at bounding box center [834, 342] width 40 height 10
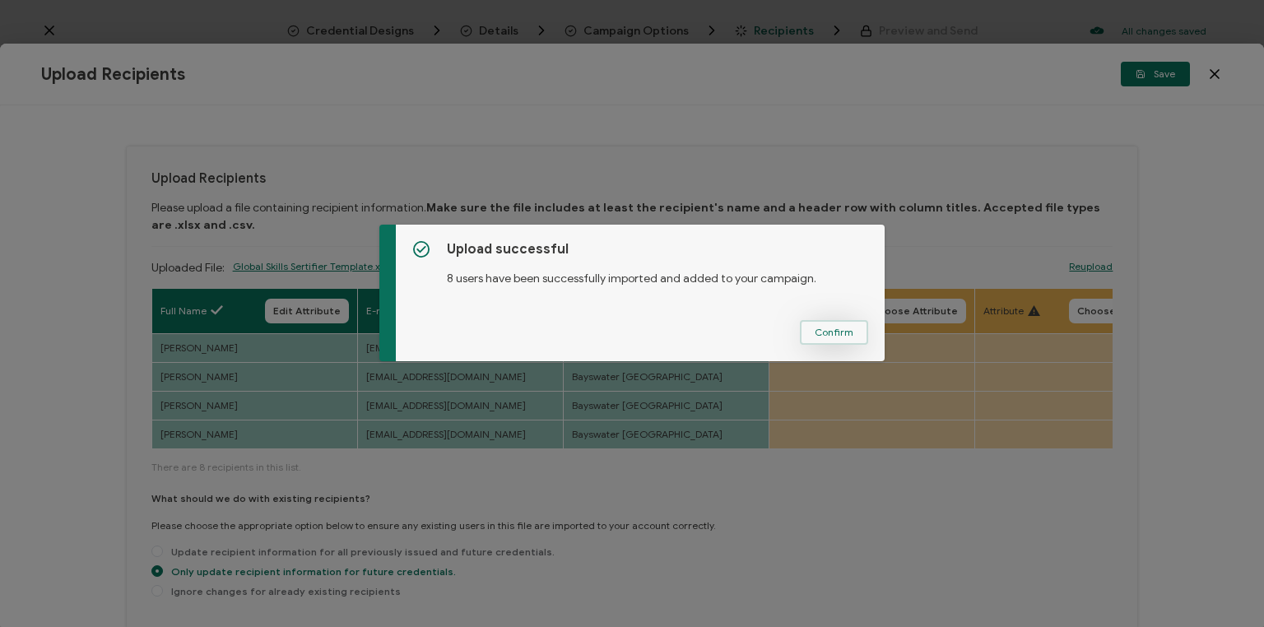
click at [830, 330] on span "Confirm" at bounding box center [834, 333] width 39 height 10
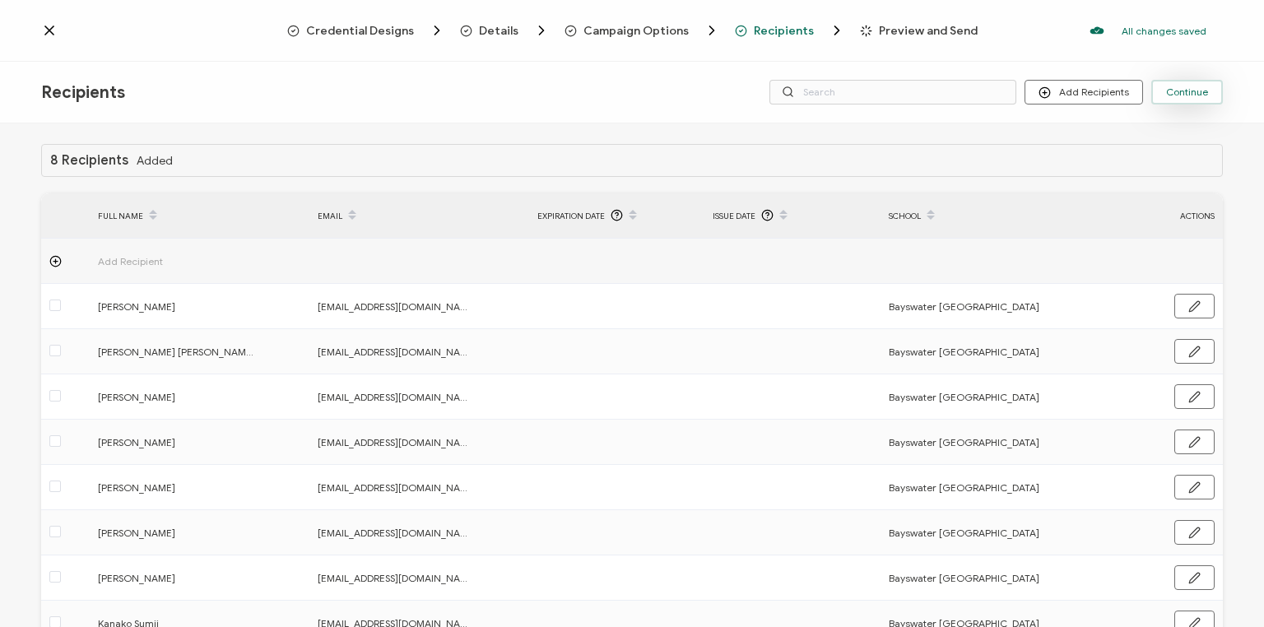
click at [1186, 95] on span "Continue" at bounding box center [1187, 92] width 42 height 10
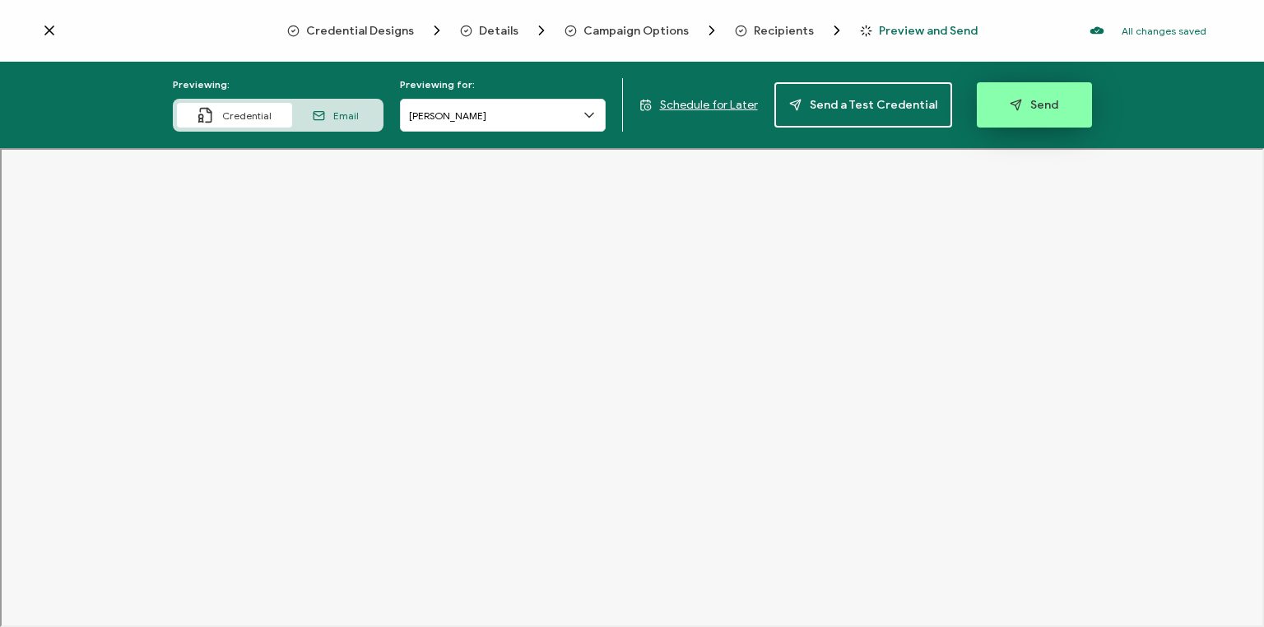
click at [1030, 105] on span "Send" at bounding box center [1034, 105] width 49 height 12
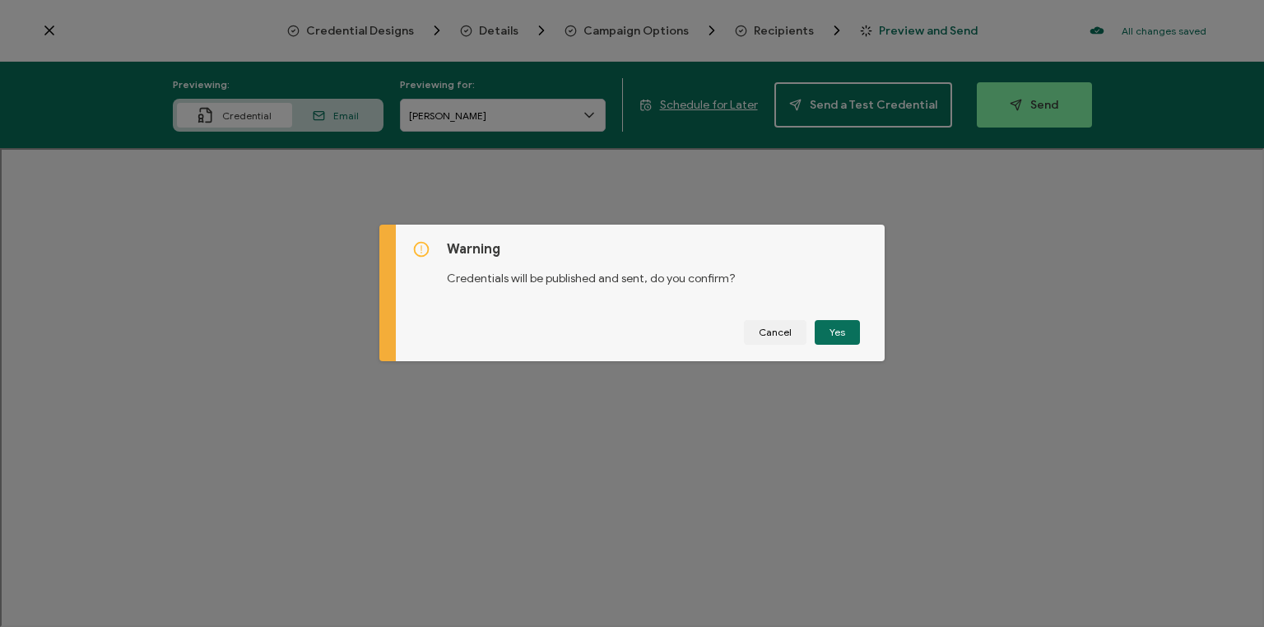
click at [837, 336] on button "Yes" at bounding box center [837, 332] width 45 height 25
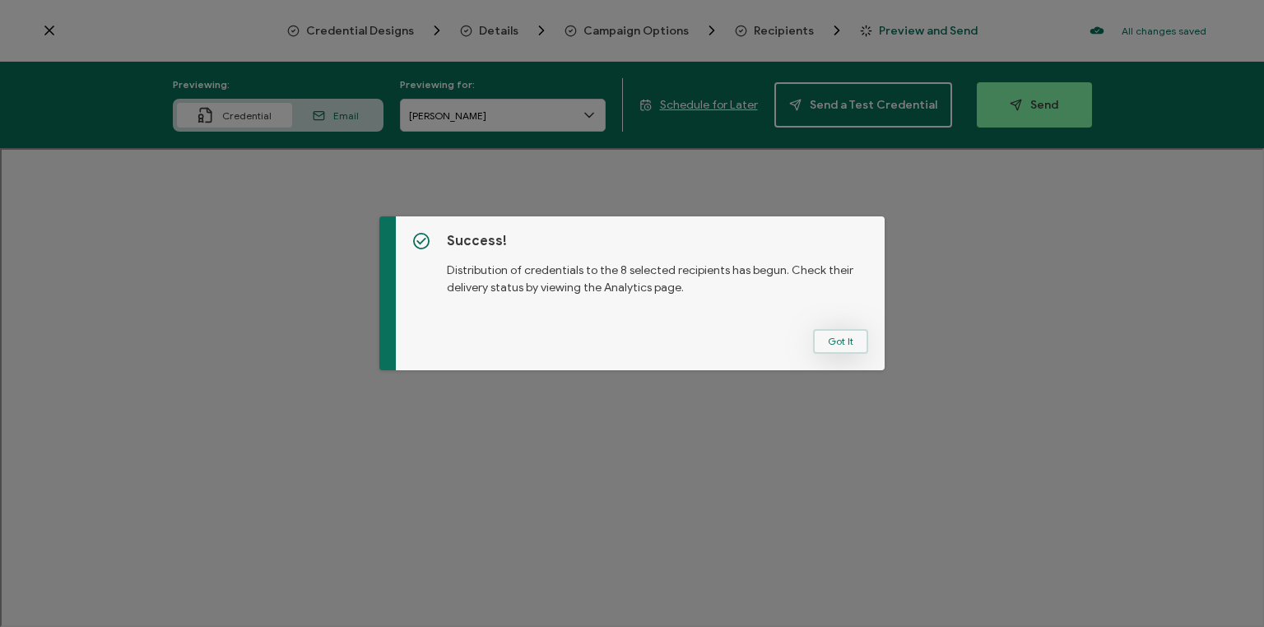
click at [836, 342] on button "Got It" at bounding box center [840, 341] width 55 height 25
